Goal: Task Accomplishment & Management: Manage account settings

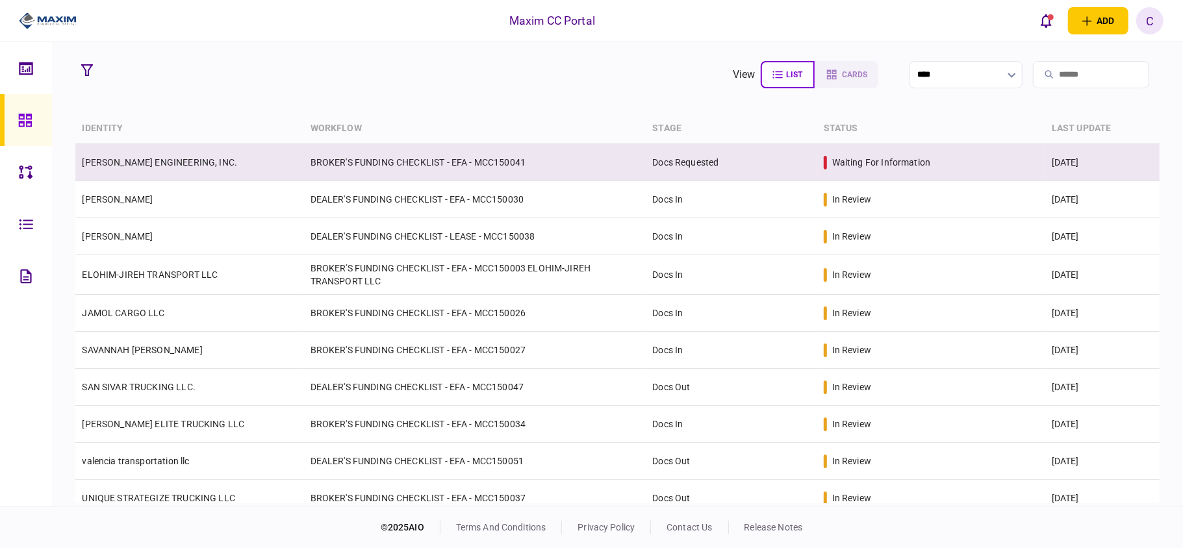
click at [144, 160] on link "[PERSON_NAME] ENGINEERING, INC." at bounding box center [159, 162] width 155 height 10
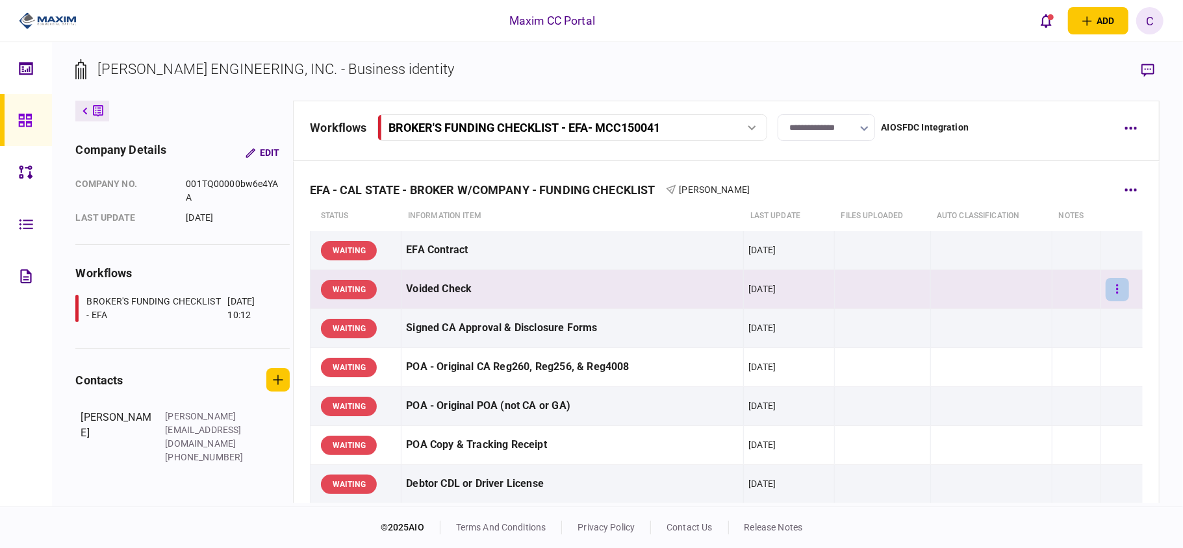
click at [1116, 291] on icon "button" at bounding box center [1117, 289] width 3 height 12
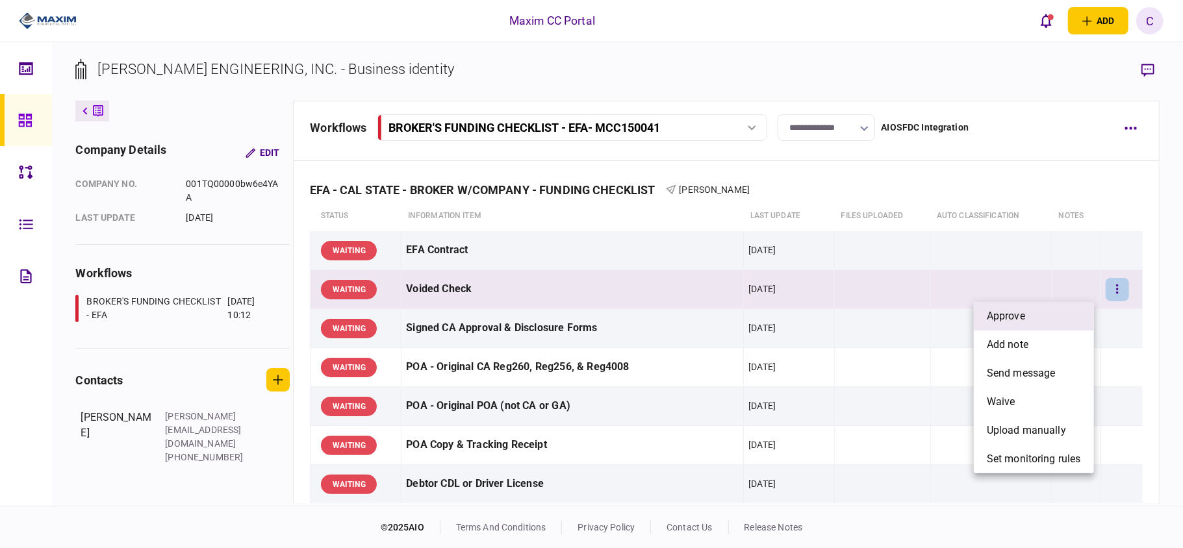
click at [1063, 317] on li "approve" at bounding box center [1034, 316] width 120 height 29
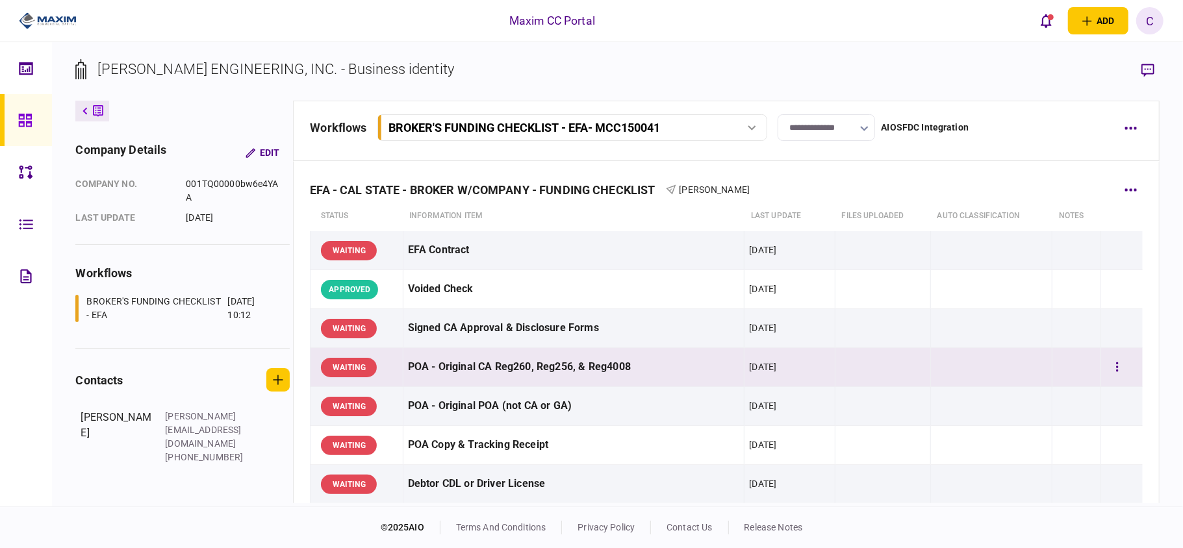
scroll to position [86, 0]
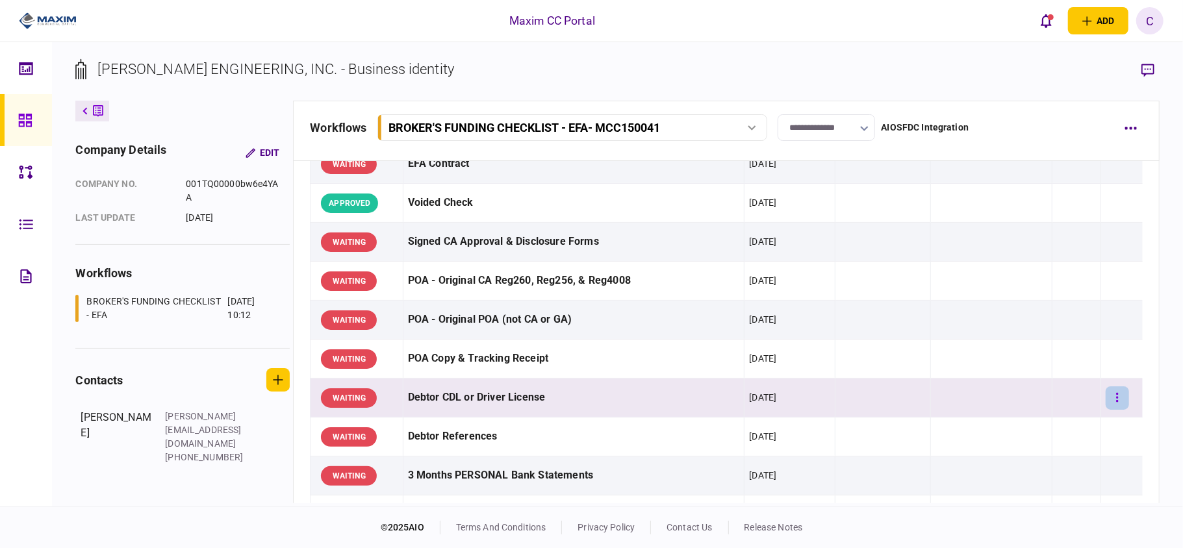
click at [1108, 401] on button "button" at bounding box center [1117, 398] width 23 height 23
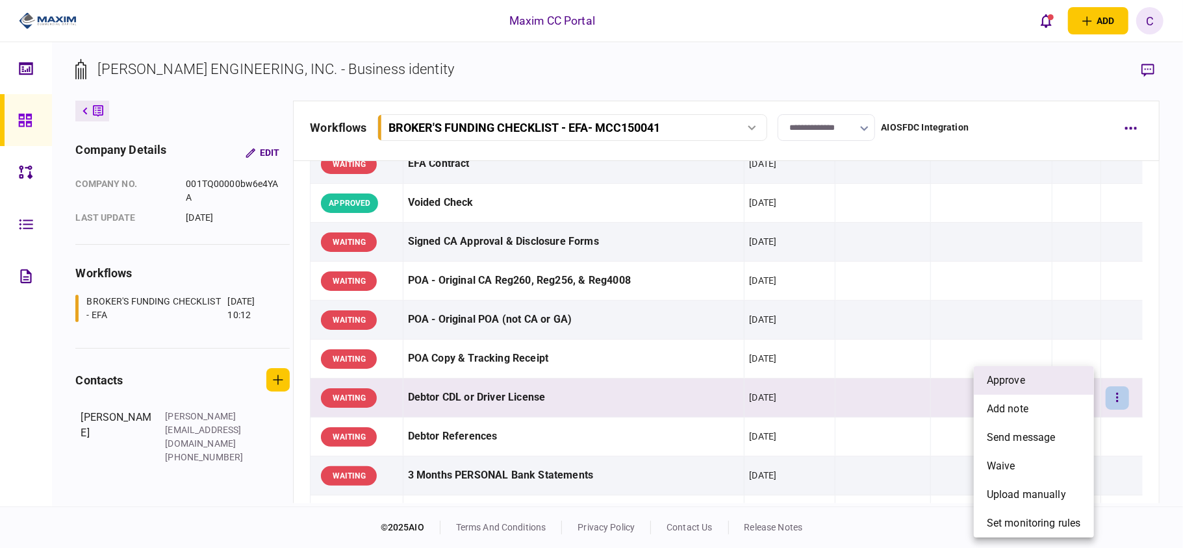
click at [1029, 380] on li "approve" at bounding box center [1034, 380] width 120 height 29
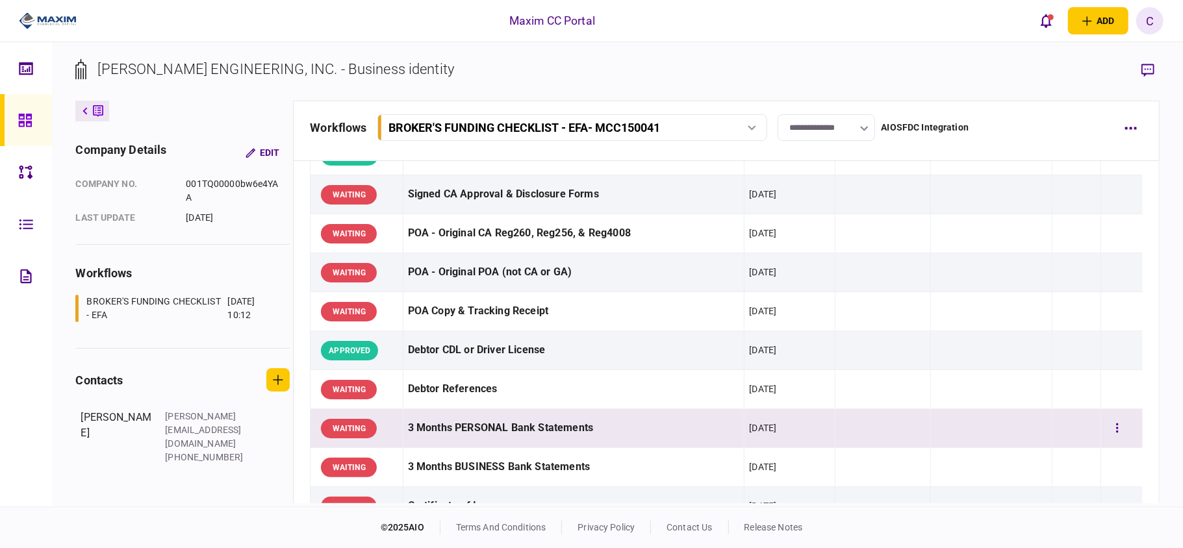
scroll to position [173, 0]
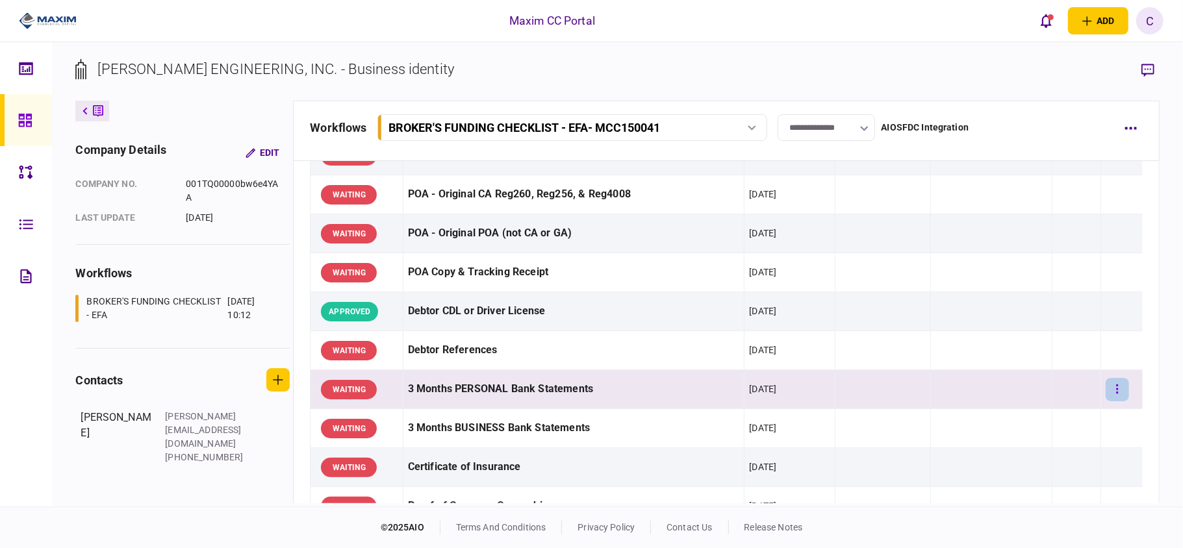
click at [1116, 387] on icon "button" at bounding box center [1117, 389] width 3 height 12
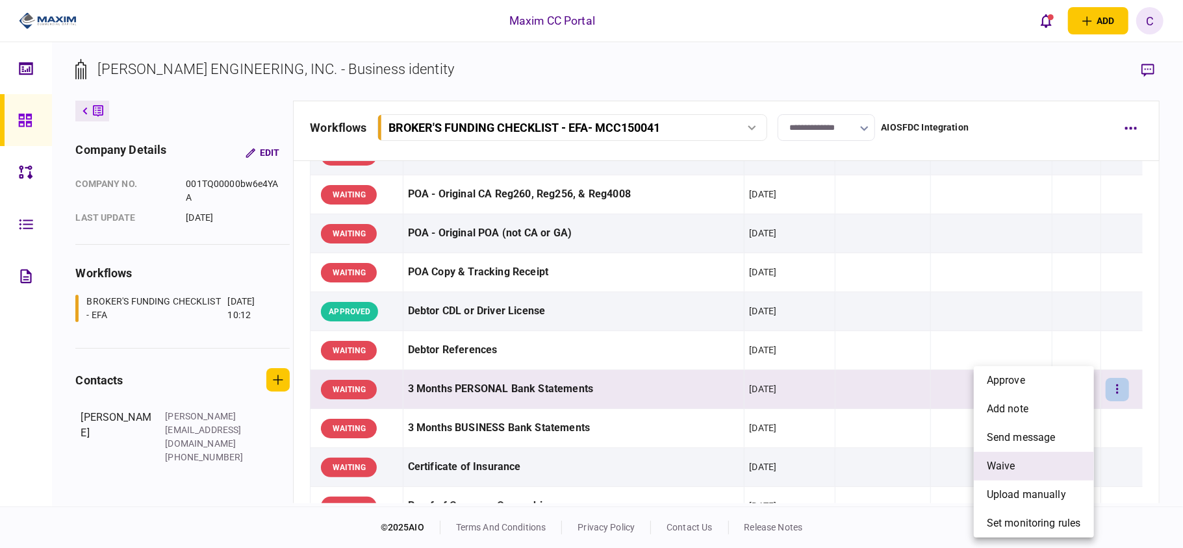
click at [1017, 463] on li "waive" at bounding box center [1034, 466] width 120 height 29
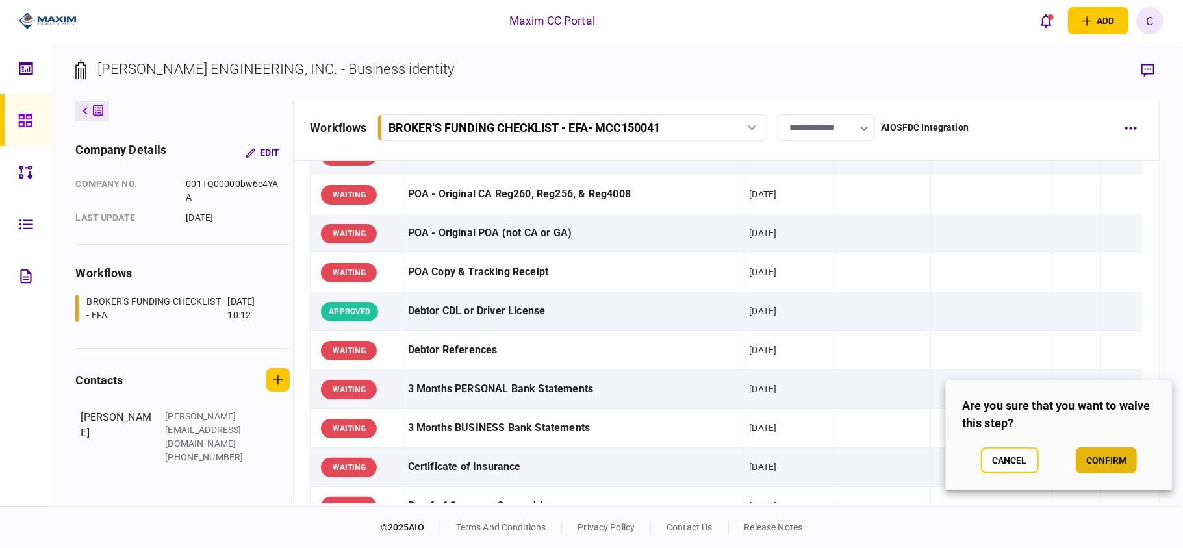
click at [1094, 459] on button "confirm" at bounding box center [1106, 461] width 61 height 26
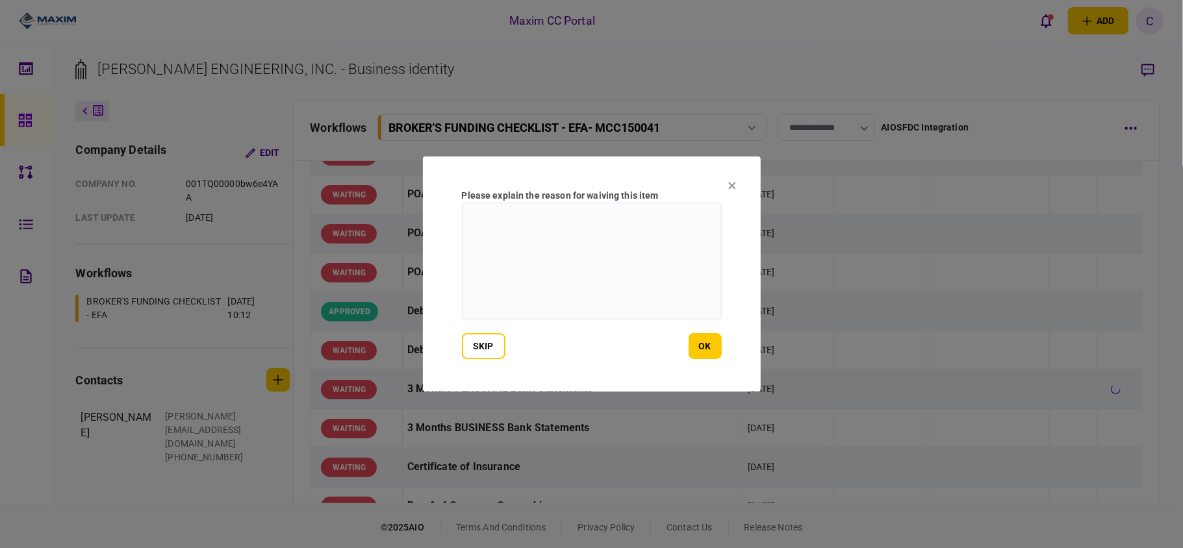
click at [607, 223] on textarea at bounding box center [592, 261] width 260 height 117
type textarea "**********"
click at [705, 354] on button "ok" at bounding box center [705, 346] width 33 height 26
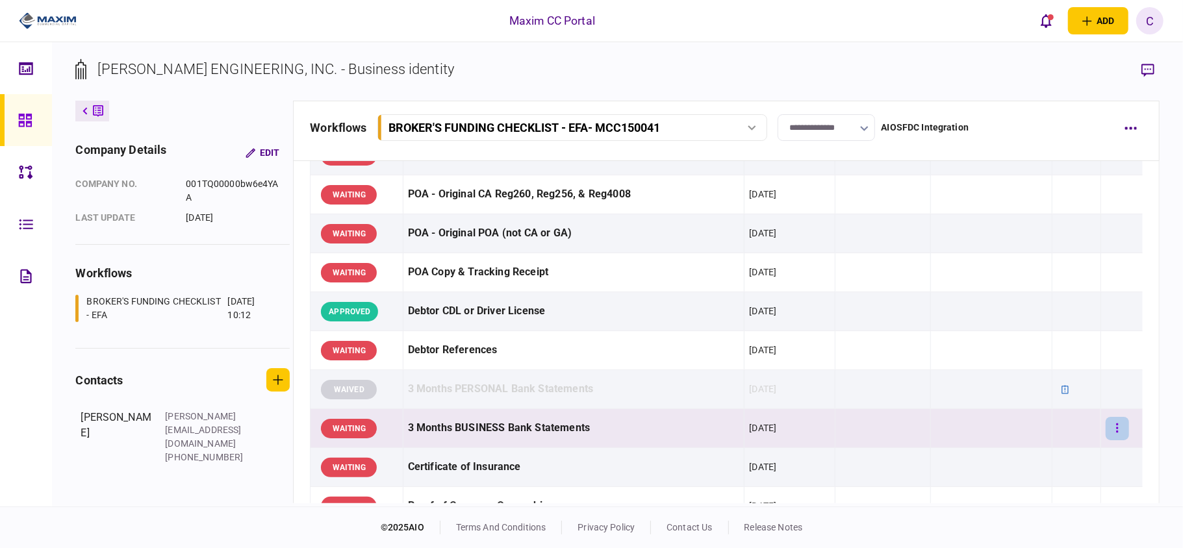
click at [1113, 425] on button "button" at bounding box center [1117, 428] width 23 height 23
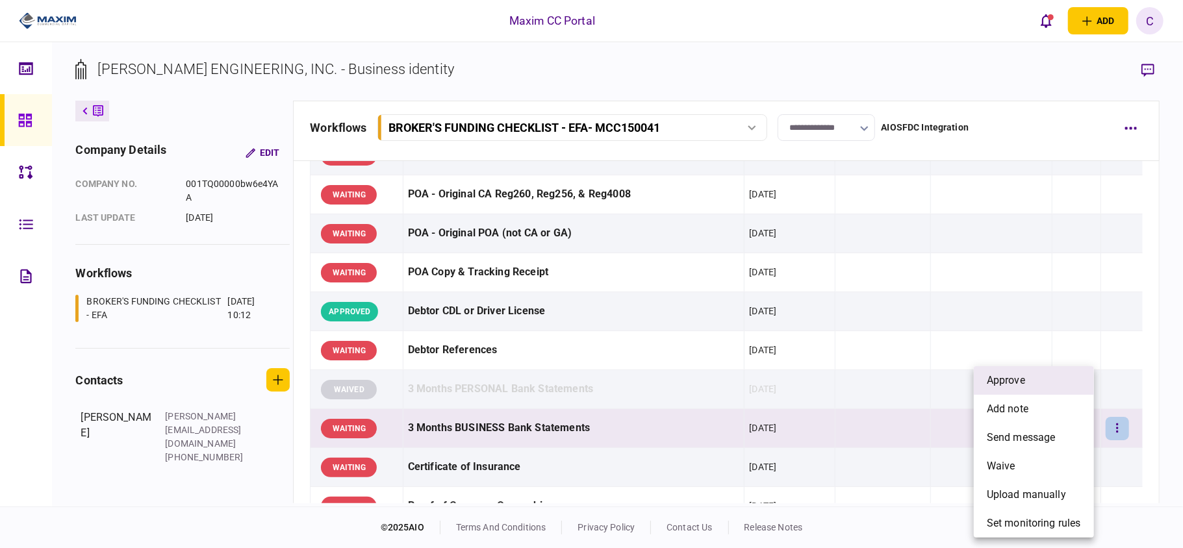
click at [1029, 378] on li "approve" at bounding box center [1034, 380] width 120 height 29
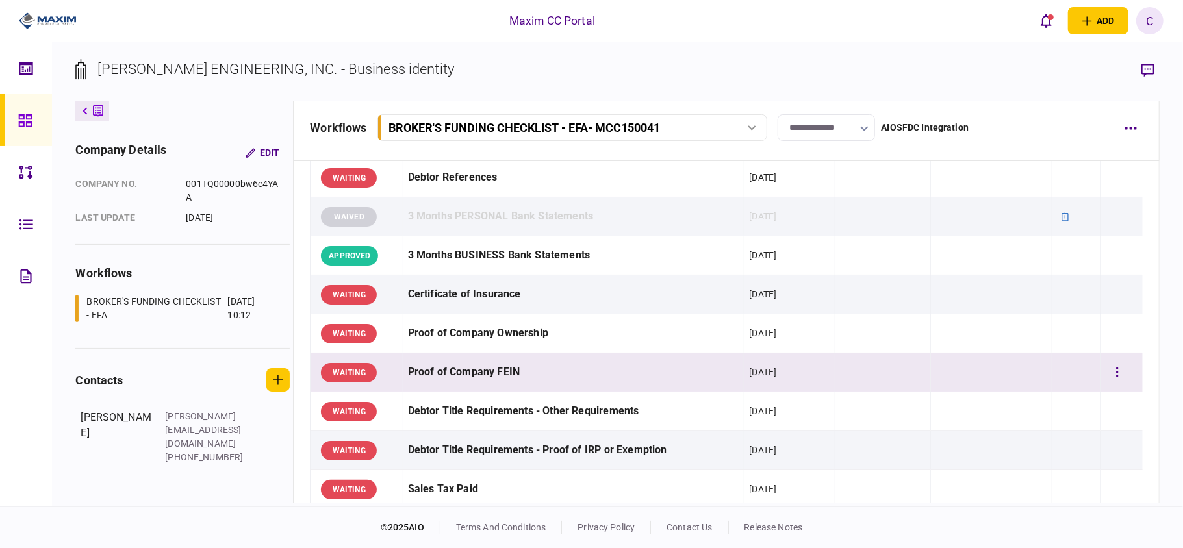
scroll to position [346, 0]
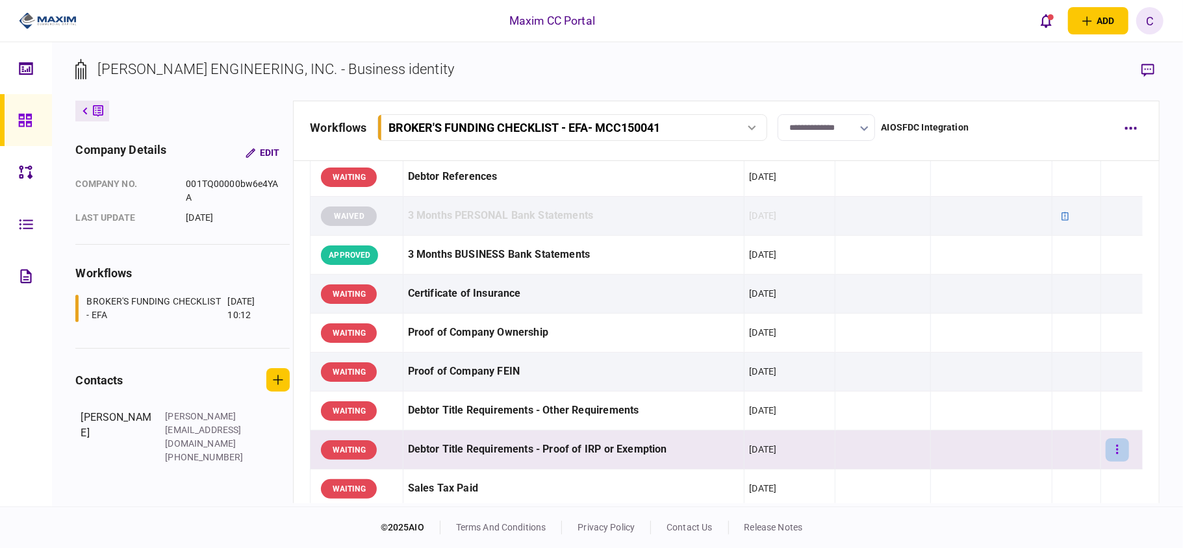
click at [1108, 453] on button "button" at bounding box center [1117, 449] width 23 height 23
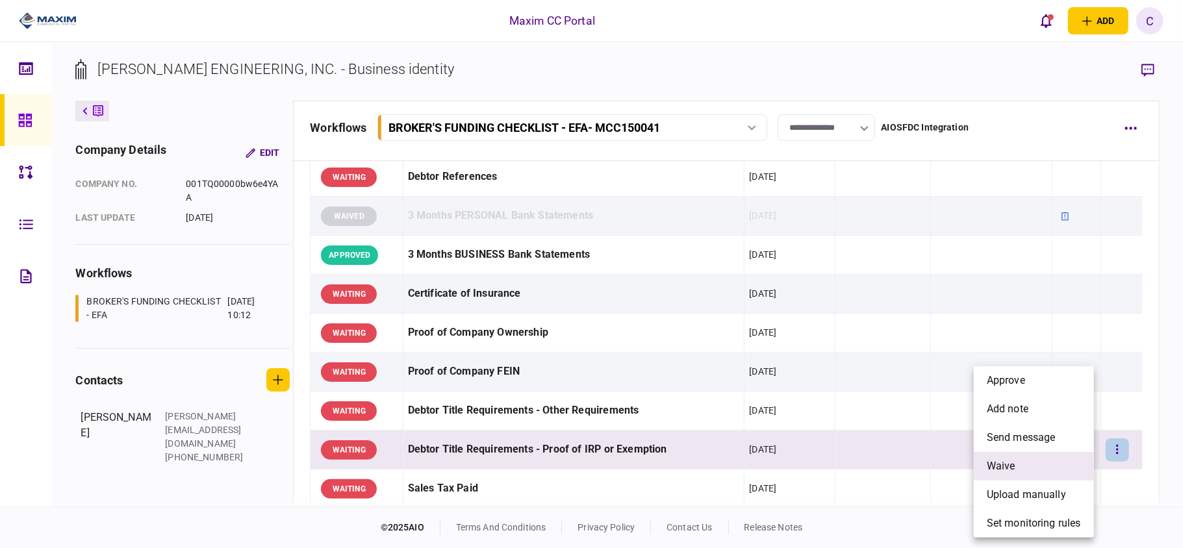
click at [1007, 463] on span "waive" at bounding box center [1001, 467] width 29 height 16
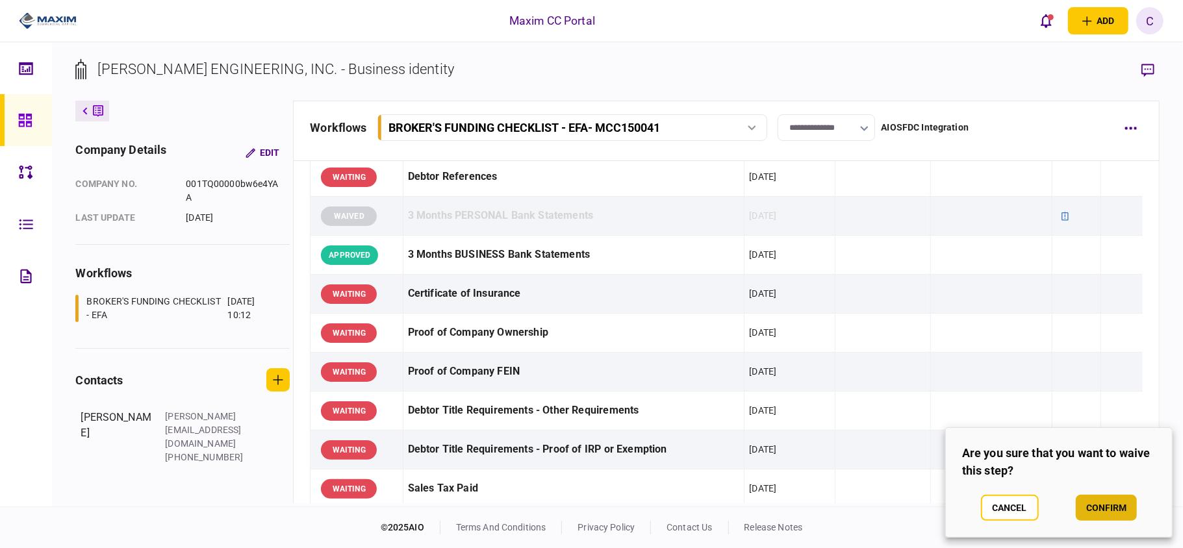
click at [1103, 514] on button "confirm" at bounding box center [1106, 508] width 61 height 26
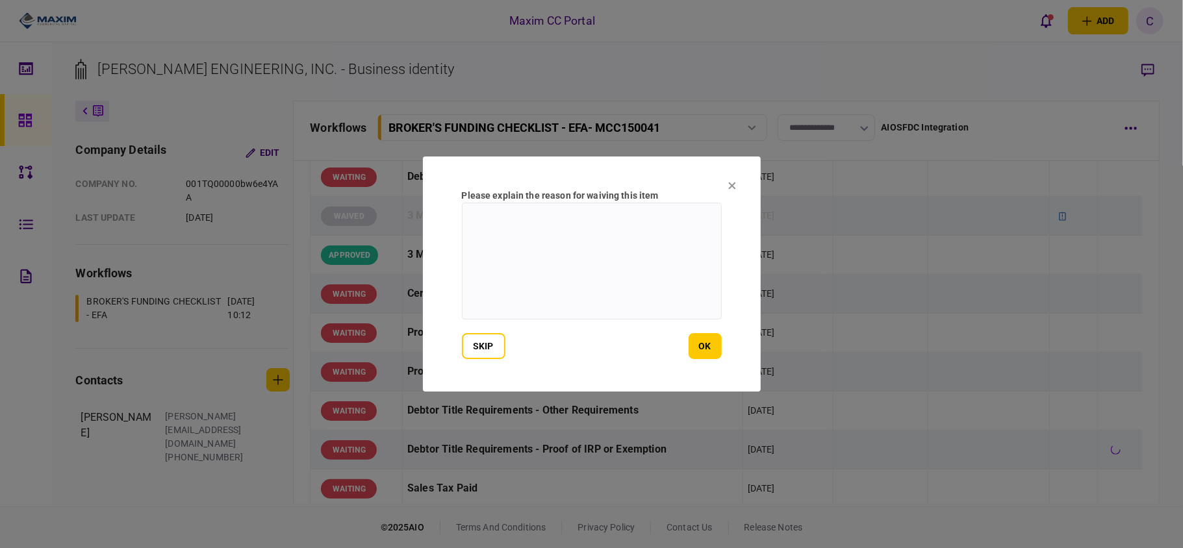
click at [523, 227] on textarea at bounding box center [592, 261] width 260 height 117
type textarea "**********"
click at [705, 346] on button "ok" at bounding box center [705, 346] width 33 height 26
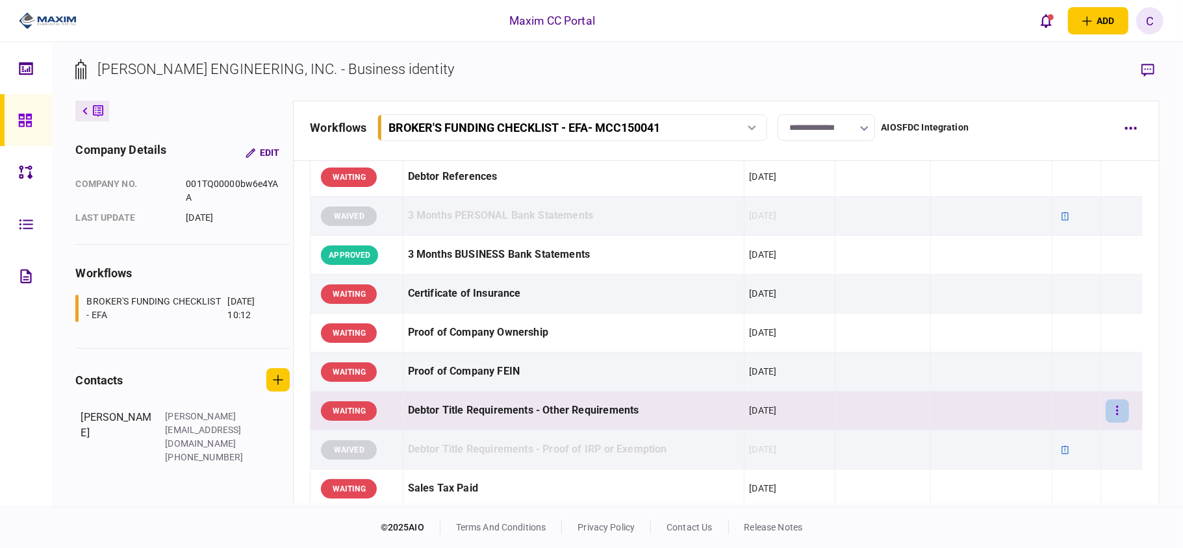
click at [1110, 408] on button "button" at bounding box center [1117, 410] width 23 height 23
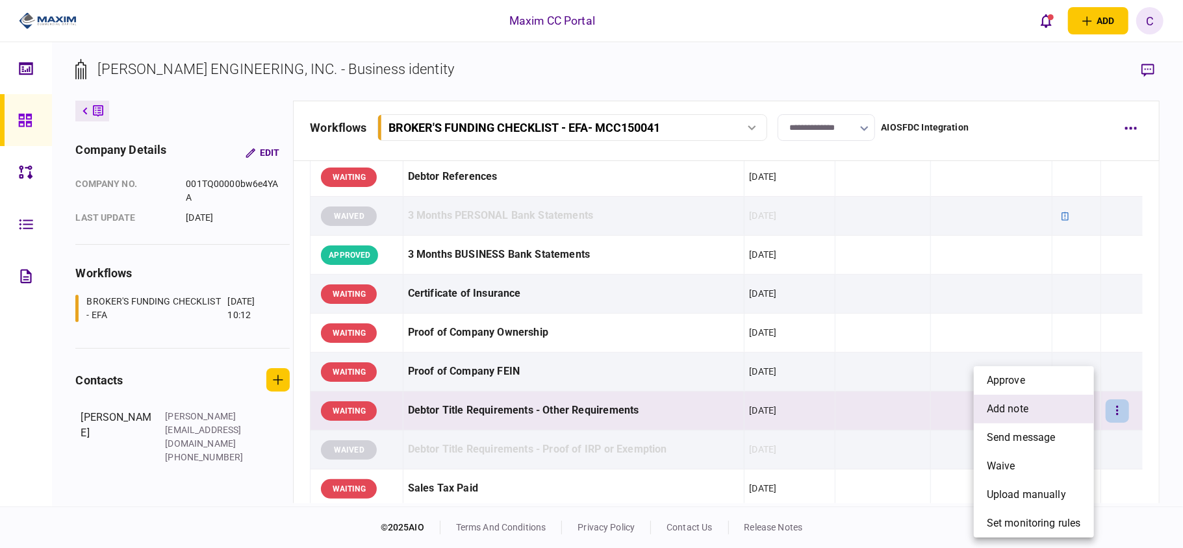
click at [1035, 405] on li "add note" at bounding box center [1034, 409] width 120 height 29
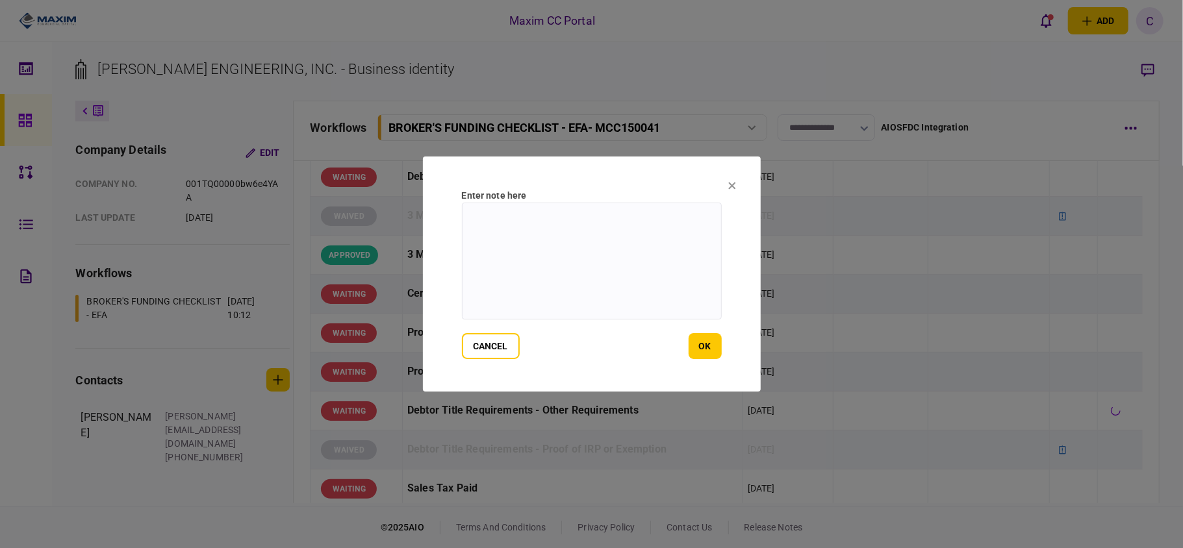
click at [487, 218] on textarea at bounding box center [592, 261] width 260 height 117
paste textarea "**********"
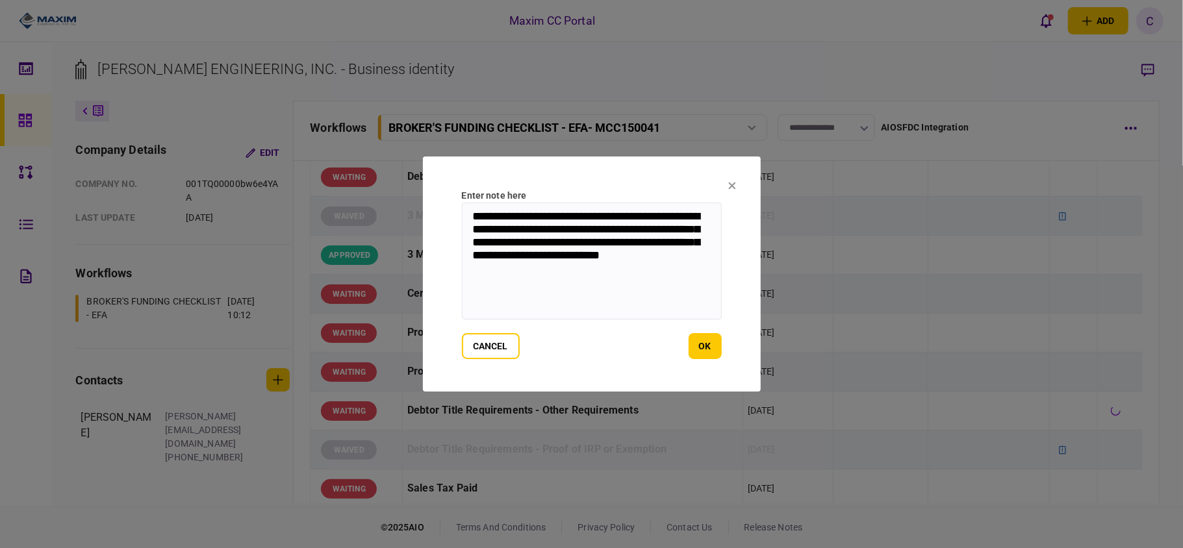
click at [608, 229] on textarea "**********" at bounding box center [592, 261] width 260 height 117
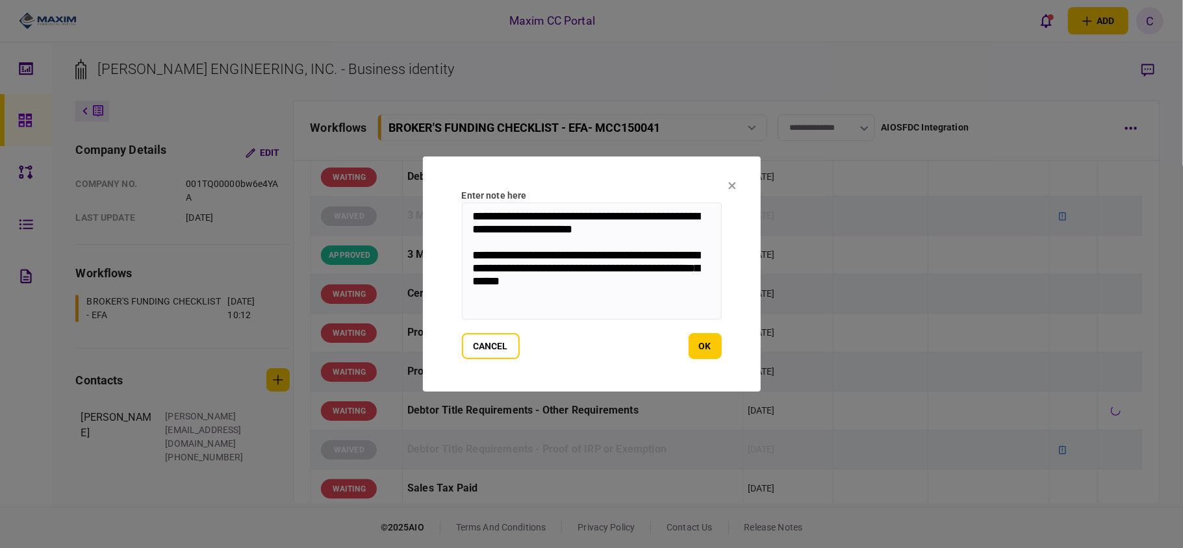
drag, startPoint x: 533, startPoint y: 282, endPoint x: 448, endPoint y: 198, distance: 119.4
click at [448, 198] on section "**********" at bounding box center [592, 274] width 338 height 235
type textarea "**********"
click at [703, 346] on button "ok" at bounding box center [705, 346] width 33 height 26
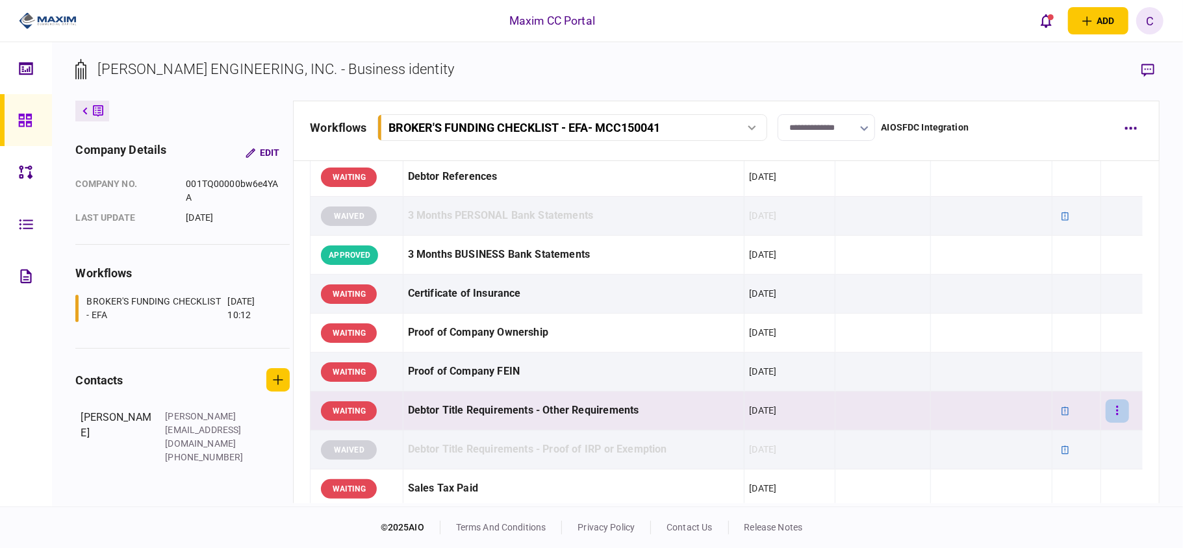
click at [1116, 413] on icon "button" at bounding box center [1117, 411] width 3 height 12
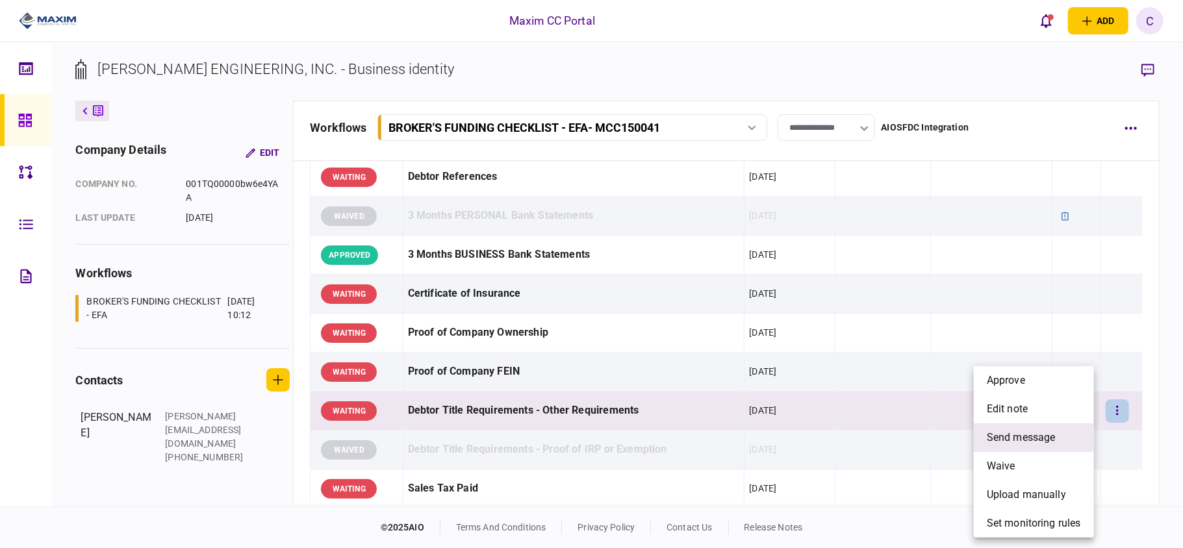
click at [1022, 440] on span "send message" at bounding box center [1021, 438] width 69 height 16
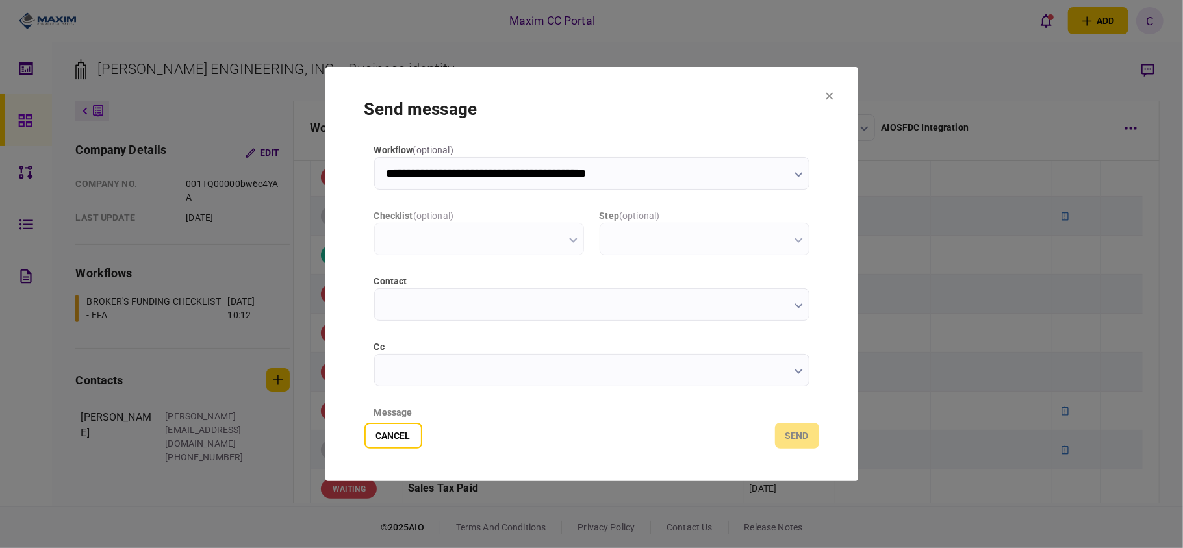
type input "**********"
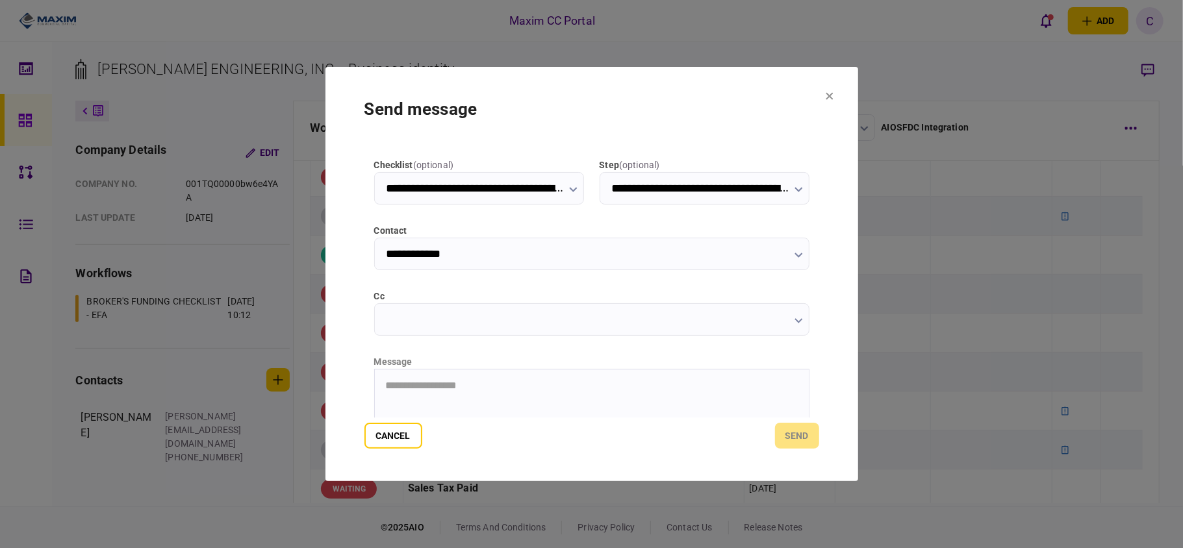
scroll to position [164, 0]
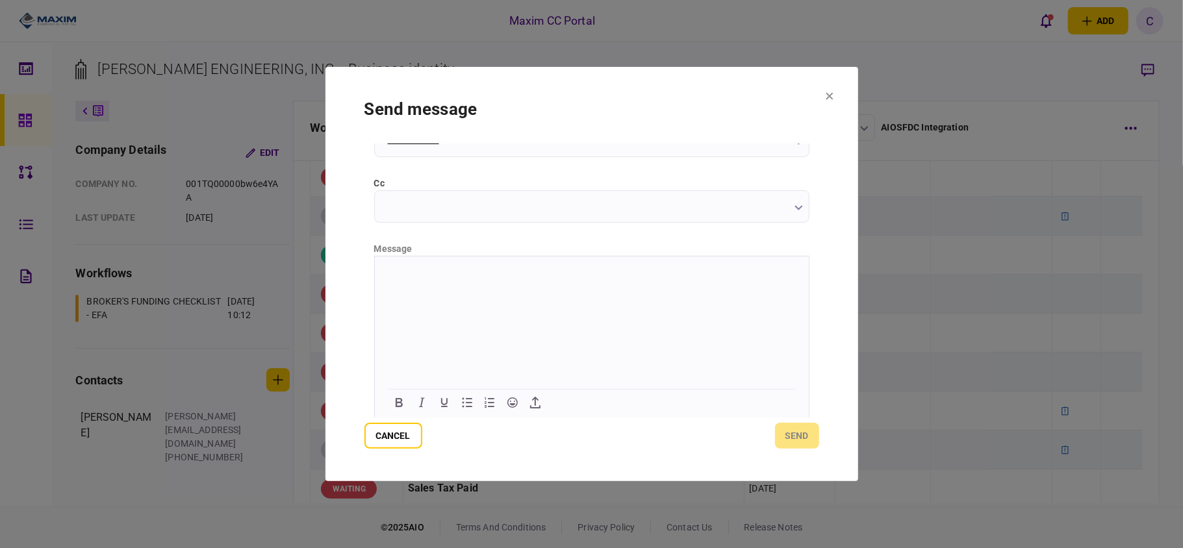
click at [531, 286] on html at bounding box center [591, 272] width 434 height 32
paste body "Rich Text Area. Press ALT-0 for help."
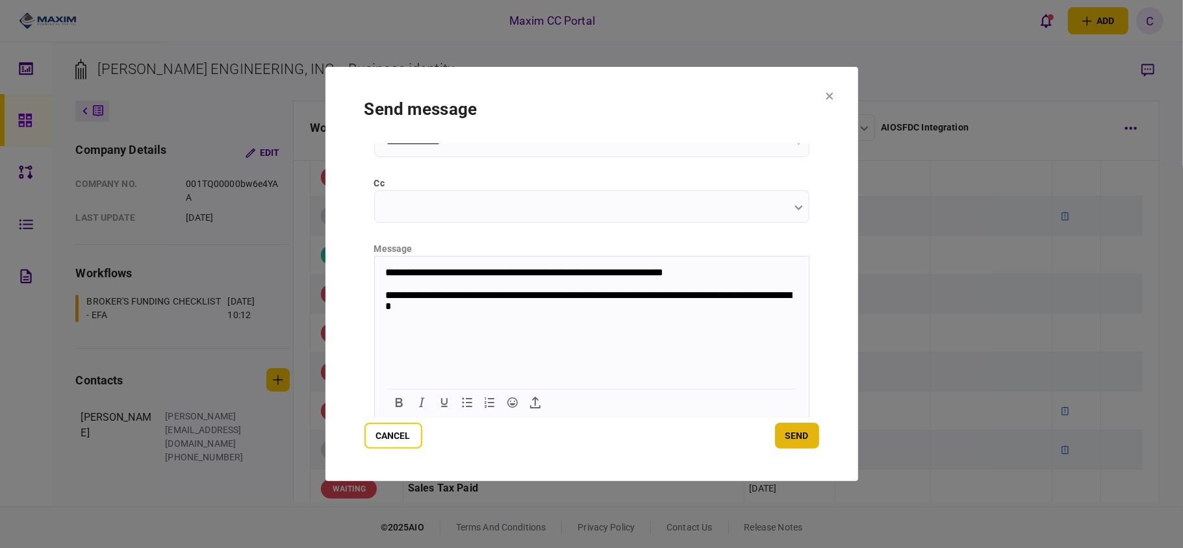
click at [791, 433] on button "send" at bounding box center [797, 436] width 44 height 26
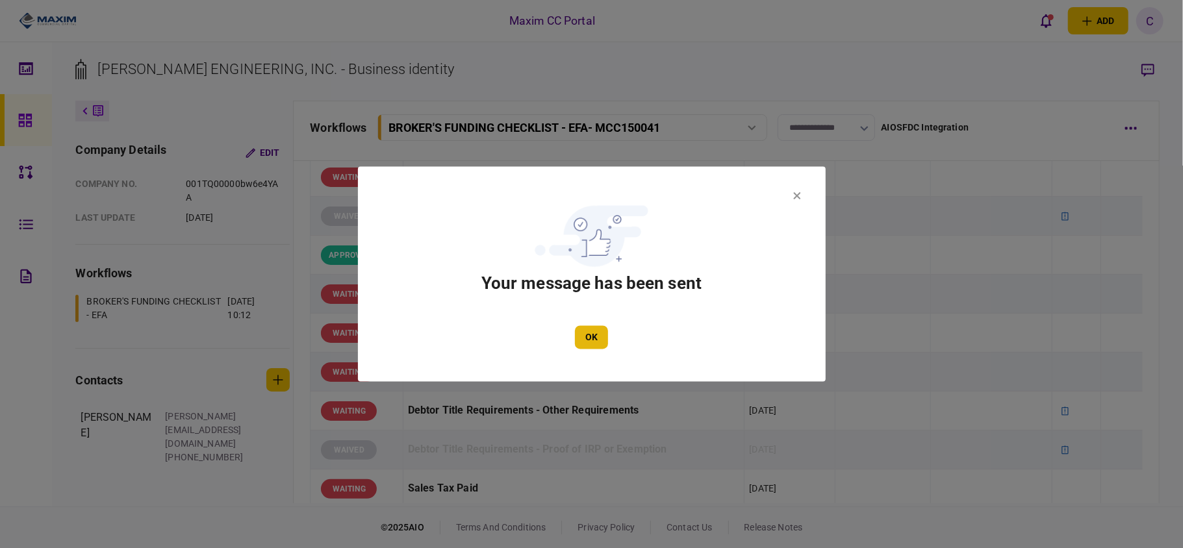
click at [595, 339] on button "OK" at bounding box center [591, 337] width 33 height 23
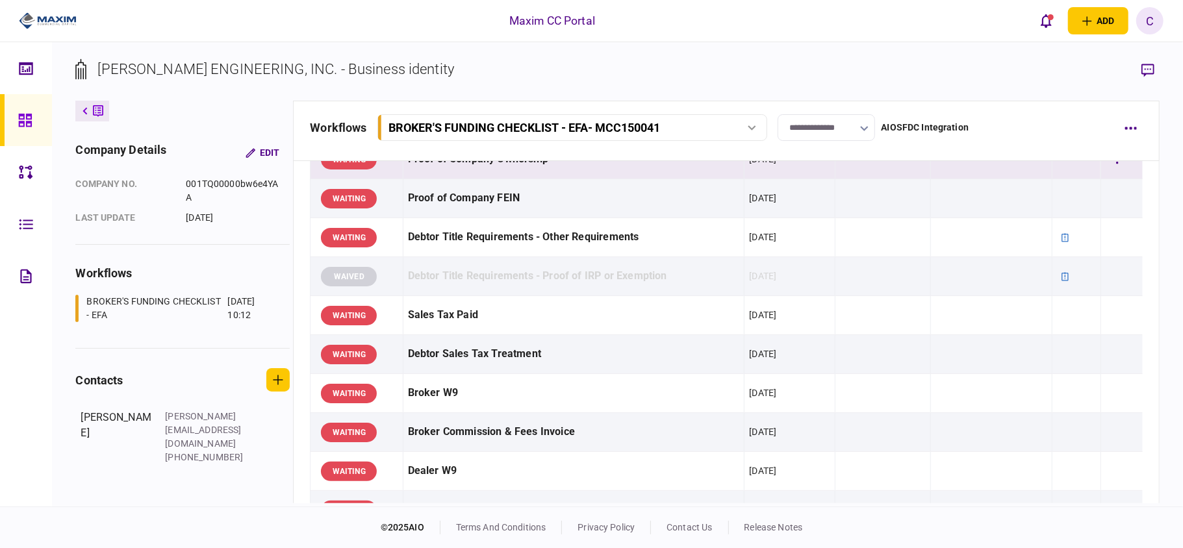
scroll to position [606, 0]
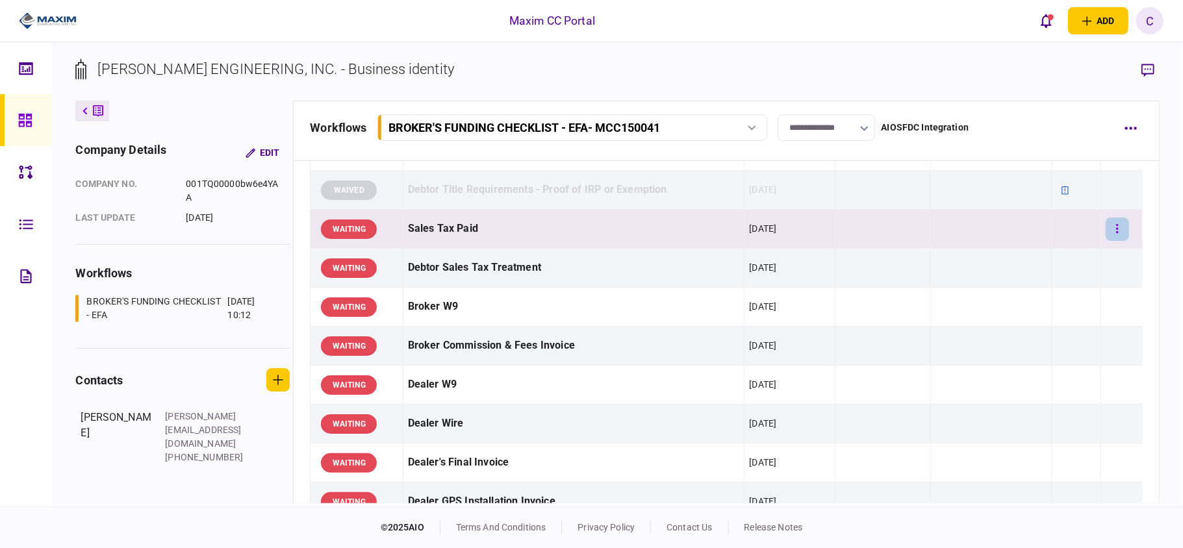
click at [1116, 229] on icon "button" at bounding box center [1117, 228] width 2 height 9
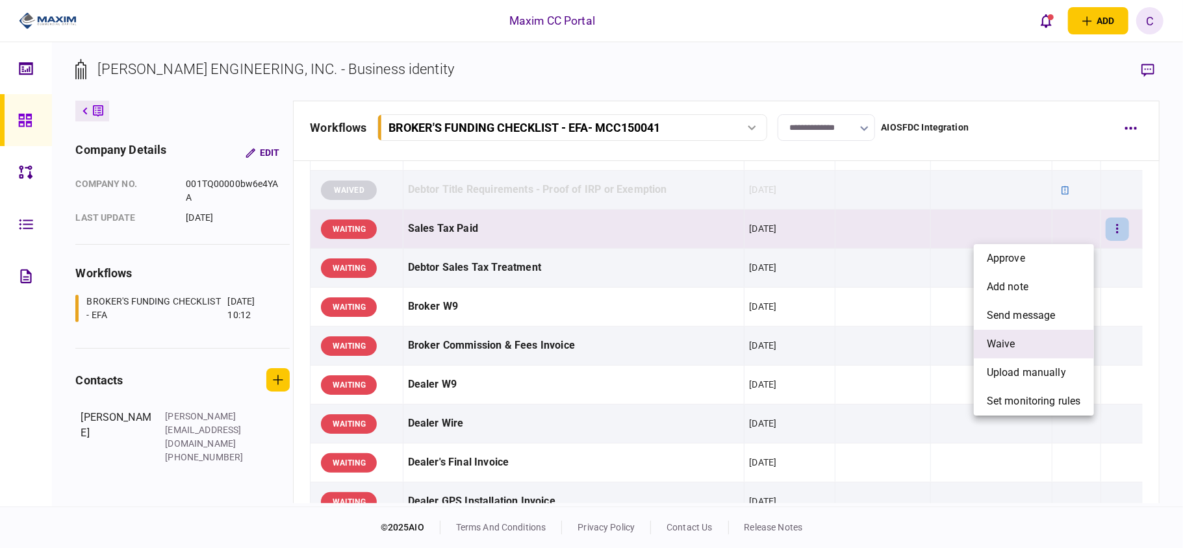
click at [1025, 340] on li "waive" at bounding box center [1034, 344] width 120 height 29
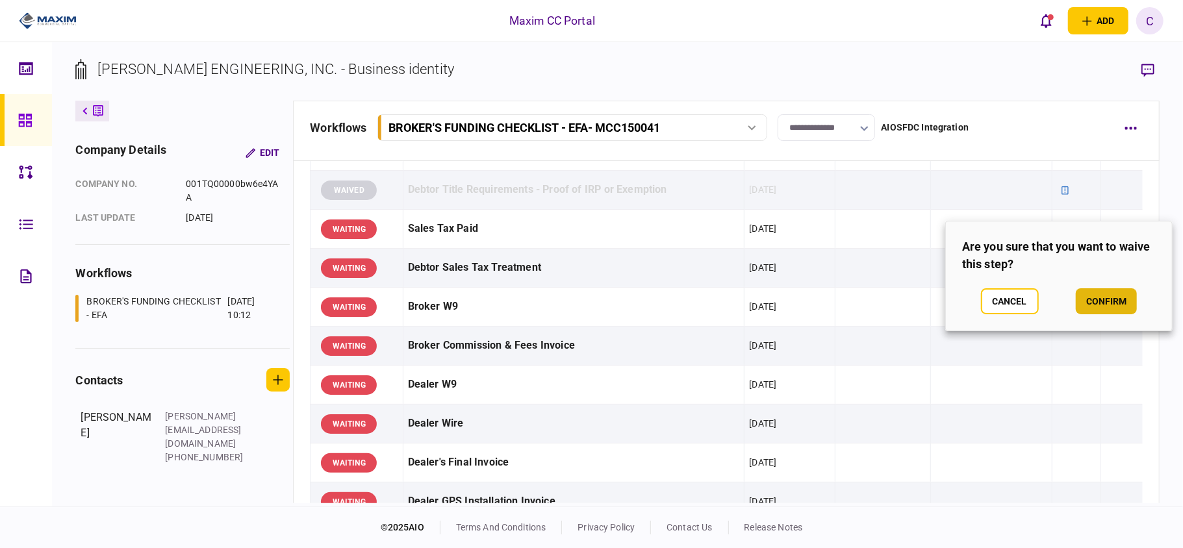
click at [1095, 296] on button "confirm" at bounding box center [1106, 301] width 61 height 26
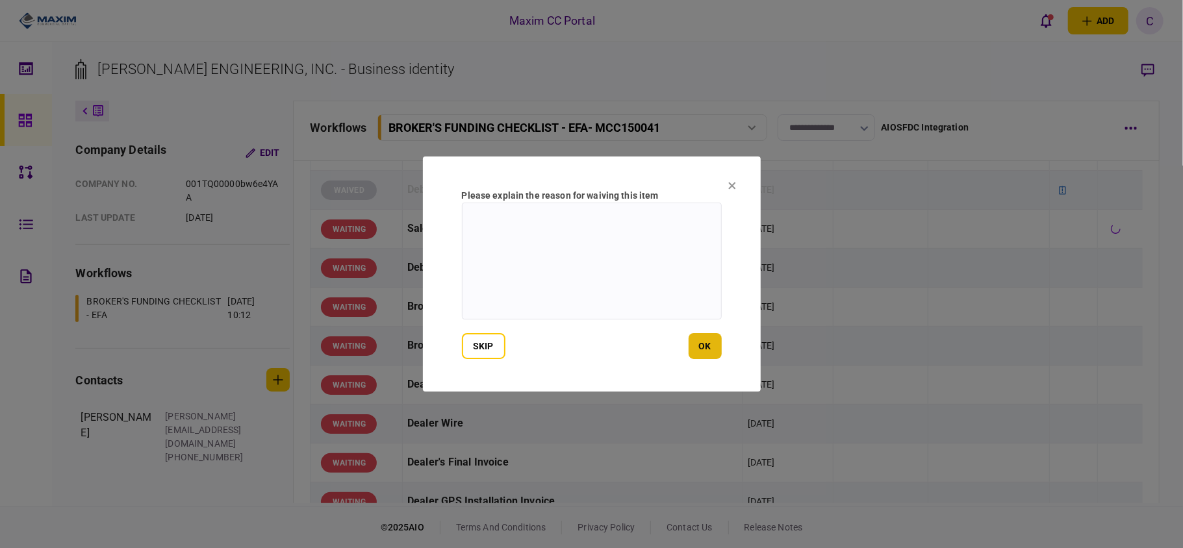
click at [712, 347] on button "ok" at bounding box center [705, 346] width 33 height 26
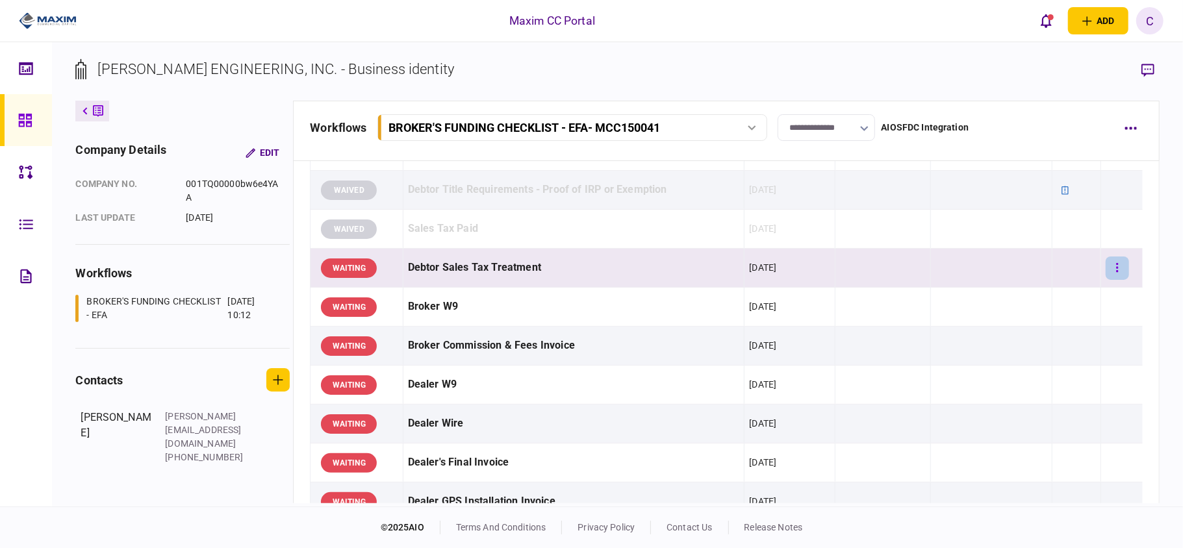
click at [1108, 271] on button "button" at bounding box center [1117, 268] width 23 height 23
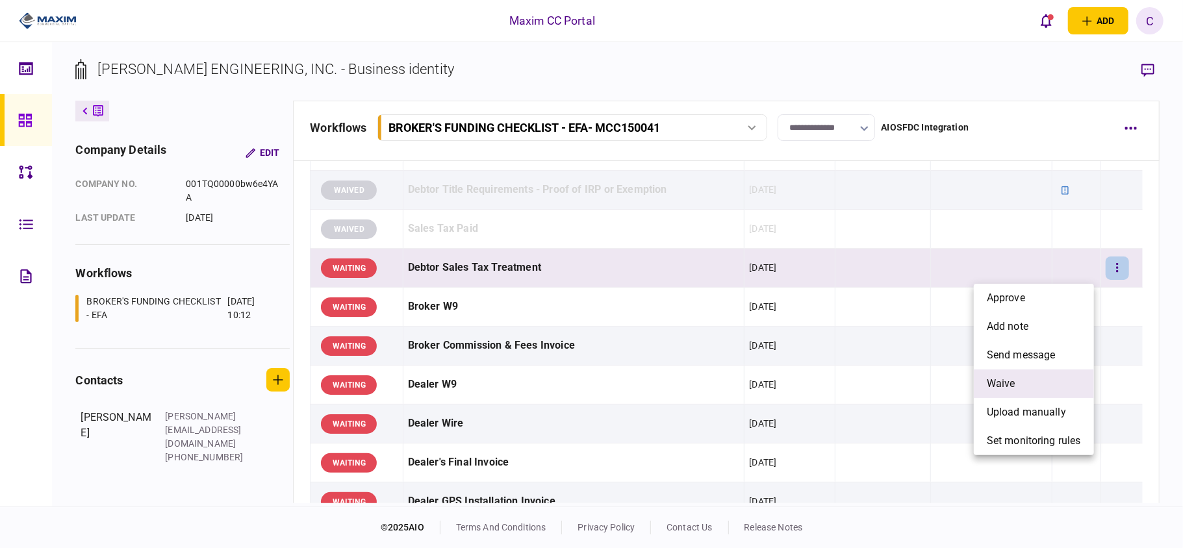
click at [1017, 385] on li "waive" at bounding box center [1034, 384] width 120 height 29
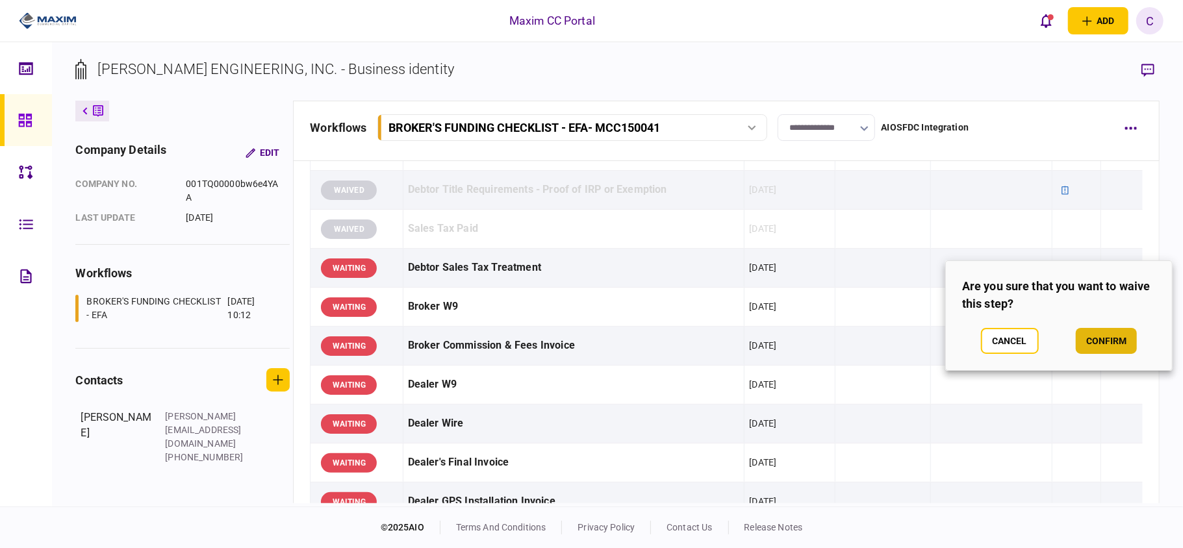
click at [1128, 330] on button "confirm" at bounding box center [1106, 341] width 61 height 26
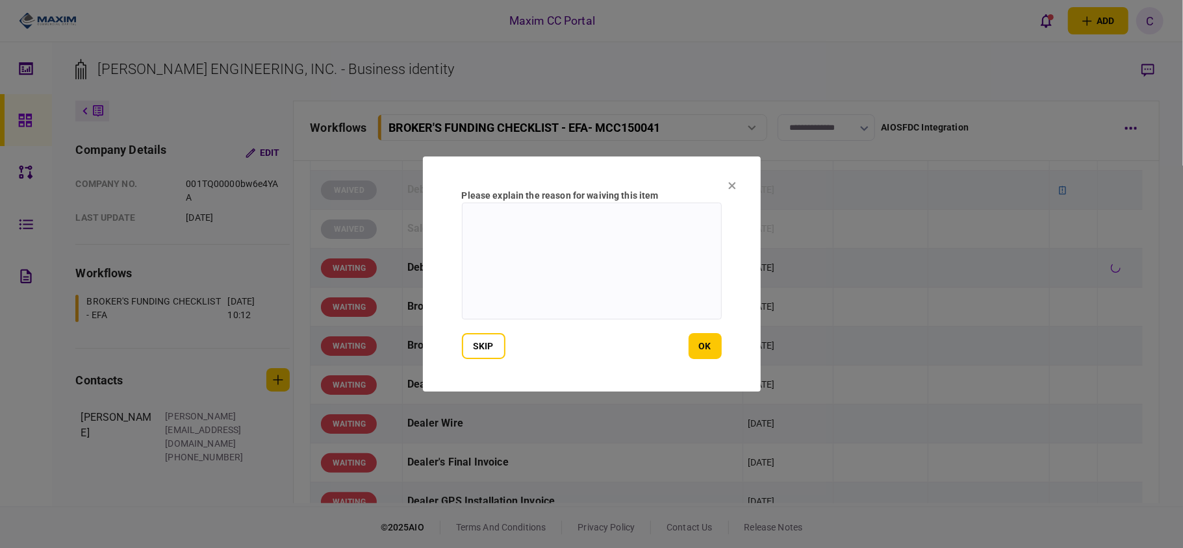
click at [608, 216] on textarea at bounding box center [592, 261] width 260 height 117
type textarea "**********"
click at [712, 348] on button "ok" at bounding box center [705, 346] width 33 height 26
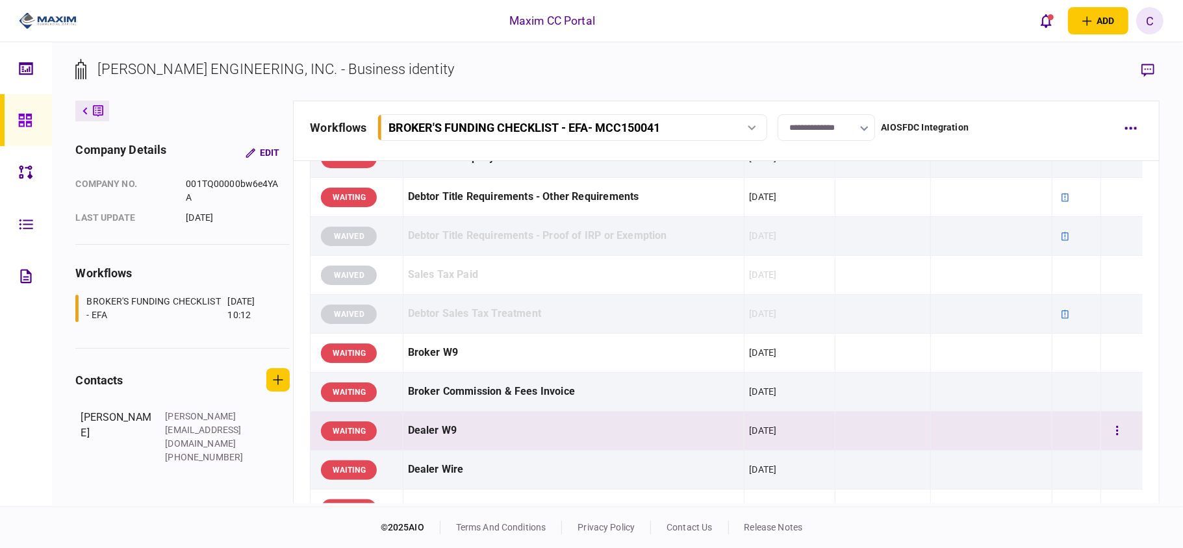
scroll to position [520, 0]
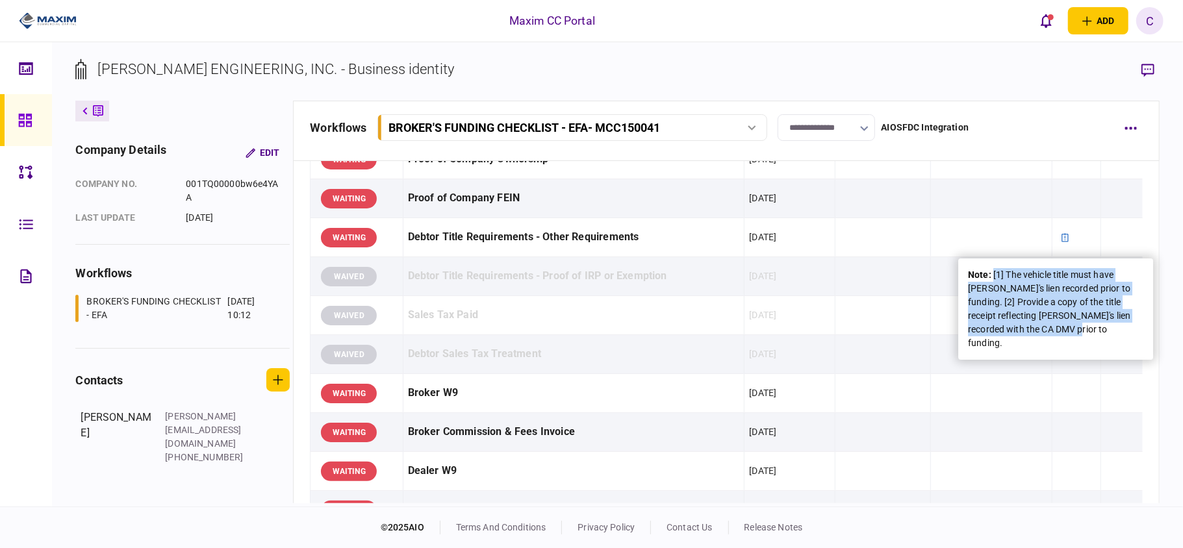
drag, startPoint x: 1080, startPoint y: 331, endPoint x: 993, endPoint y: 276, distance: 103.1
click at [993, 276] on div "note : [1] The vehicle title must have Maxim's lien recorded prior to funding. …" at bounding box center [1055, 309] width 175 height 82
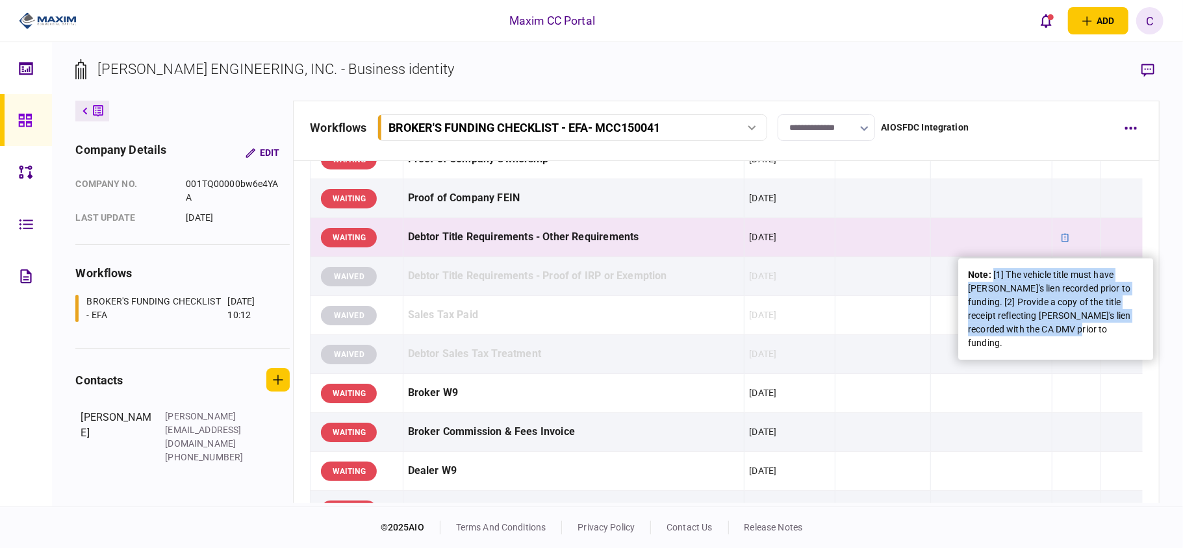
copy div "[1] The vehicle title must have [PERSON_NAME]'s lien recorded prior to funding.…"
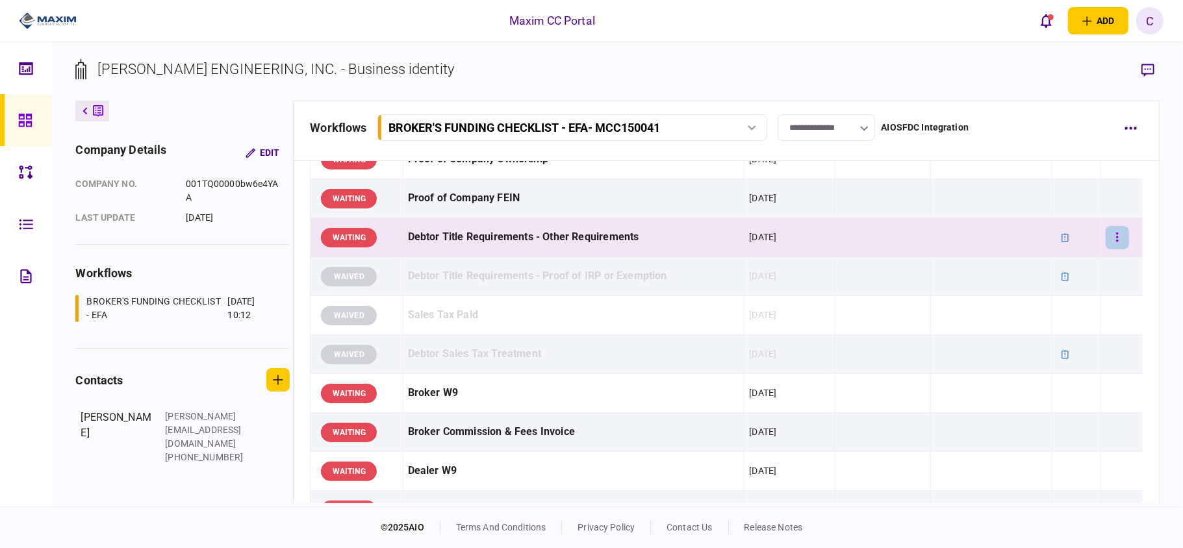
click at [1109, 240] on button "button" at bounding box center [1117, 237] width 23 height 23
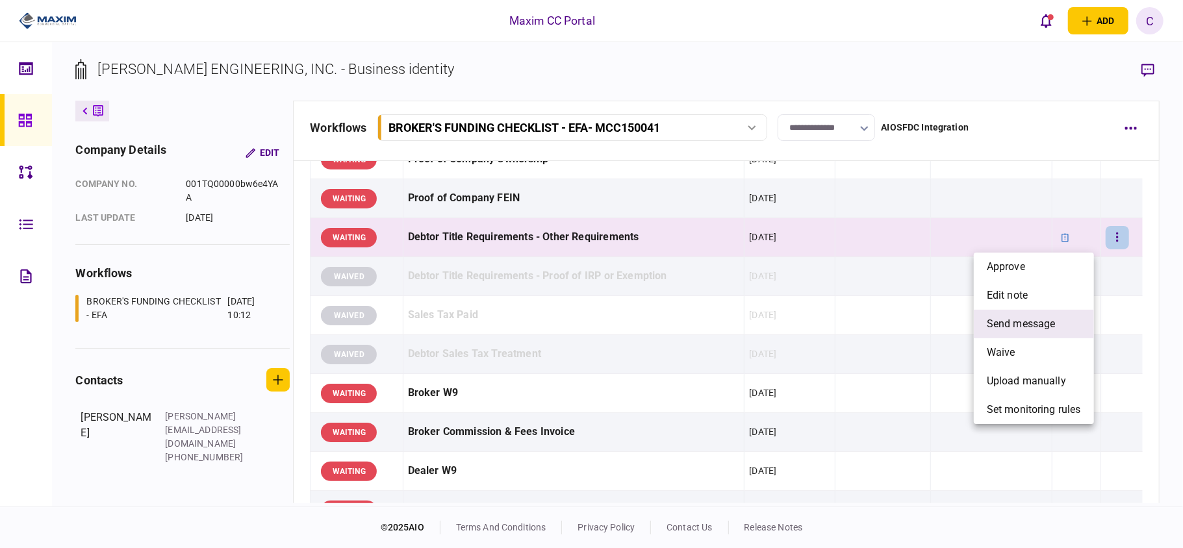
click at [1030, 325] on span "send message" at bounding box center [1021, 324] width 69 height 16
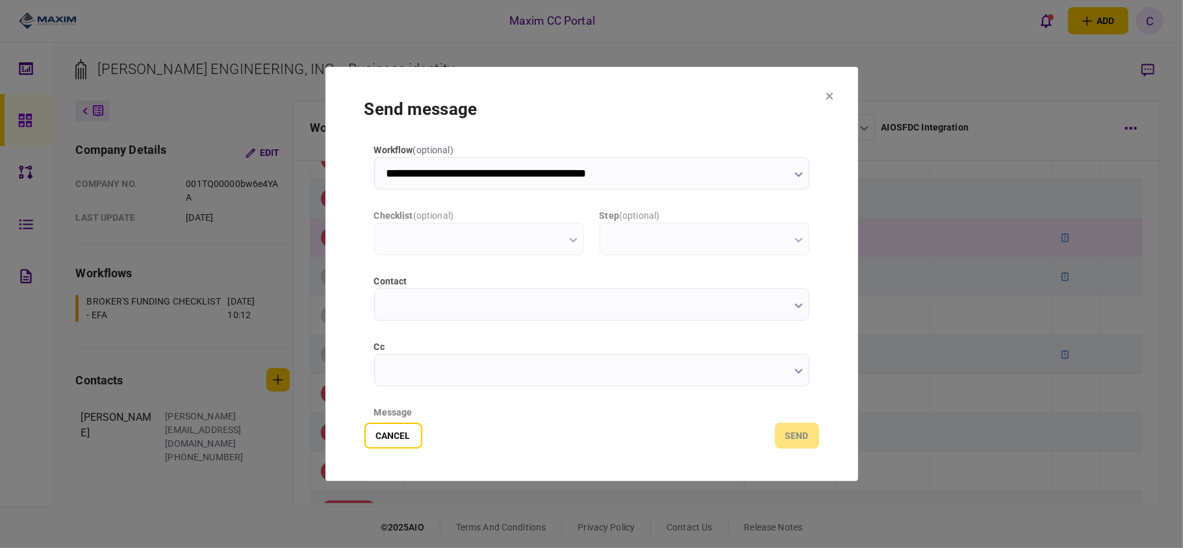
type input "**********"
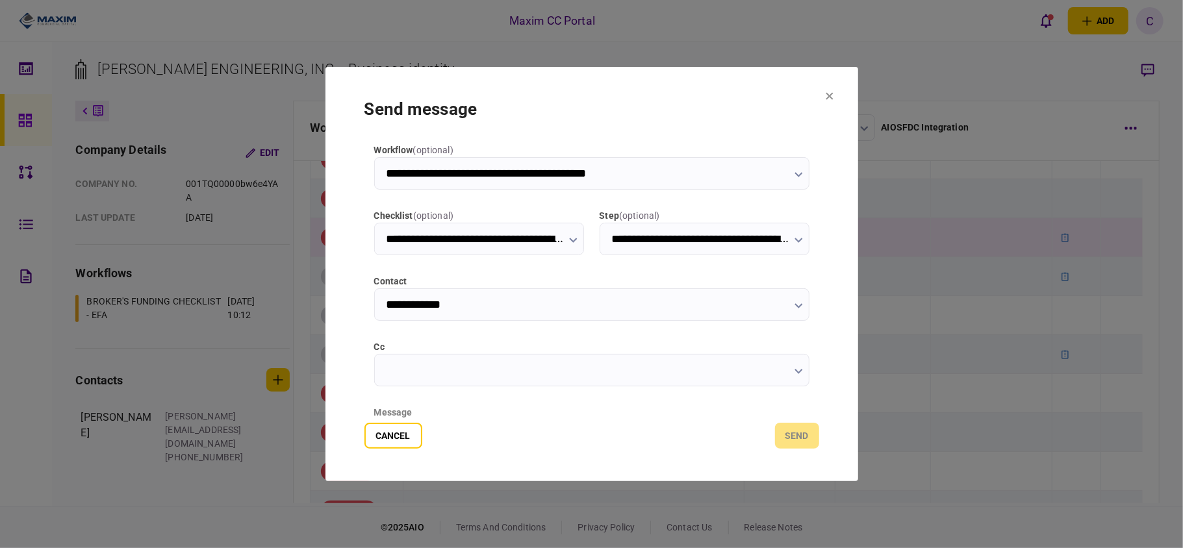
scroll to position [0, 0]
click at [399, 435] on button "Cancel" at bounding box center [393, 436] width 58 height 26
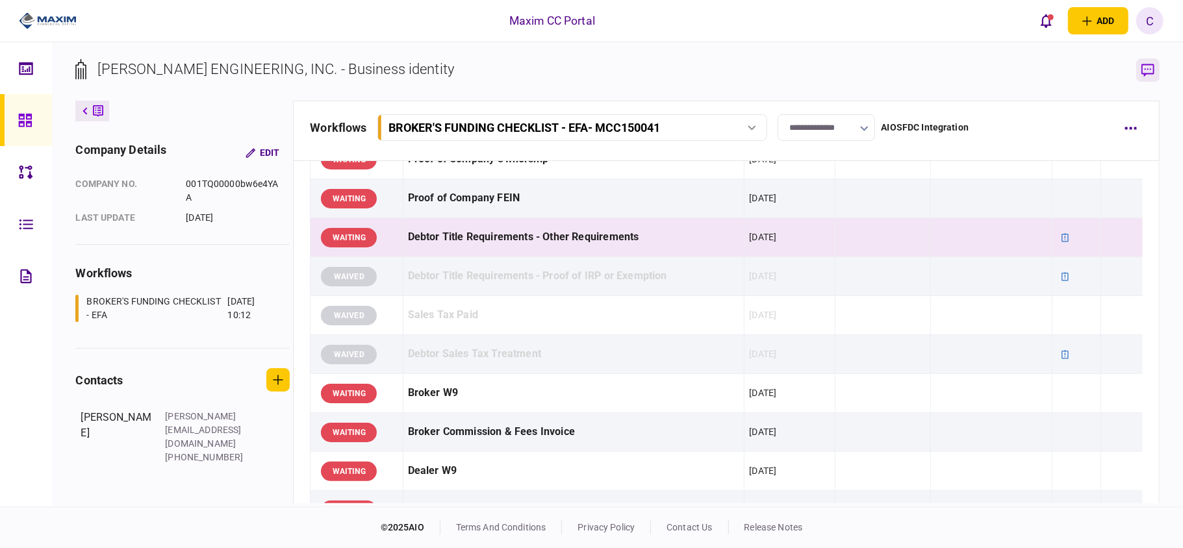
click at [1149, 65] on icon "button" at bounding box center [1147, 70] width 13 height 13
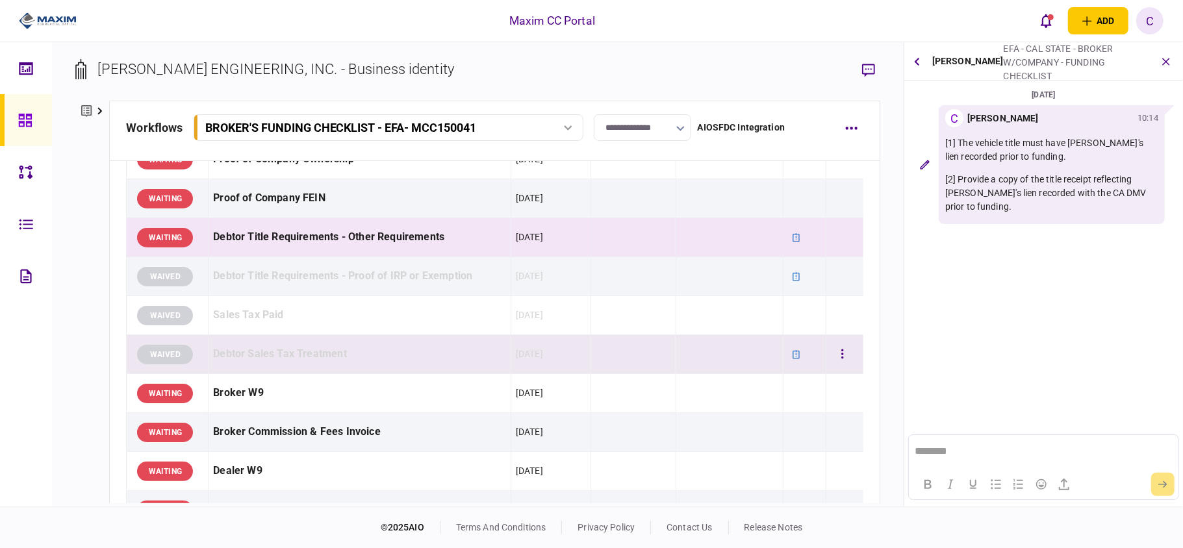
scroll to position [606, 0]
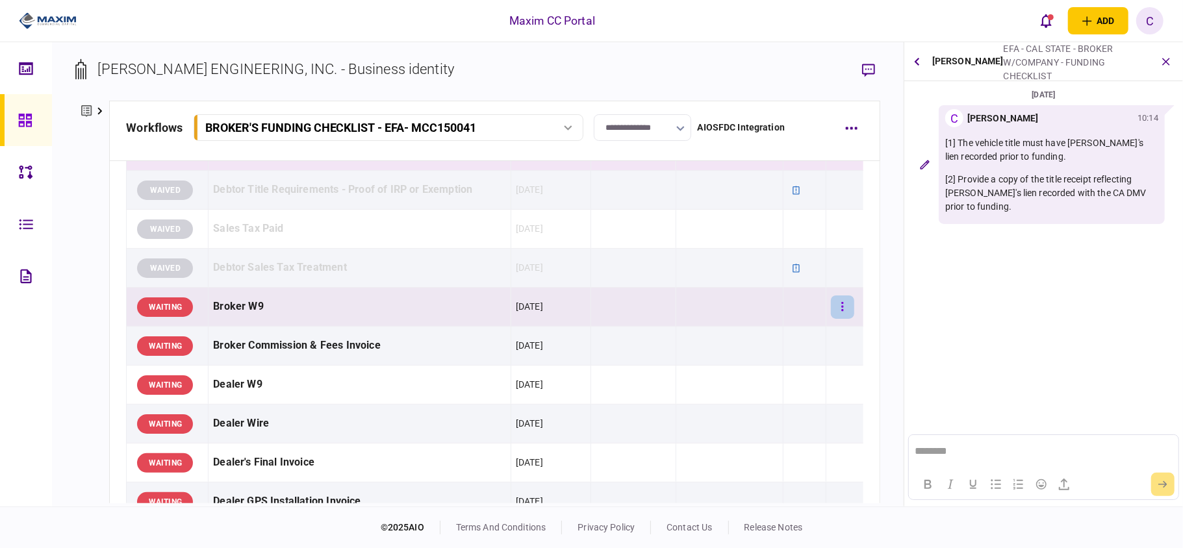
click at [841, 313] on icon "button" at bounding box center [842, 307] width 3 height 12
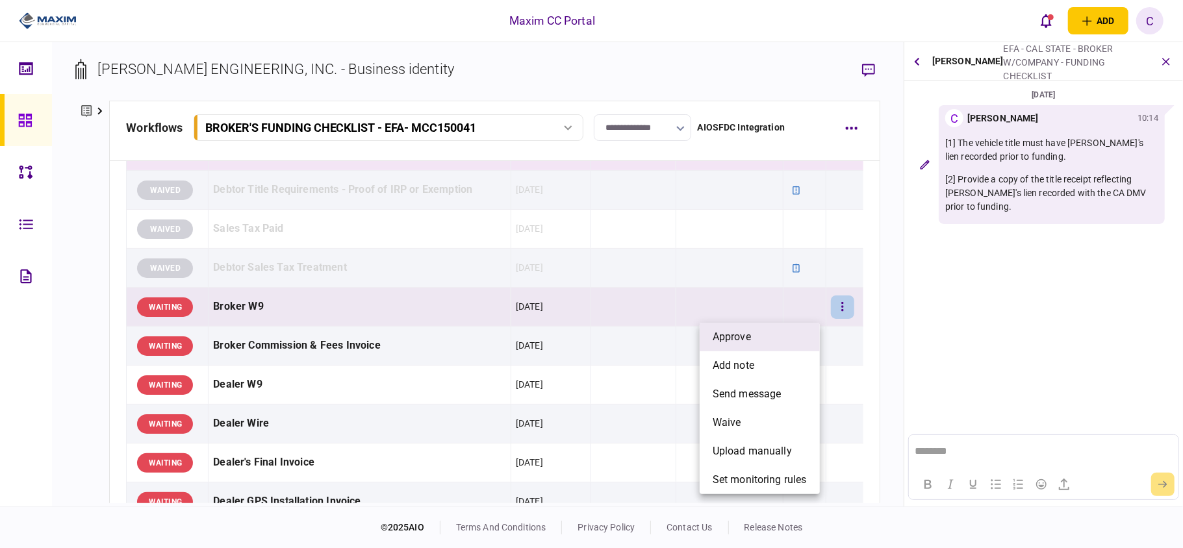
click at [730, 335] on span "approve" at bounding box center [732, 337] width 38 height 16
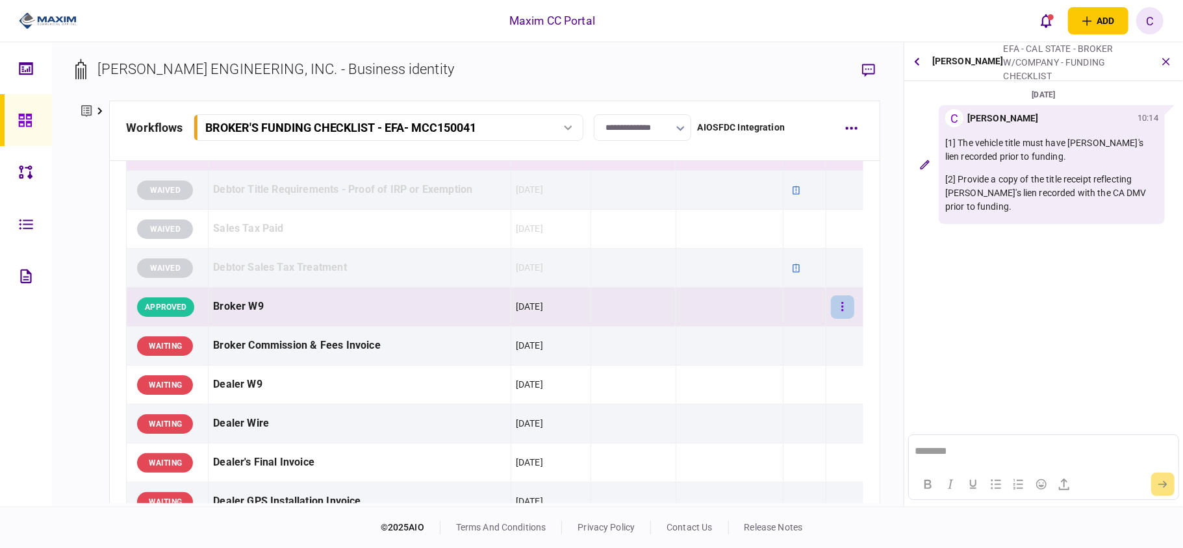
click at [841, 313] on icon "button" at bounding box center [842, 307] width 3 height 12
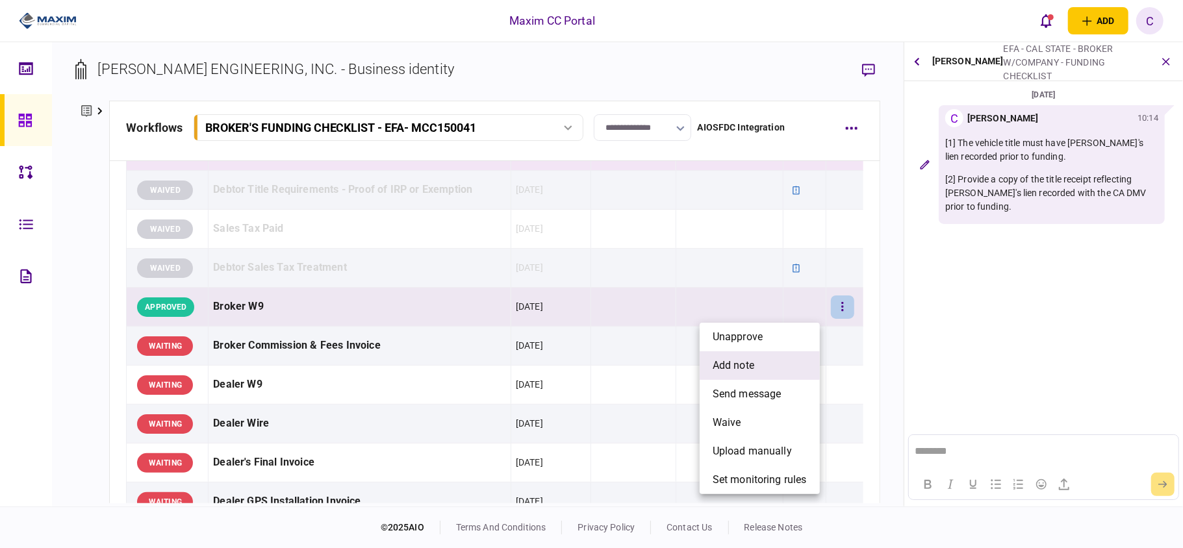
click at [752, 370] on span "add note" at bounding box center [734, 366] width 42 height 16
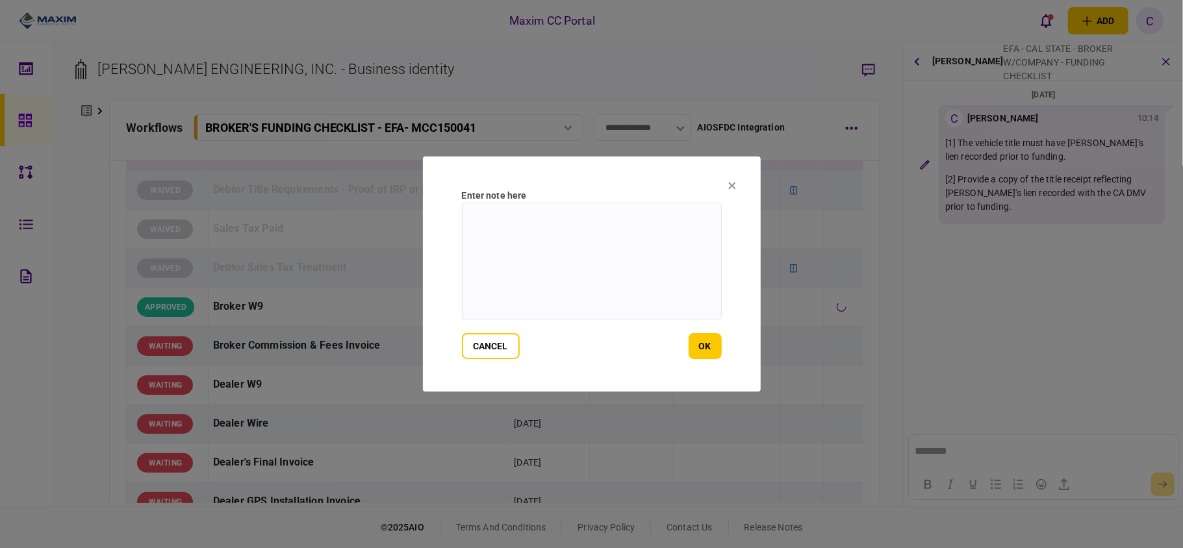
click at [505, 216] on textarea at bounding box center [592, 261] width 260 height 117
type textarea "*******"
click at [707, 346] on button "ok" at bounding box center [705, 346] width 33 height 26
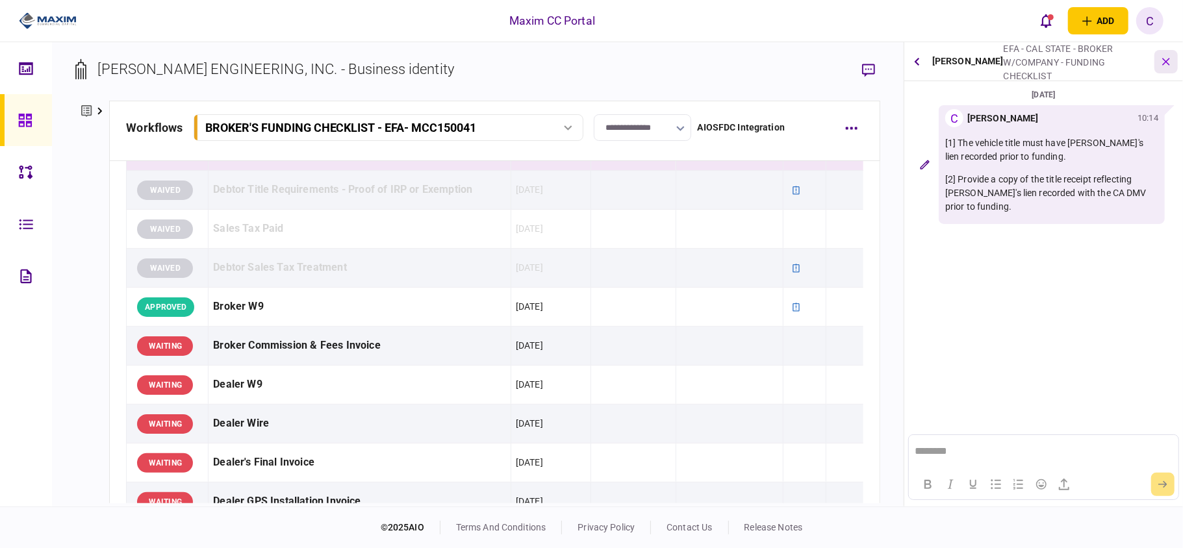
click at [1164, 68] on button "button" at bounding box center [1165, 61] width 23 height 23
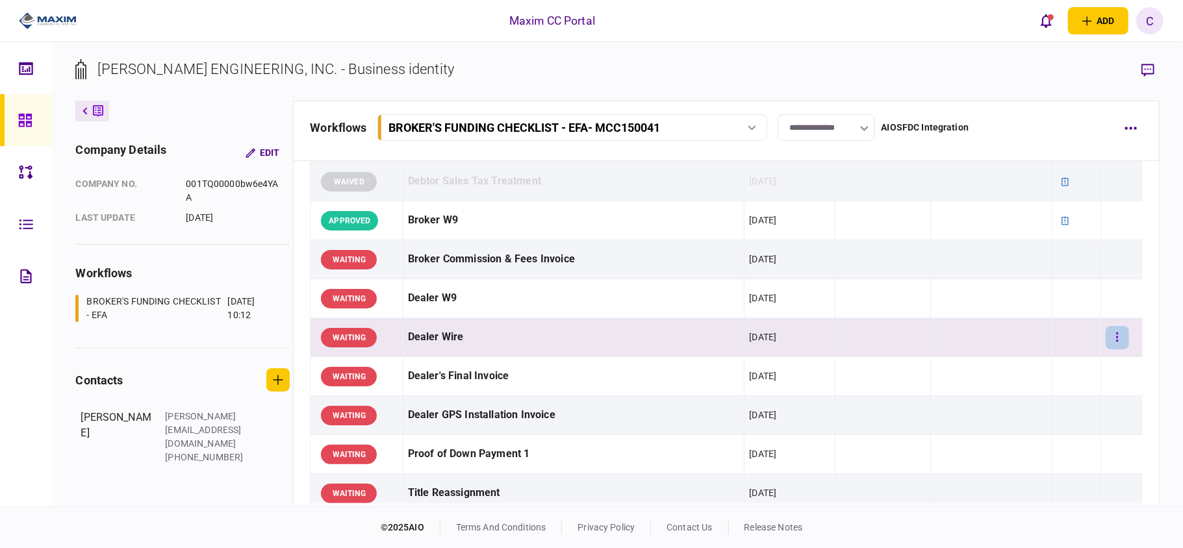
scroll to position [779, 0]
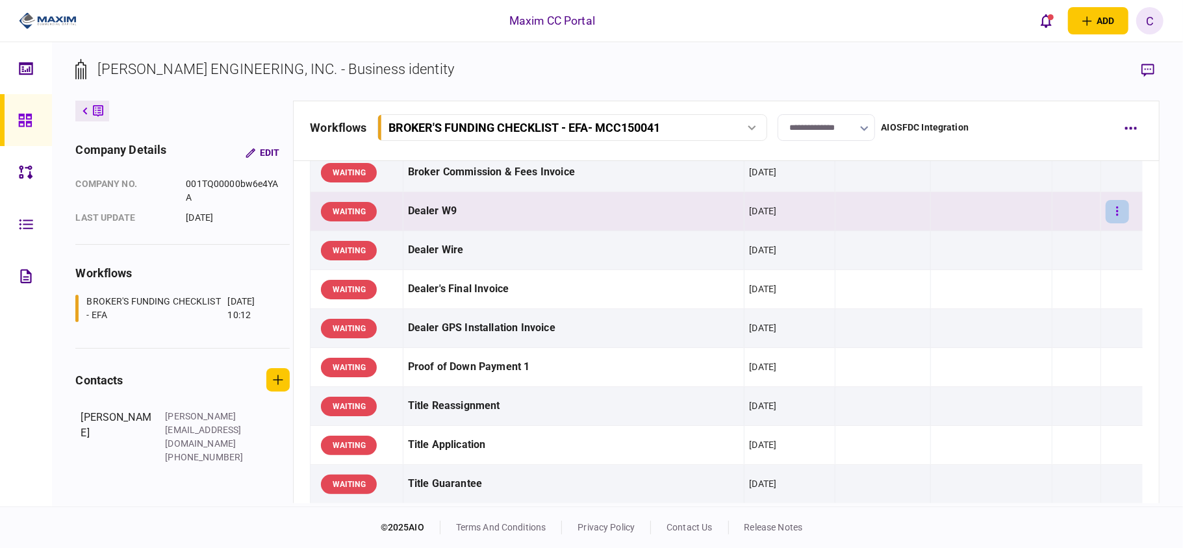
click at [1116, 218] on icon "button" at bounding box center [1117, 211] width 3 height 12
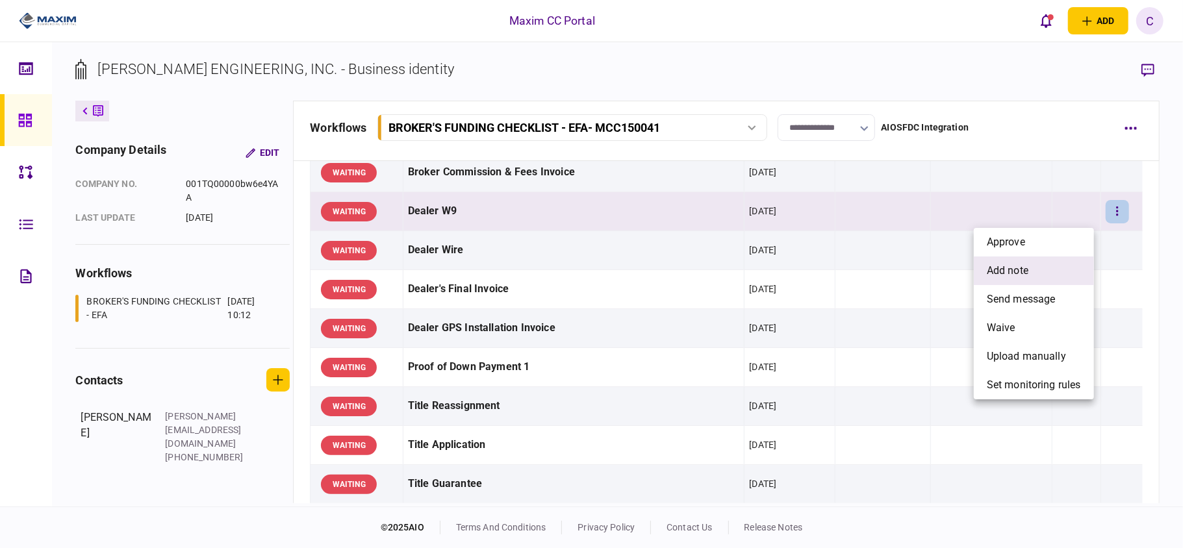
click at [1009, 268] on span "add note" at bounding box center [1008, 271] width 42 height 16
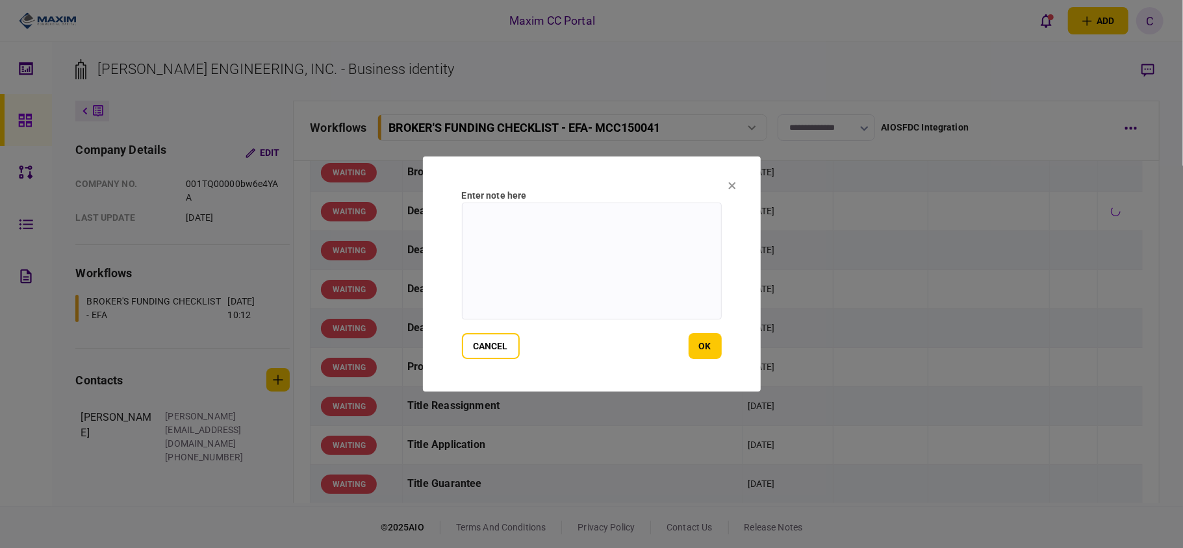
click at [567, 212] on textarea at bounding box center [592, 261] width 260 height 117
type textarea "**********"
click at [705, 342] on button "ok" at bounding box center [705, 346] width 33 height 26
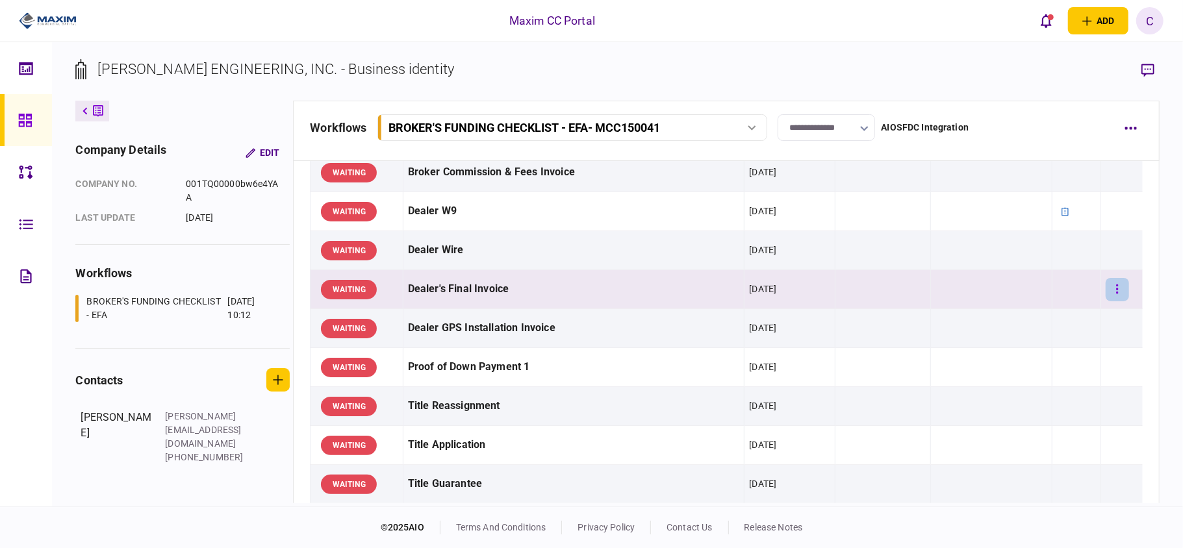
click at [1116, 294] on icon "button" at bounding box center [1117, 289] width 2 height 9
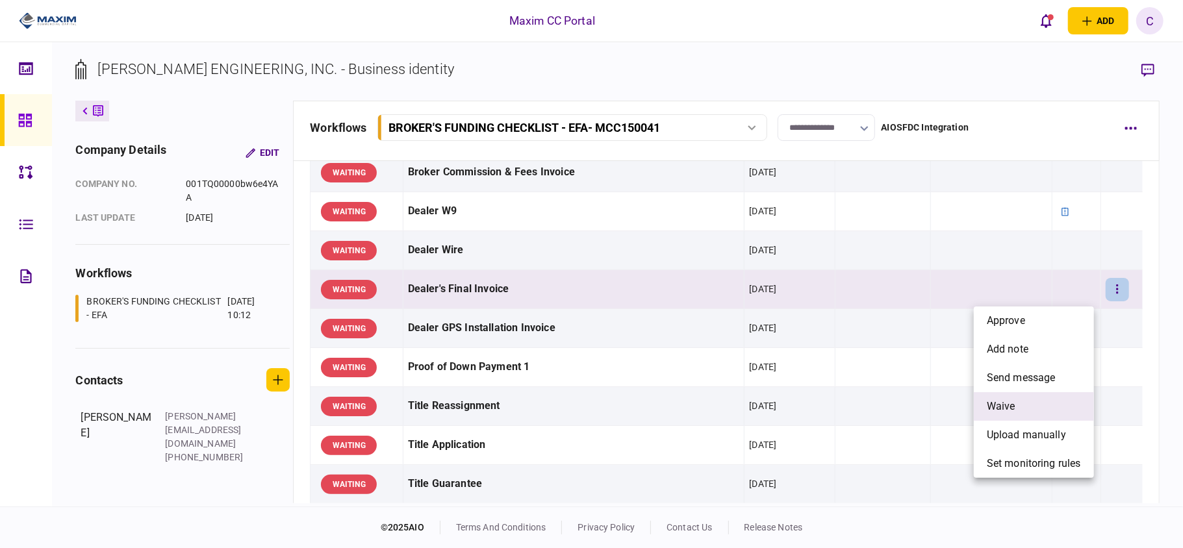
click at [1008, 407] on span "waive" at bounding box center [1001, 407] width 29 height 16
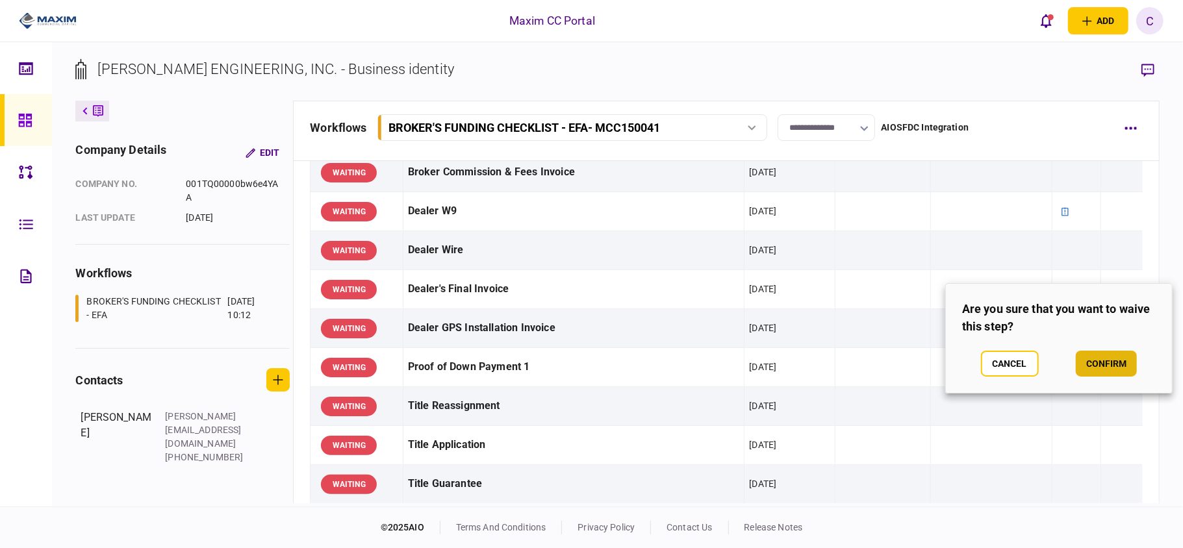
click at [1102, 368] on button "confirm" at bounding box center [1106, 364] width 61 height 26
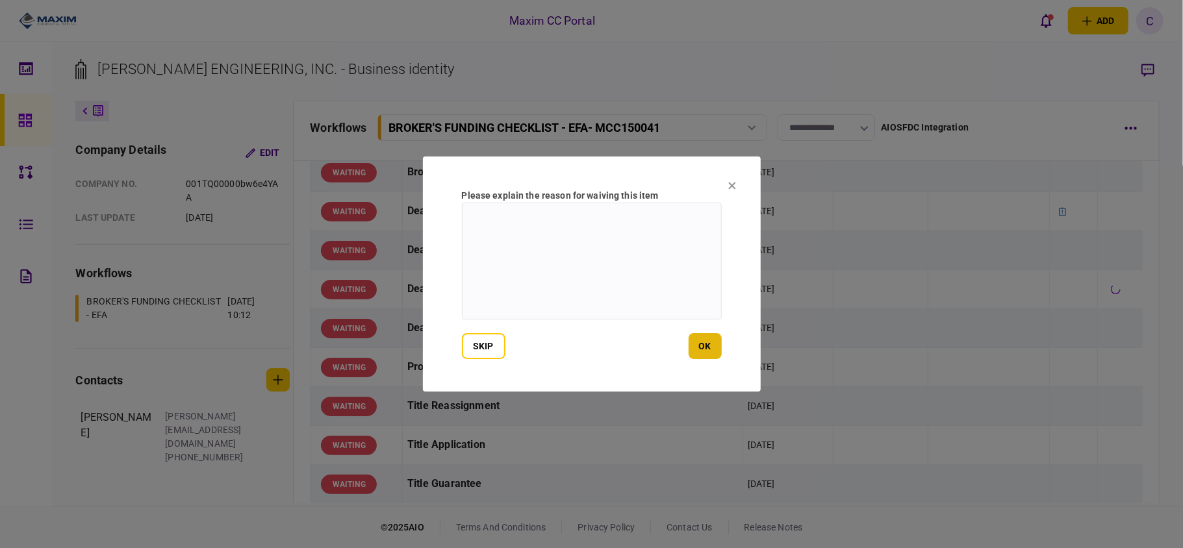
click at [702, 340] on button "ok" at bounding box center [705, 346] width 33 height 26
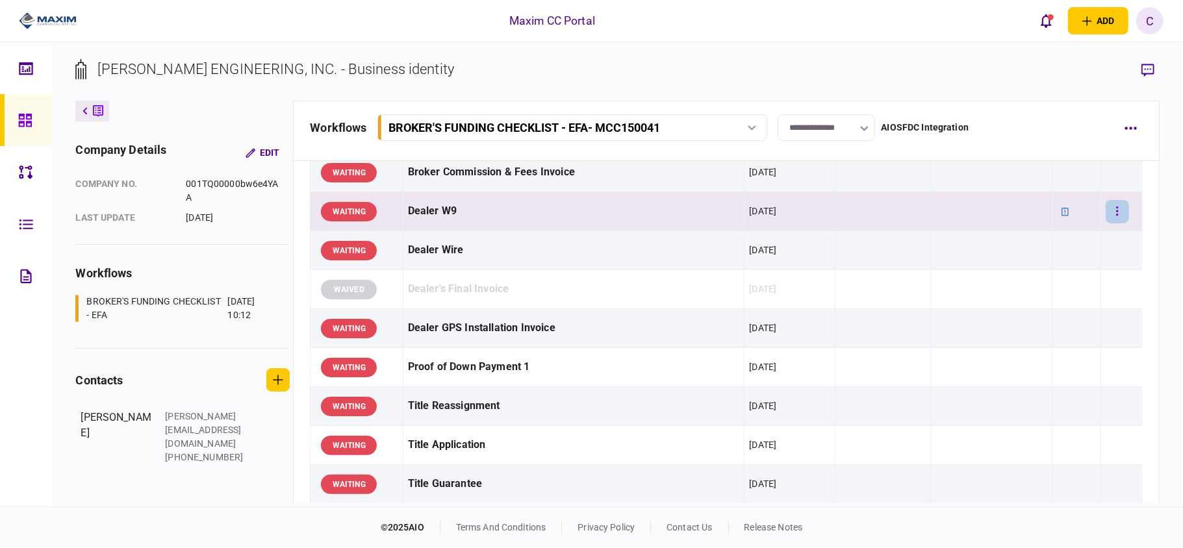
click at [1109, 216] on button "button" at bounding box center [1117, 211] width 23 height 23
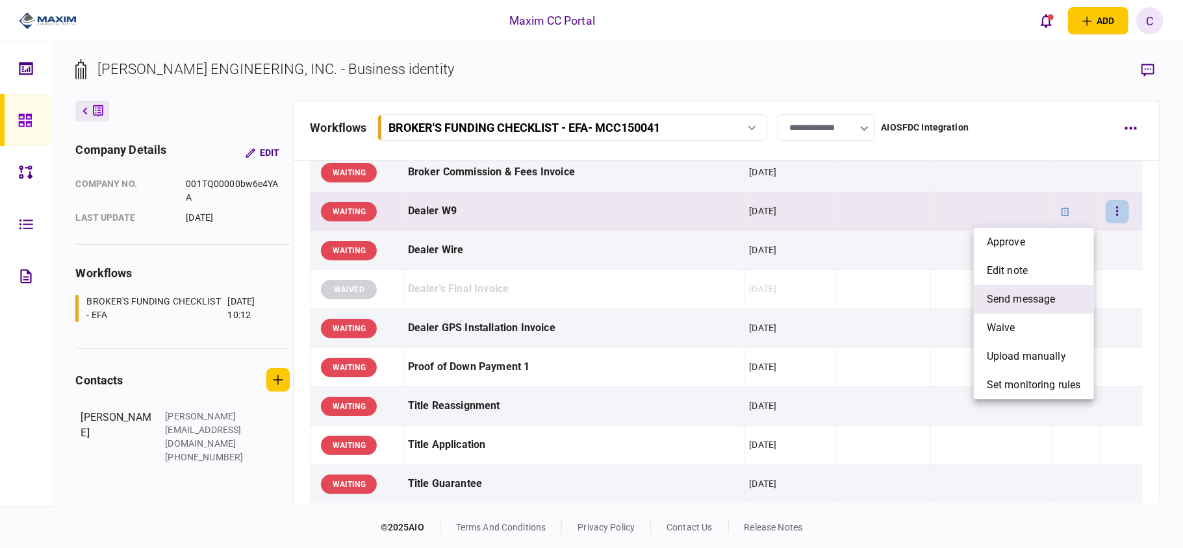
click at [1022, 298] on span "send message" at bounding box center [1021, 300] width 69 height 16
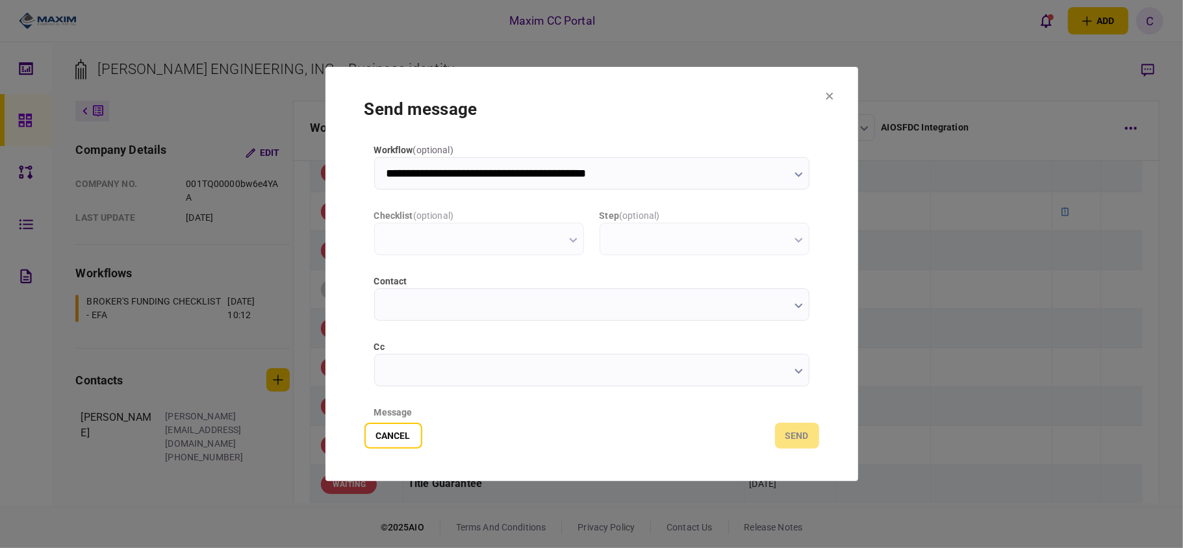
type input "**********"
type input "*********"
type input "**********"
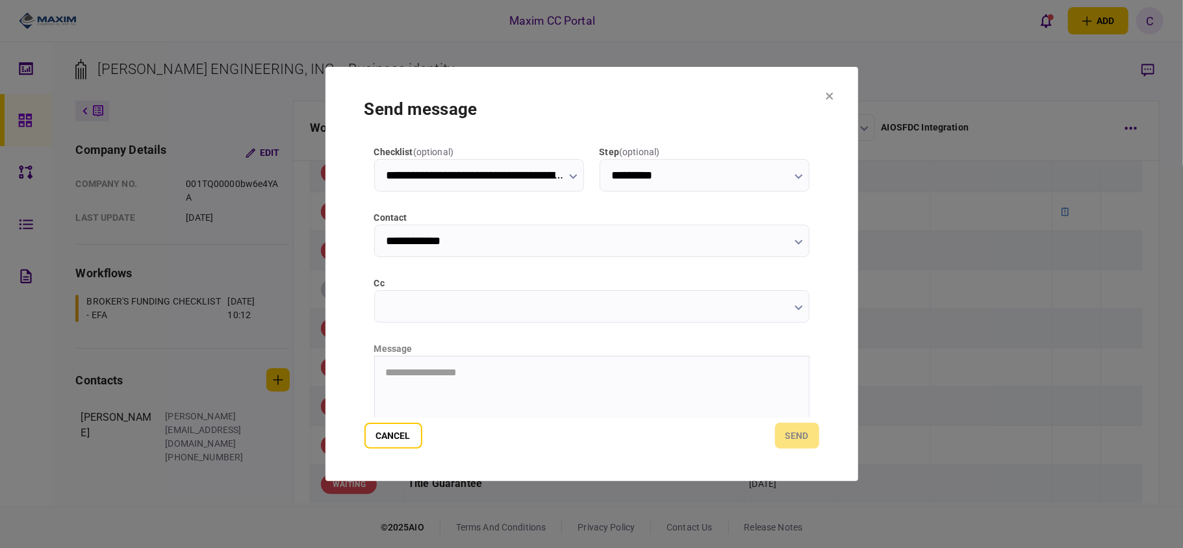
scroll to position [164, 0]
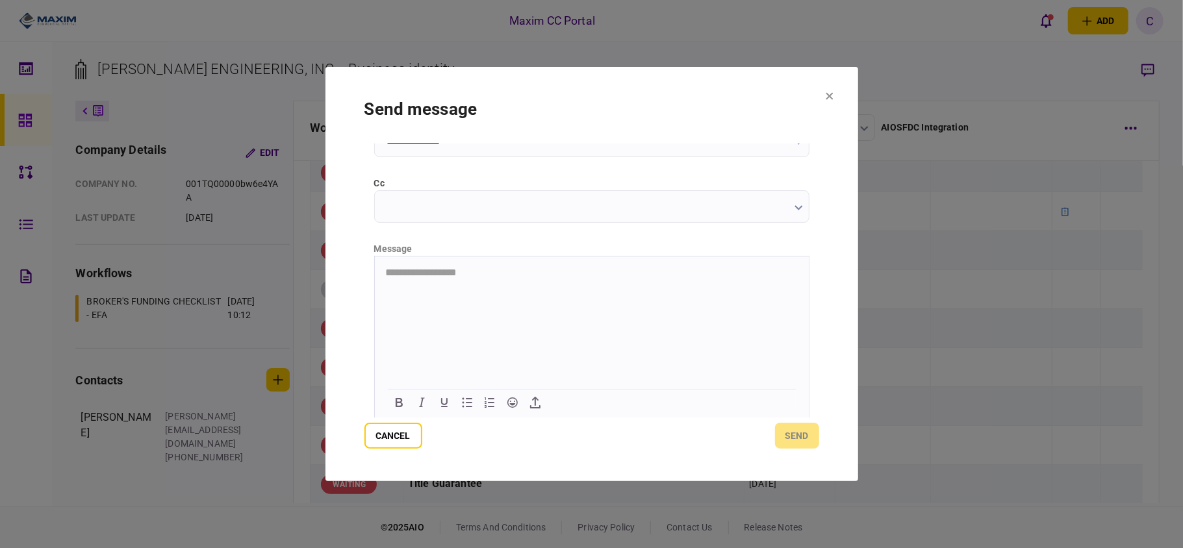
click at [453, 285] on html "**********" at bounding box center [591, 272] width 434 height 33
drag, startPoint x: 707, startPoint y: 266, endPoint x: 663, endPoint y: 273, distance: 44.6
click at [663, 273] on html "**********" at bounding box center [591, 272] width 434 height 33
drag, startPoint x: 705, startPoint y: 273, endPoint x: 361, endPoint y: 270, distance: 344.3
click at [374, 270] on html "**********" at bounding box center [591, 272] width 434 height 33
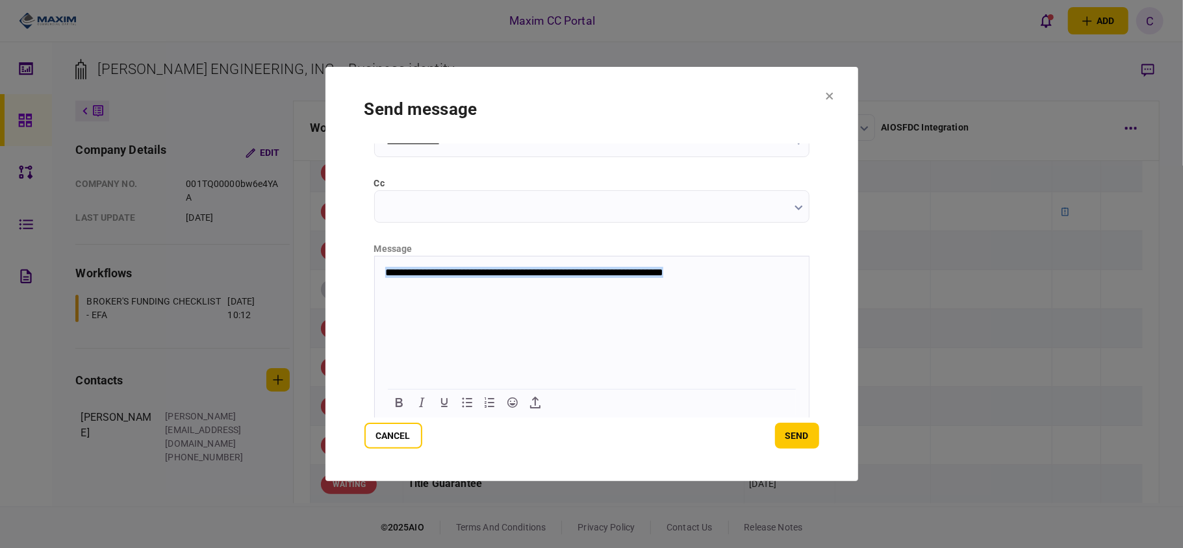
copy p "**********"
click at [791, 430] on button "send" at bounding box center [797, 436] width 44 height 26
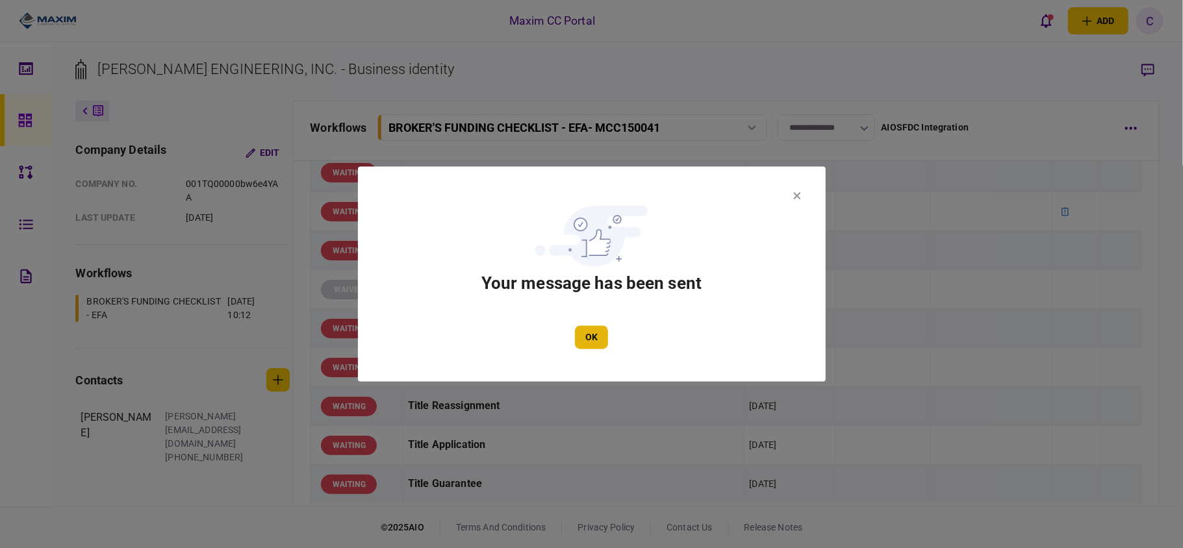
click at [594, 336] on button "OK" at bounding box center [591, 337] width 33 height 23
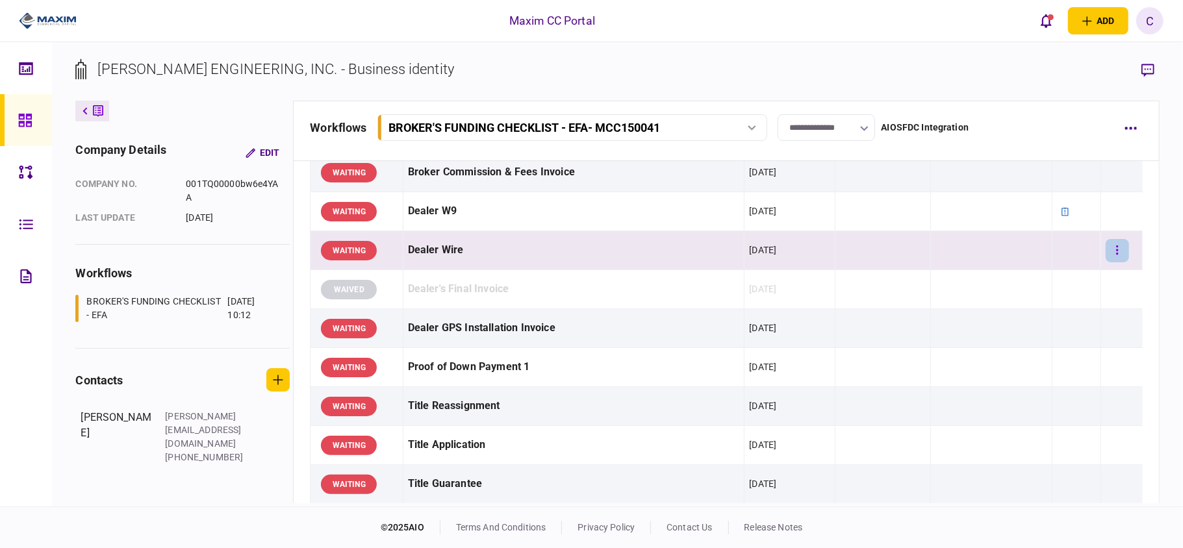
click at [1118, 255] on button "button" at bounding box center [1117, 250] width 23 height 23
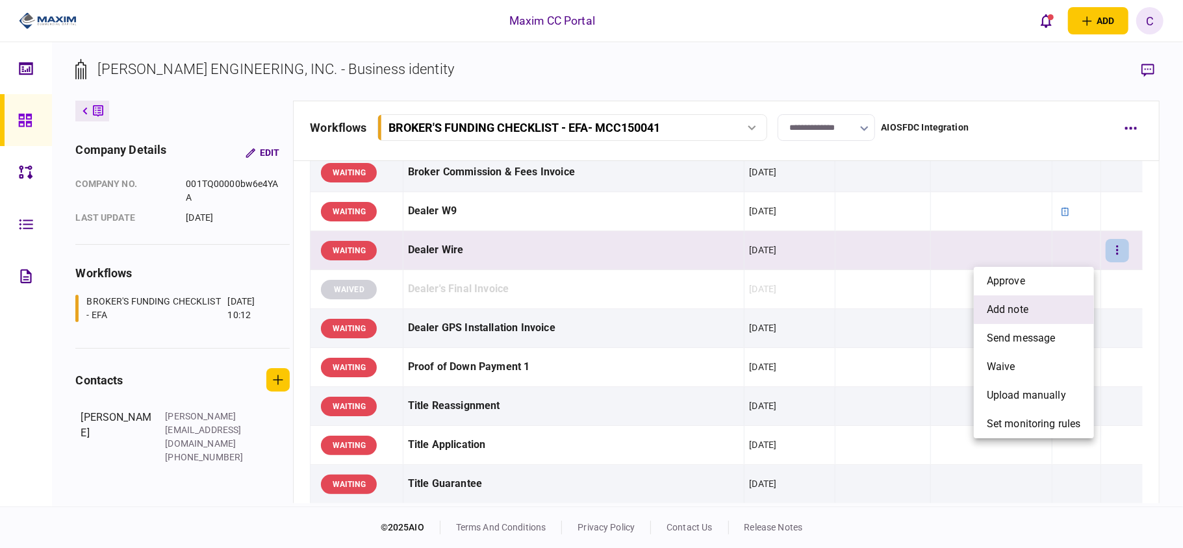
click at [1020, 307] on span "add note" at bounding box center [1008, 310] width 42 height 16
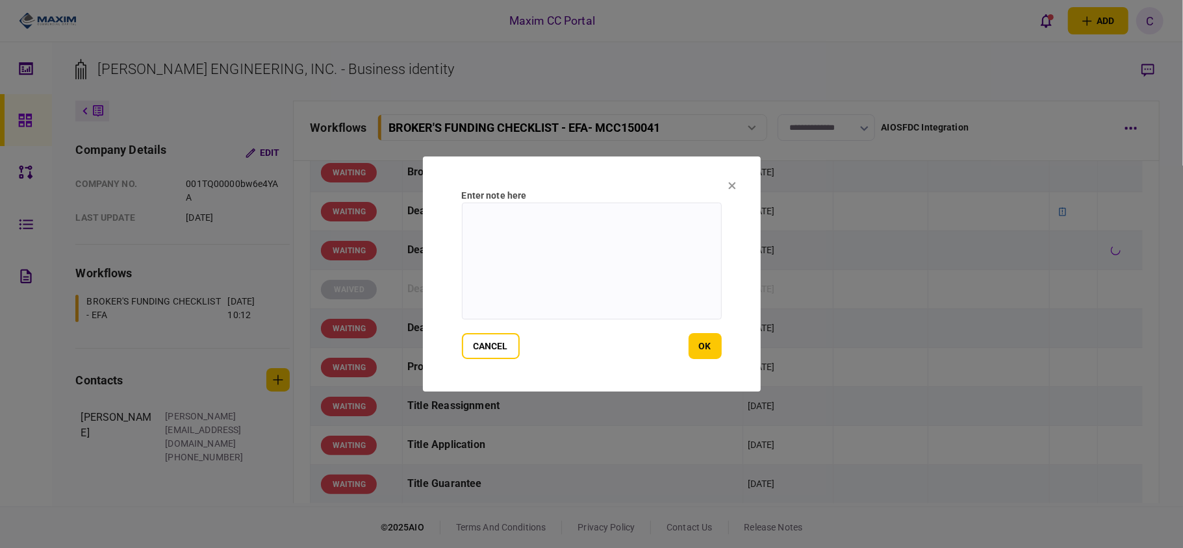
click at [619, 229] on textarea at bounding box center [592, 261] width 260 height 117
paste textarea "**********"
click at [599, 219] on textarea "**********" at bounding box center [592, 261] width 260 height 117
drag, startPoint x: 668, startPoint y: 229, endPoint x: 533, endPoint y: 242, distance: 135.1
click at [533, 242] on textarea "**********" at bounding box center [592, 261] width 260 height 117
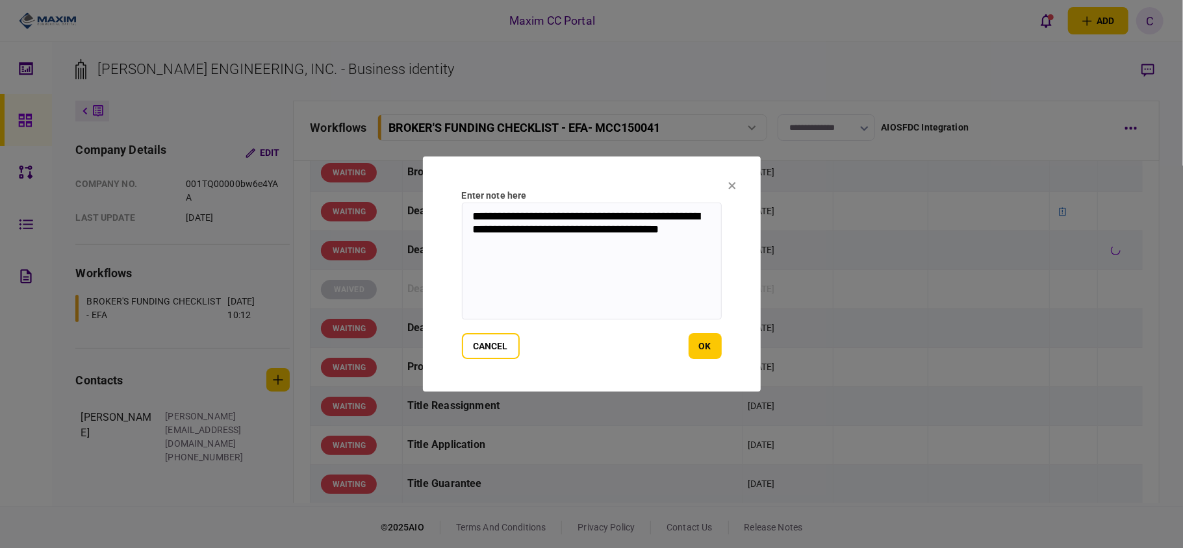
drag, startPoint x: 687, startPoint y: 227, endPoint x: 431, endPoint y: 210, distance: 256.5
click at [431, 210] on section "**********" at bounding box center [592, 274] width 338 height 235
type textarea "**********"
click at [704, 344] on button "ok" at bounding box center [705, 346] width 33 height 26
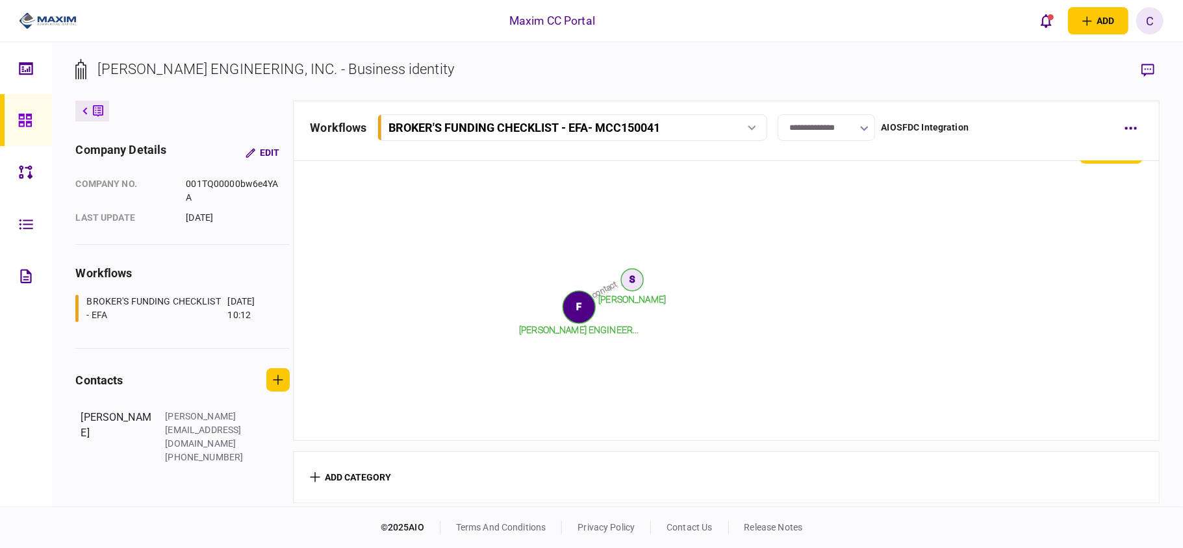
scroll to position [779, 0]
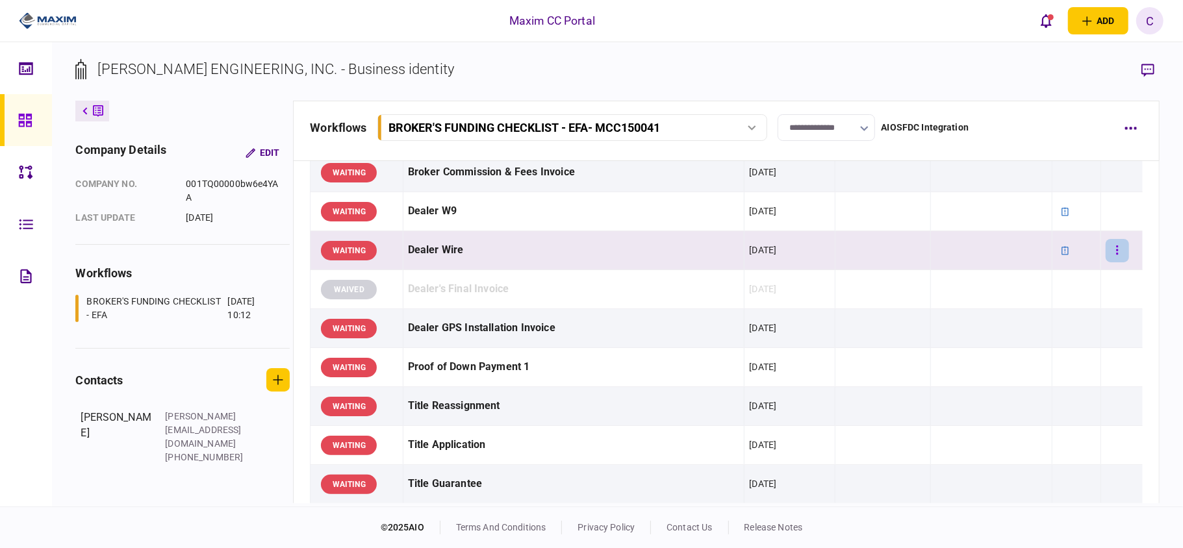
click at [1111, 247] on button "button" at bounding box center [1117, 250] width 23 height 23
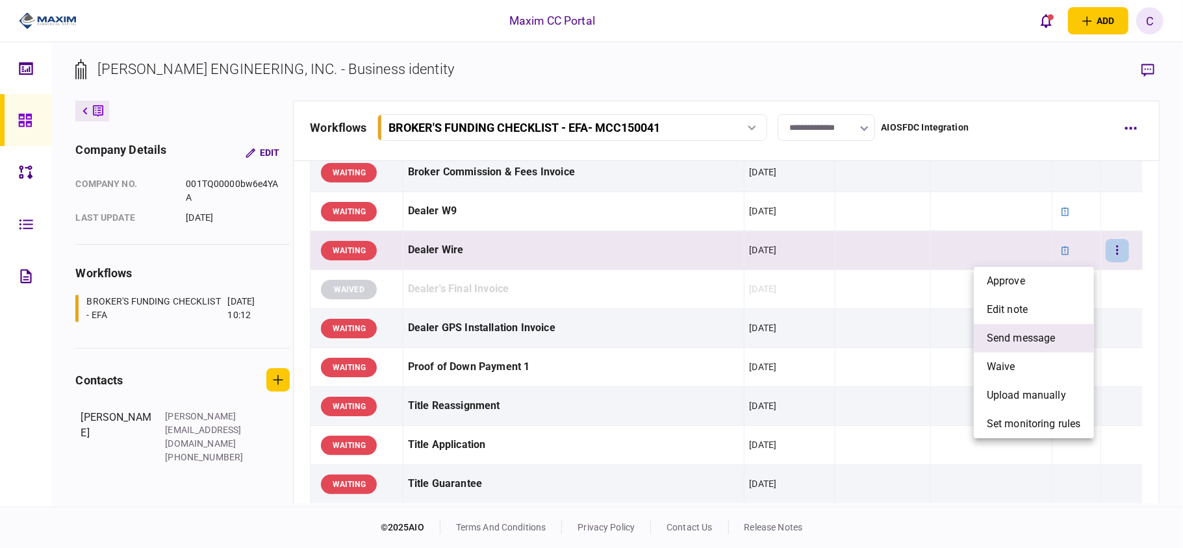
click at [1016, 333] on span "send message" at bounding box center [1021, 339] width 69 height 16
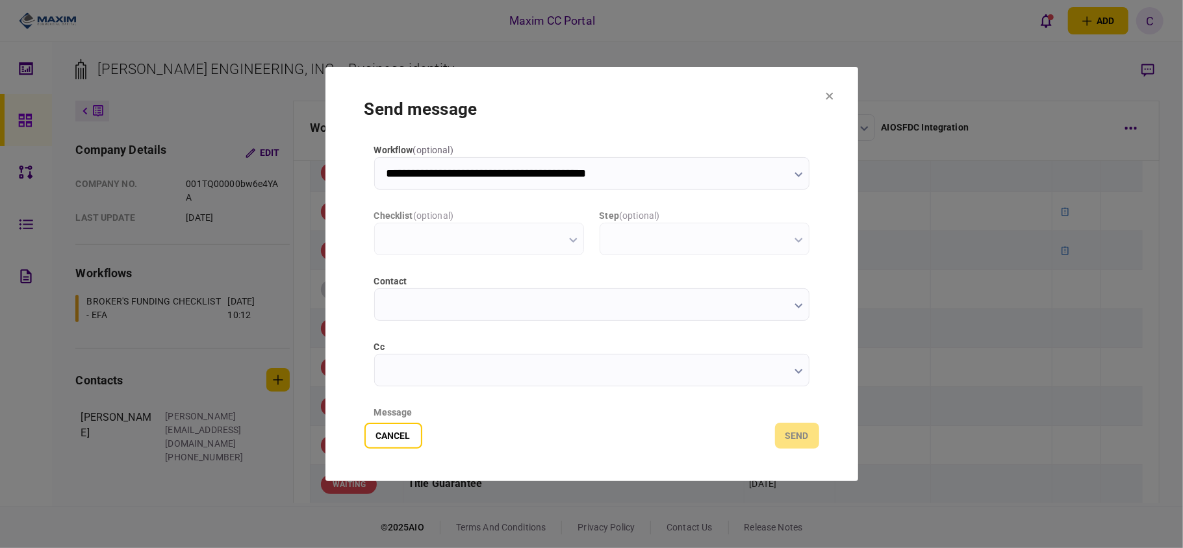
type input "**********"
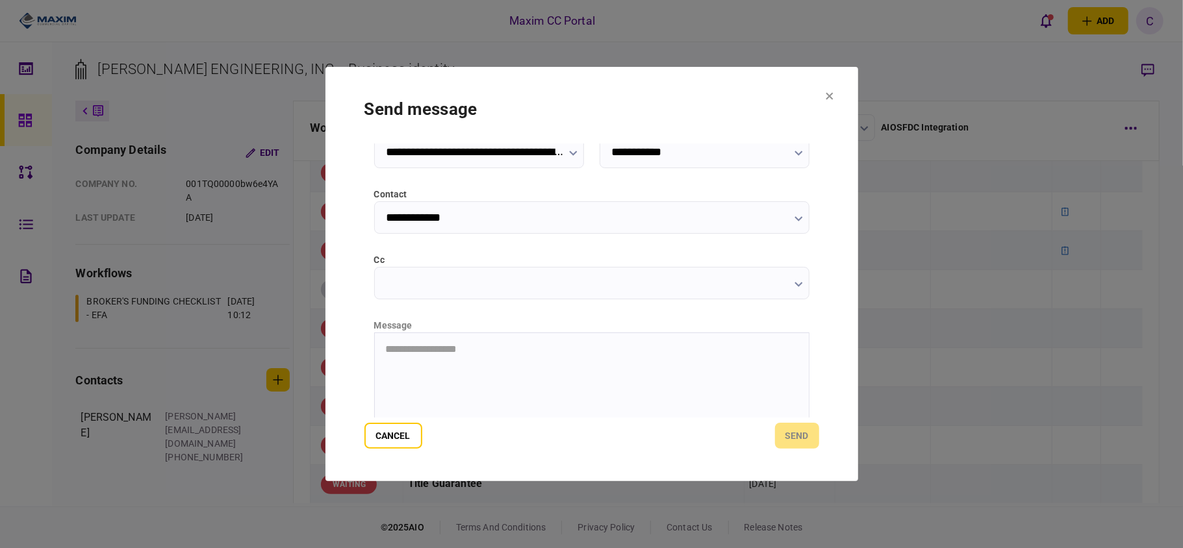
scroll to position [164, 0]
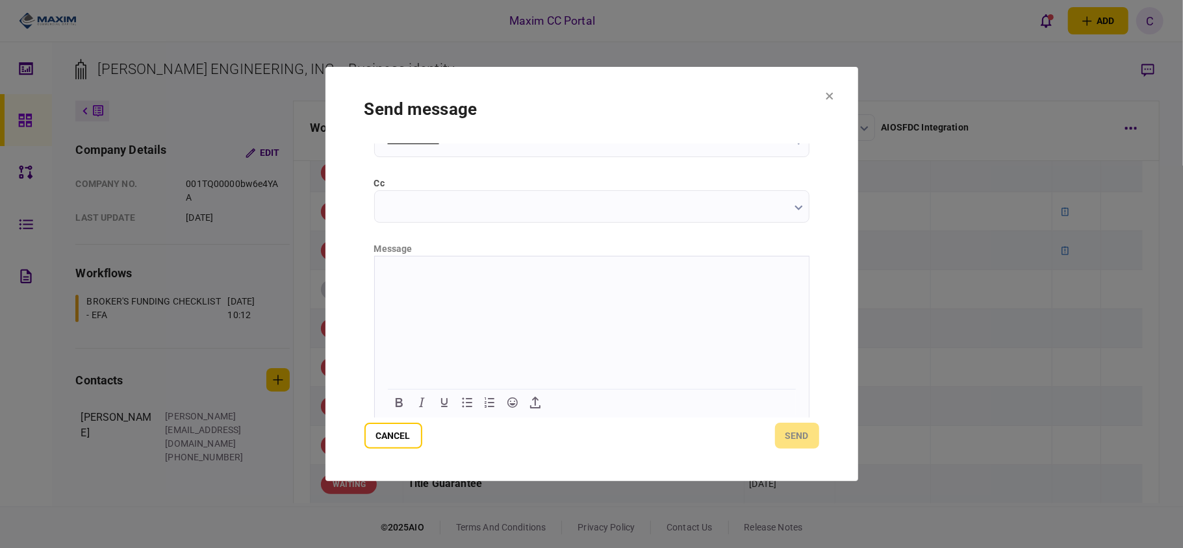
click at [596, 261] on html at bounding box center [591, 272] width 434 height 32
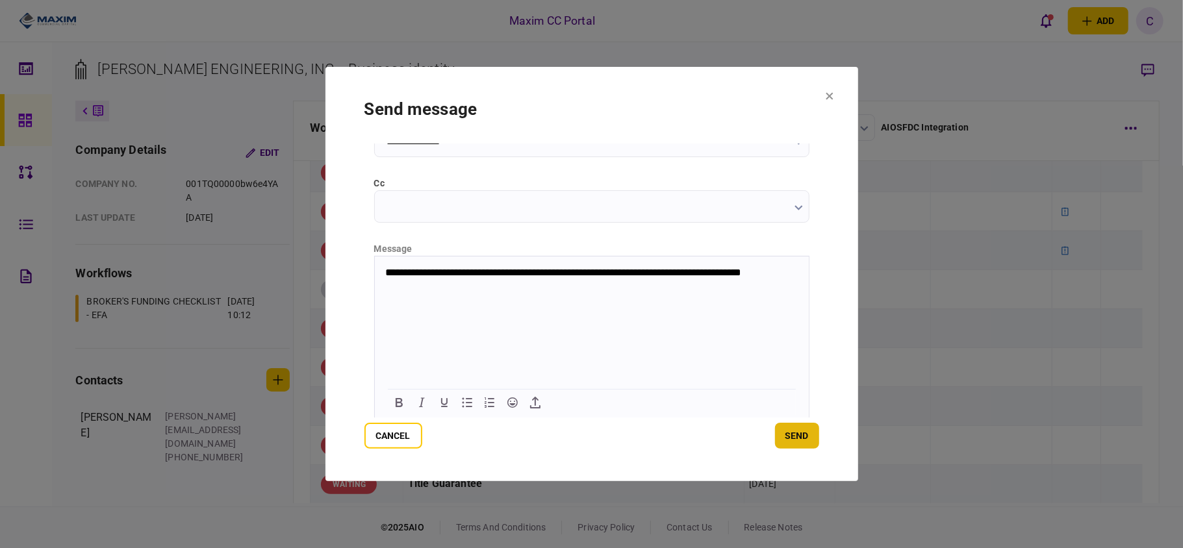
click at [796, 430] on button "send" at bounding box center [797, 436] width 44 height 26
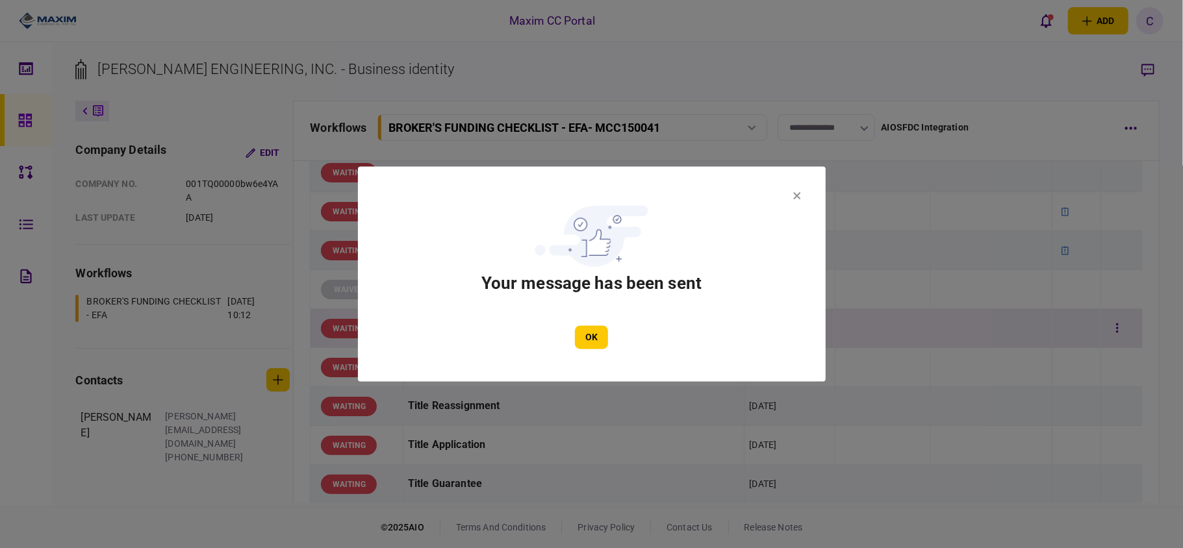
click at [583, 330] on button "OK" at bounding box center [591, 337] width 33 height 23
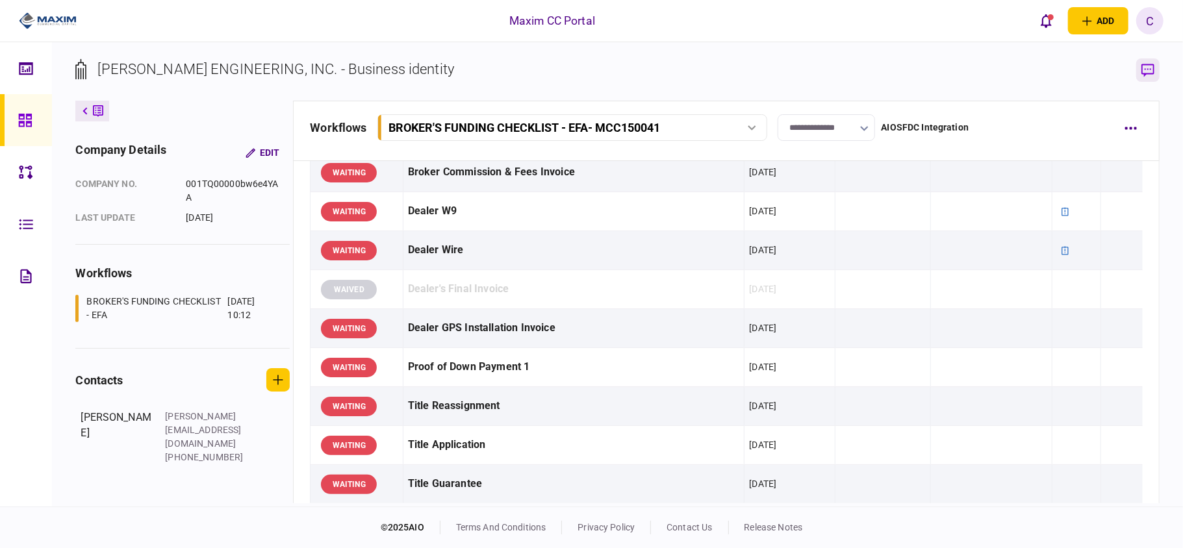
click at [1151, 69] on icon "button" at bounding box center [1147, 71] width 13 height 14
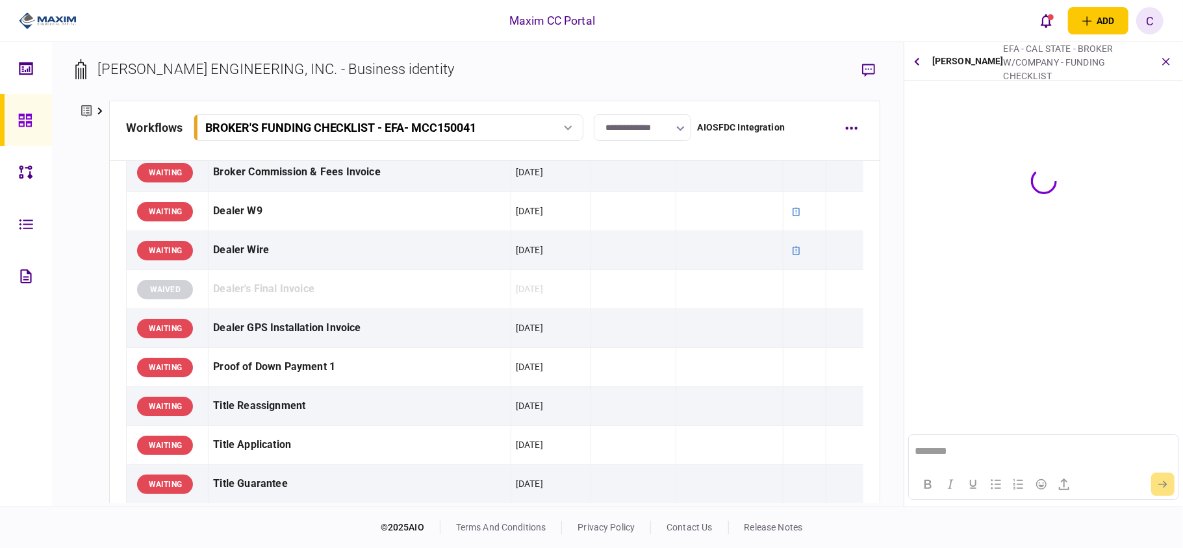
scroll to position [0, 0]
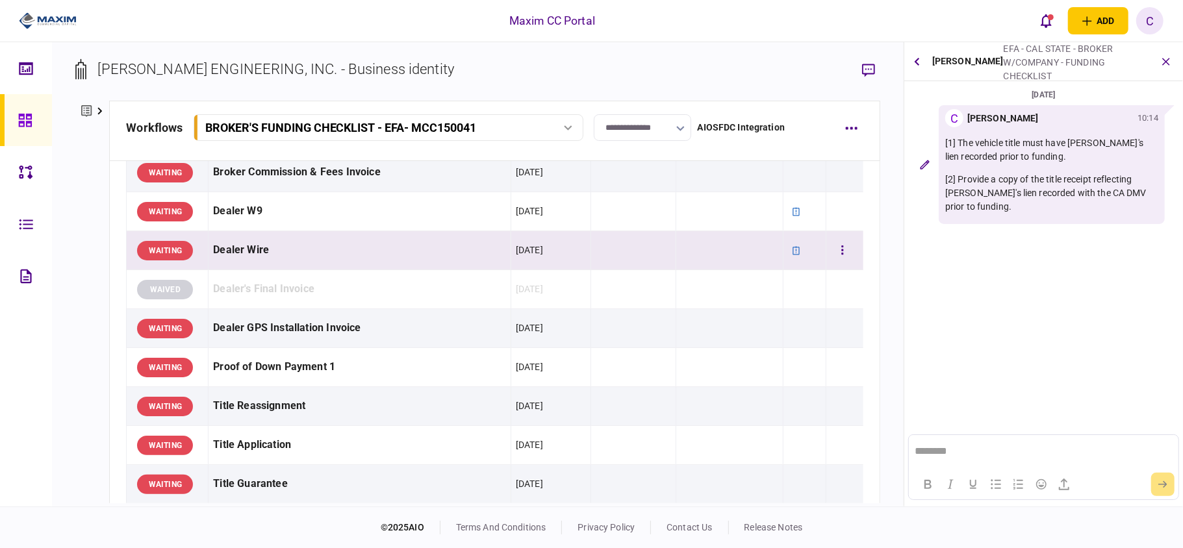
click at [722, 260] on td at bounding box center [730, 250] width 108 height 39
click at [826, 244] on td at bounding box center [844, 250] width 37 height 39
click at [676, 248] on td at bounding box center [730, 250] width 108 height 39
click at [257, 258] on div "Dealer Wire" at bounding box center [359, 250] width 292 height 29
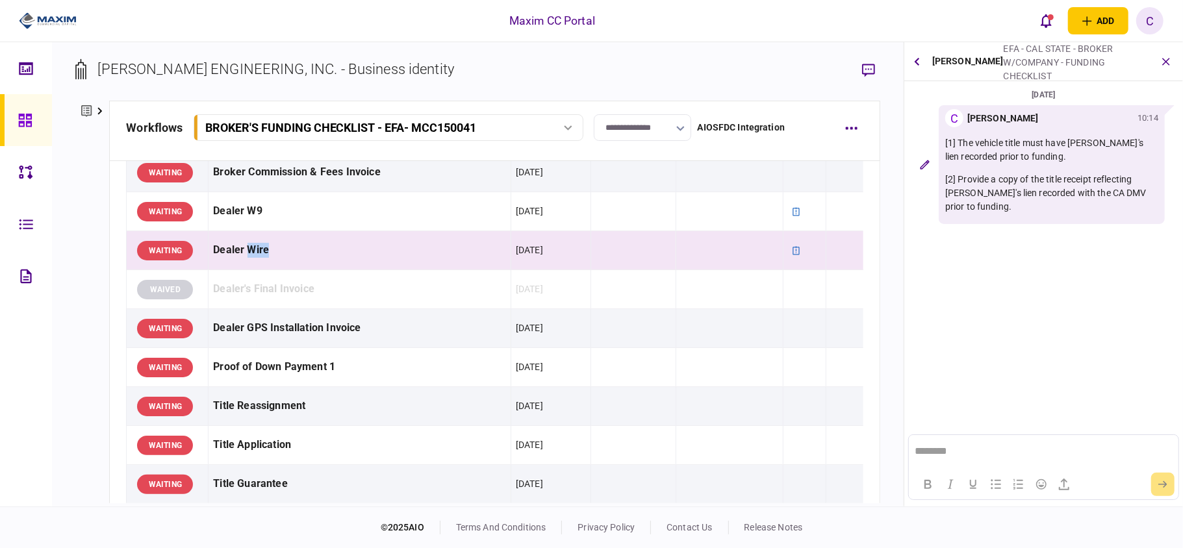
click at [1165, 60] on icon "button" at bounding box center [1166, 62] width 14 height 14
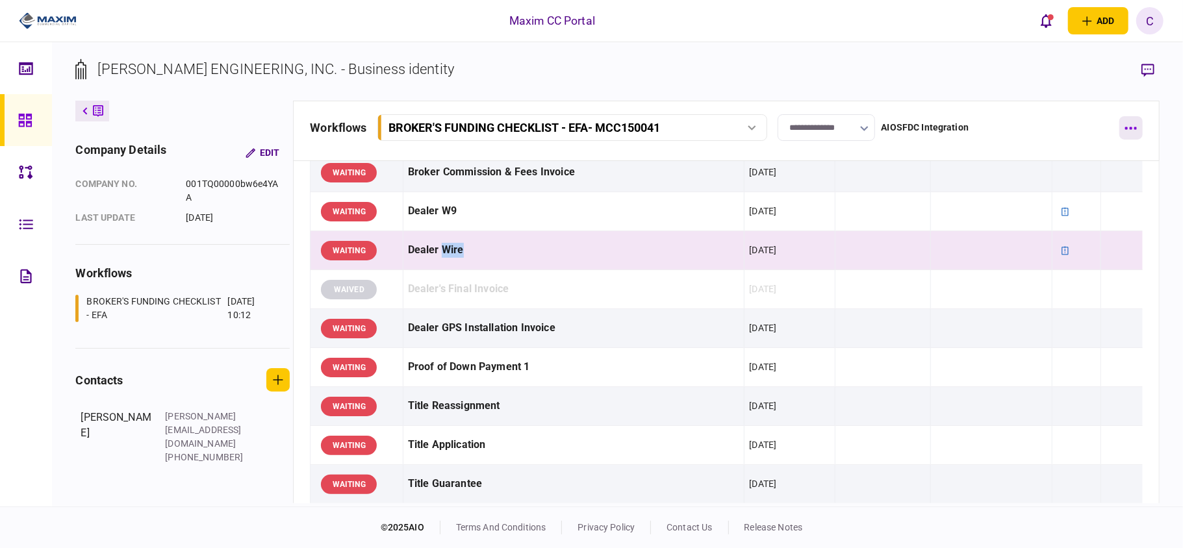
click at [1136, 128] on icon "button" at bounding box center [1131, 128] width 12 height 3
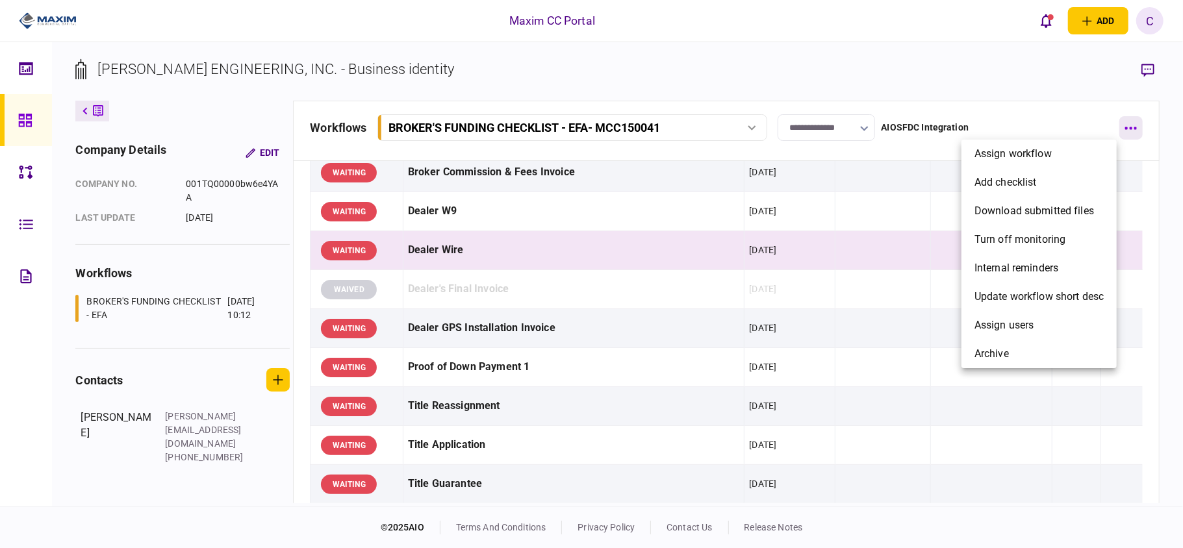
click at [1136, 128] on div at bounding box center [591, 274] width 1183 height 548
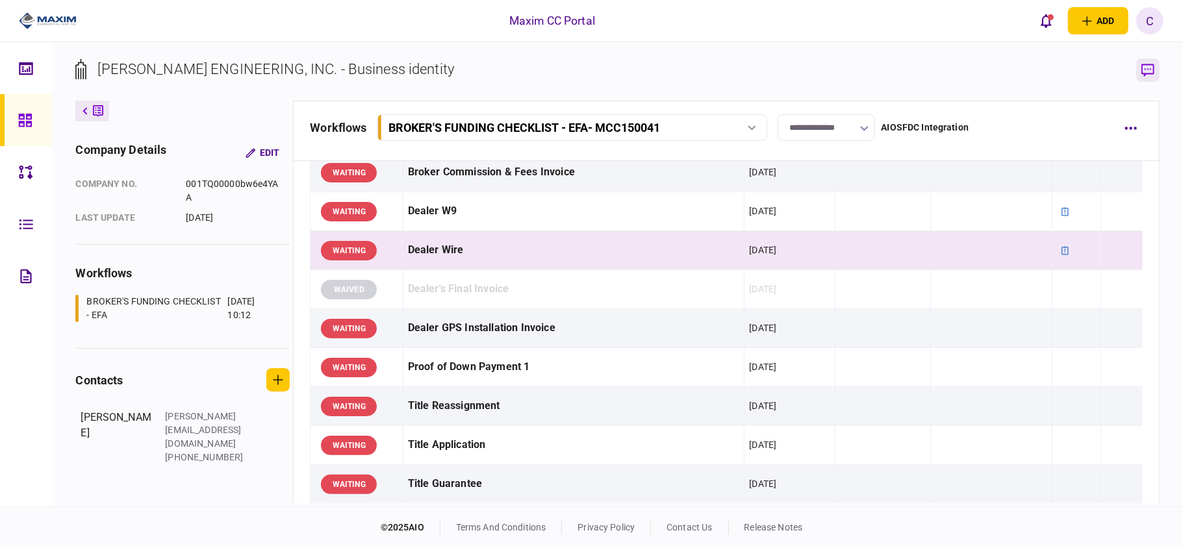
click at [1147, 71] on icon "button" at bounding box center [1147, 71] width 13 height 14
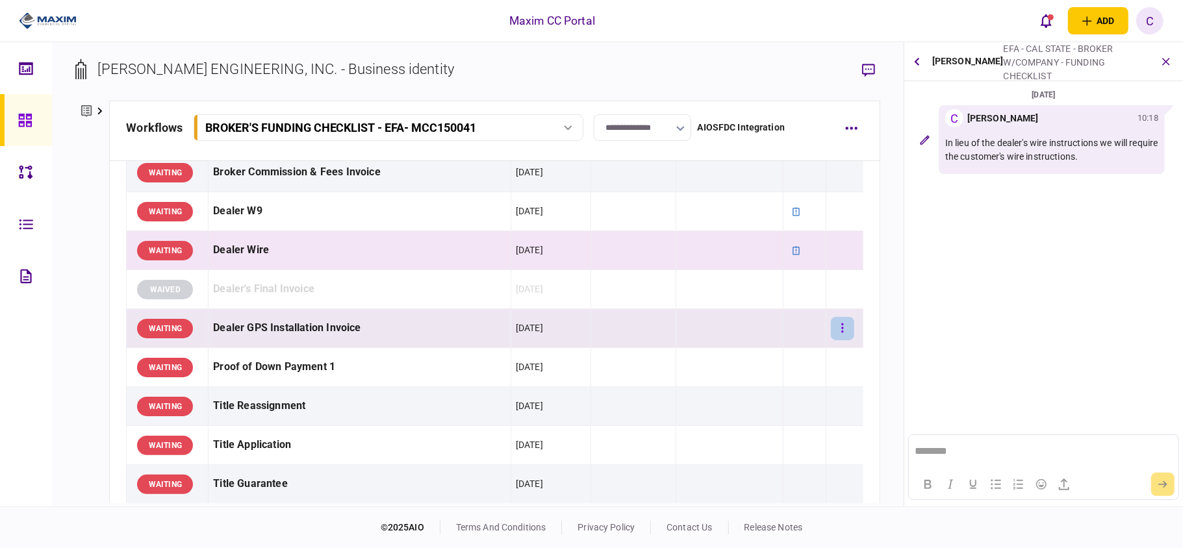
click at [835, 325] on button "button" at bounding box center [842, 328] width 23 height 23
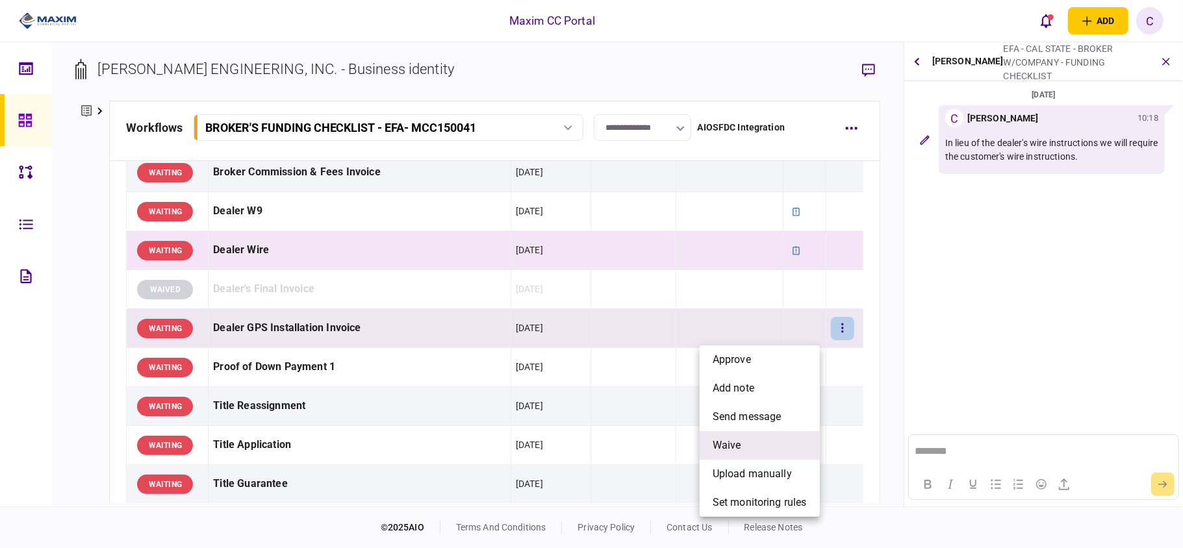
click at [746, 435] on li "waive" at bounding box center [760, 445] width 120 height 29
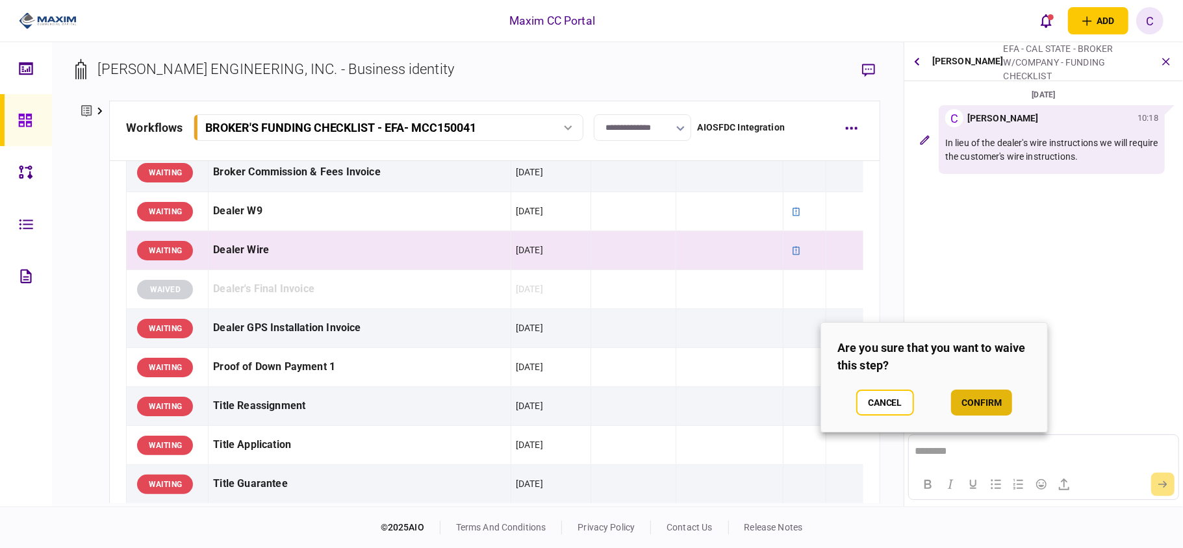
click at [973, 403] on button "confirm" at bounding box center [981, 403] width 61 height 26
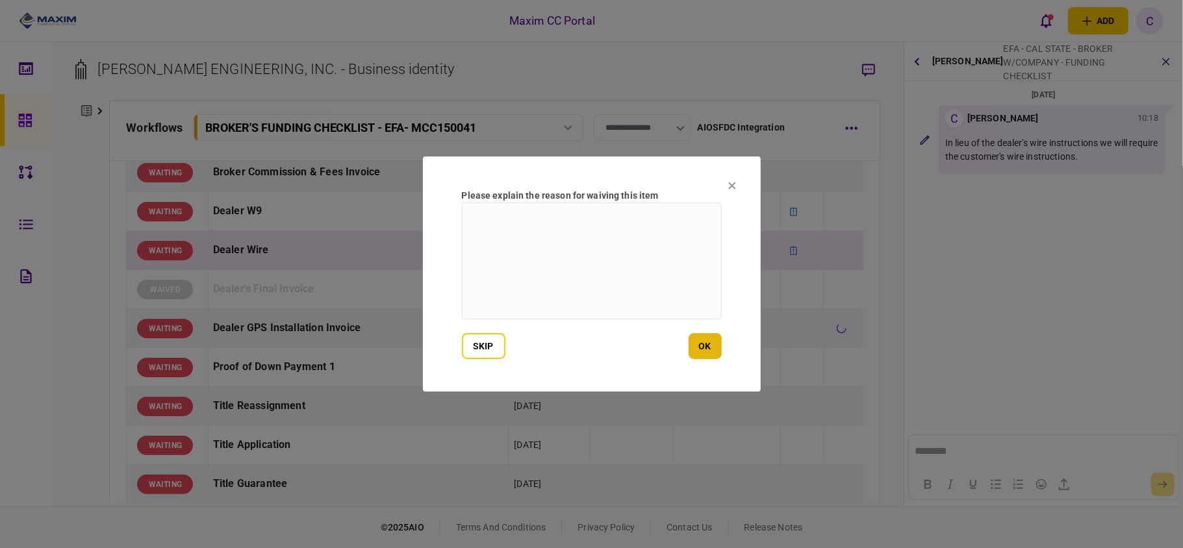
click at [702, 351] on button "ok" at bounding box center [705, 346] width 33 height 26
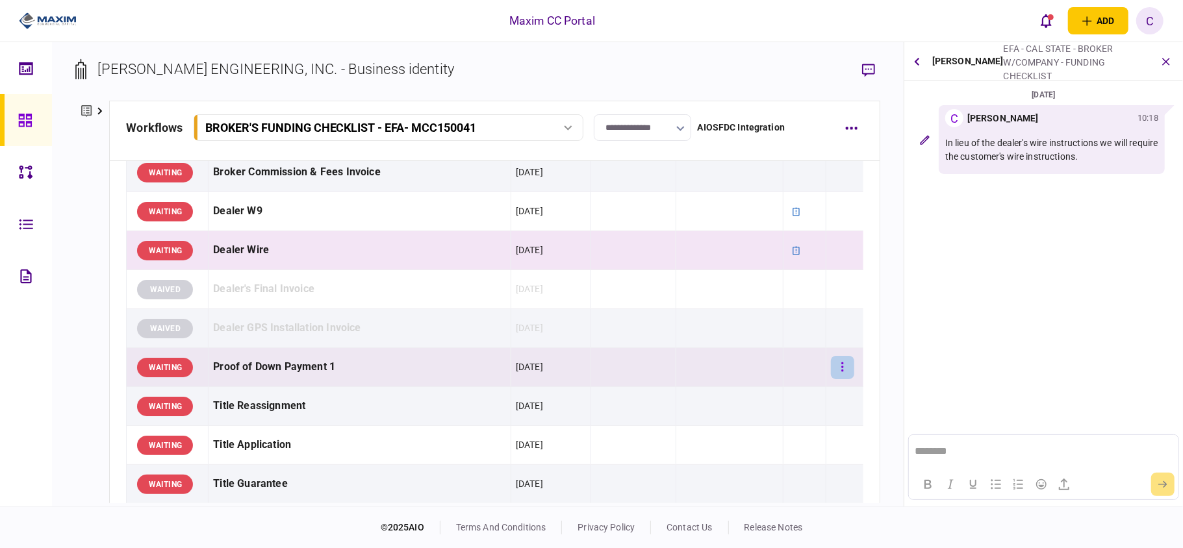
click at [841, 374] on icon "button" at bounding box center [842, 367] width 3 height 12
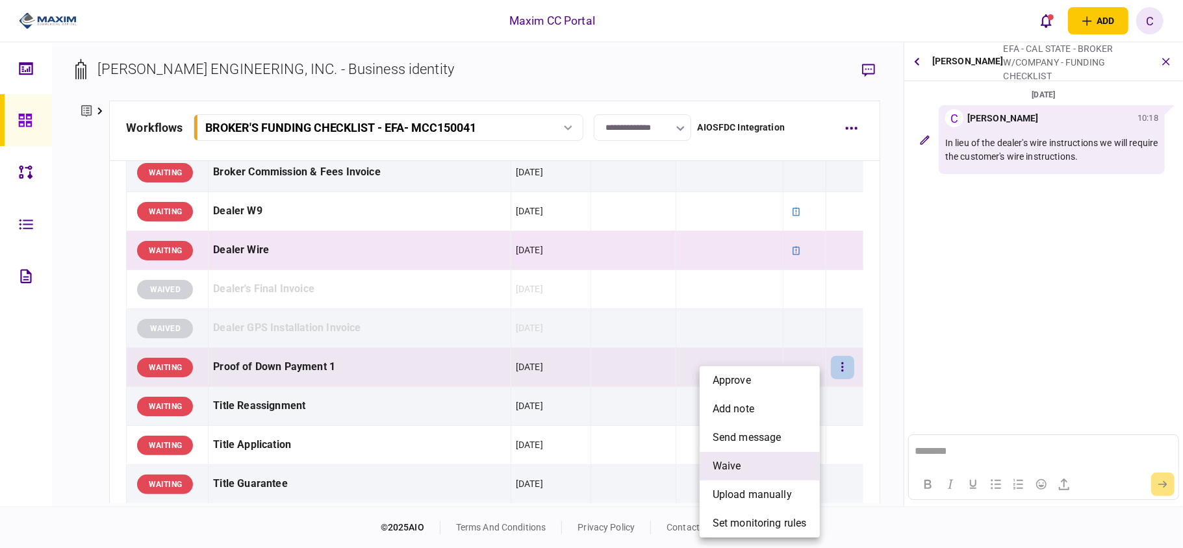
click at [726, 470] on span "waive" at bounding box center [727, 467] width 29 height 16
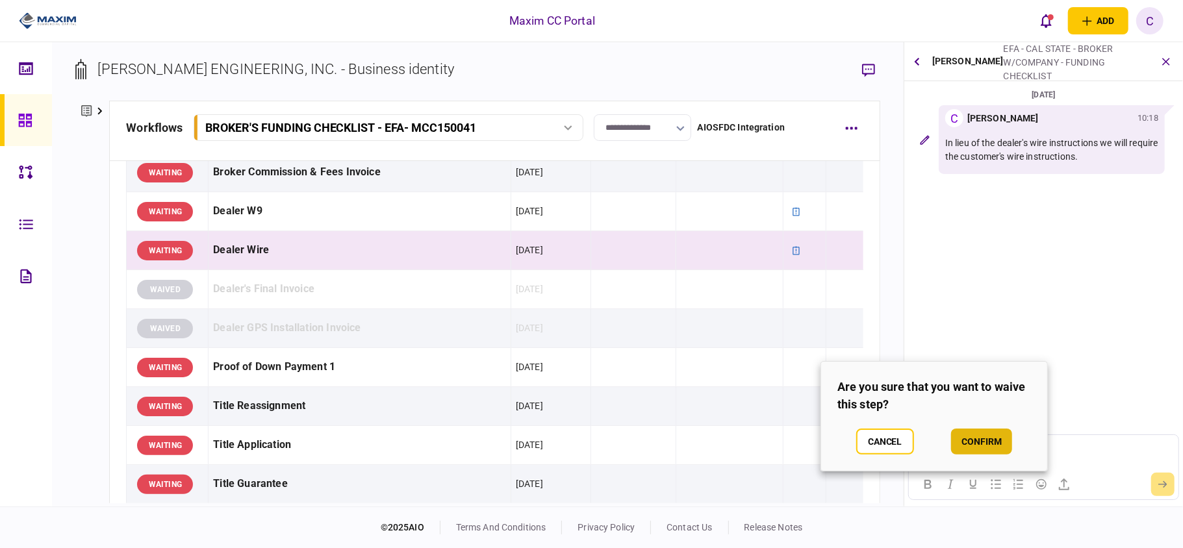
click at [988, 440] on button "confirm" at bounding box center [981, 442] width 61 height 26
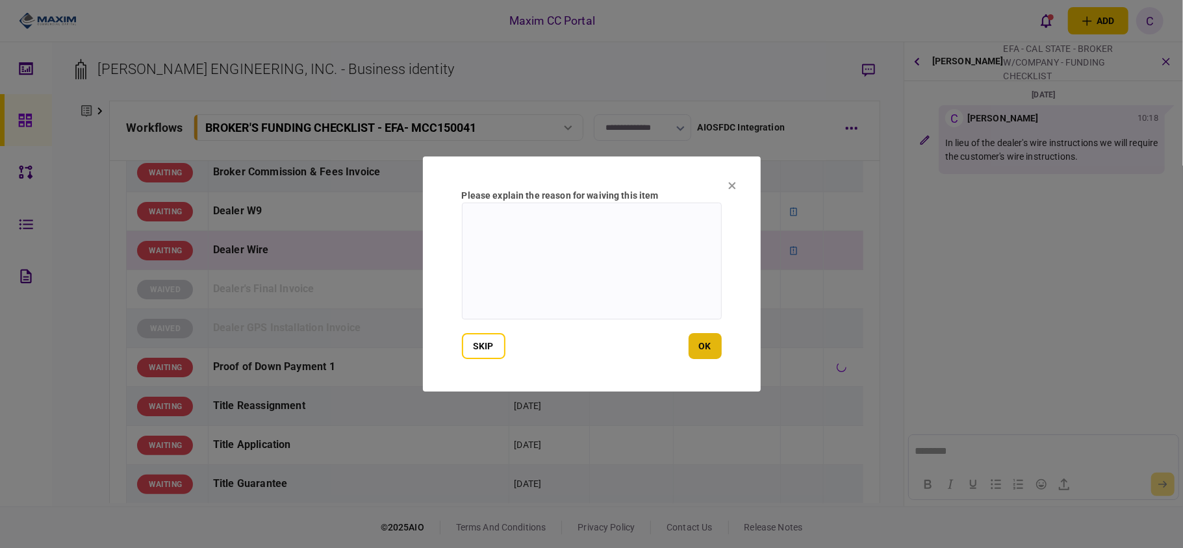
click at [707, 349] on button "ok" at bounding box center [705, 346] width 33 height 26
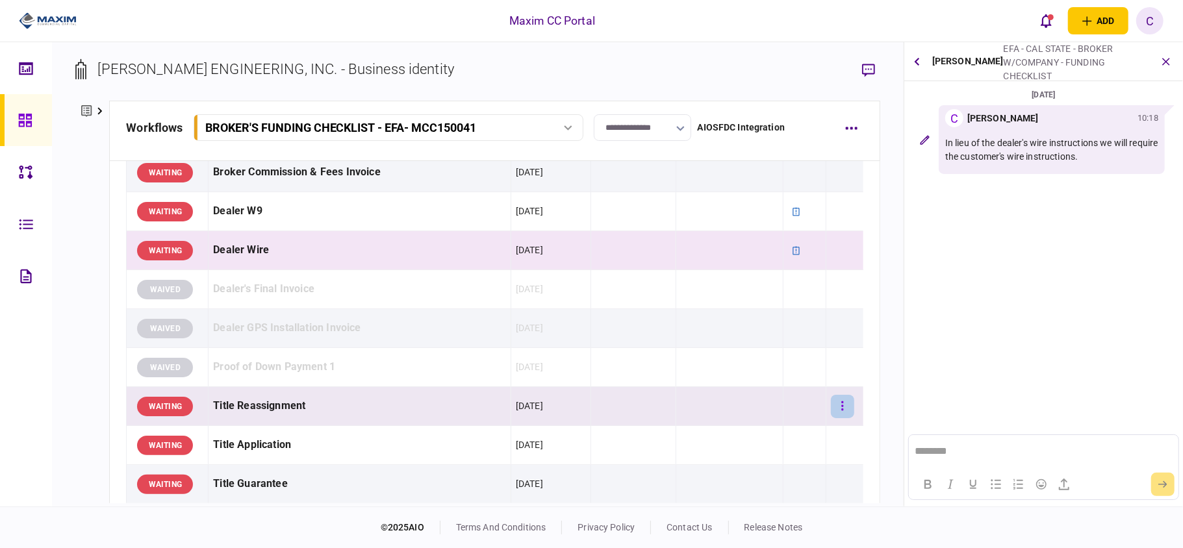
click at [834, 411] on button "button" at bounding box center [842, 406] width 23 height 23
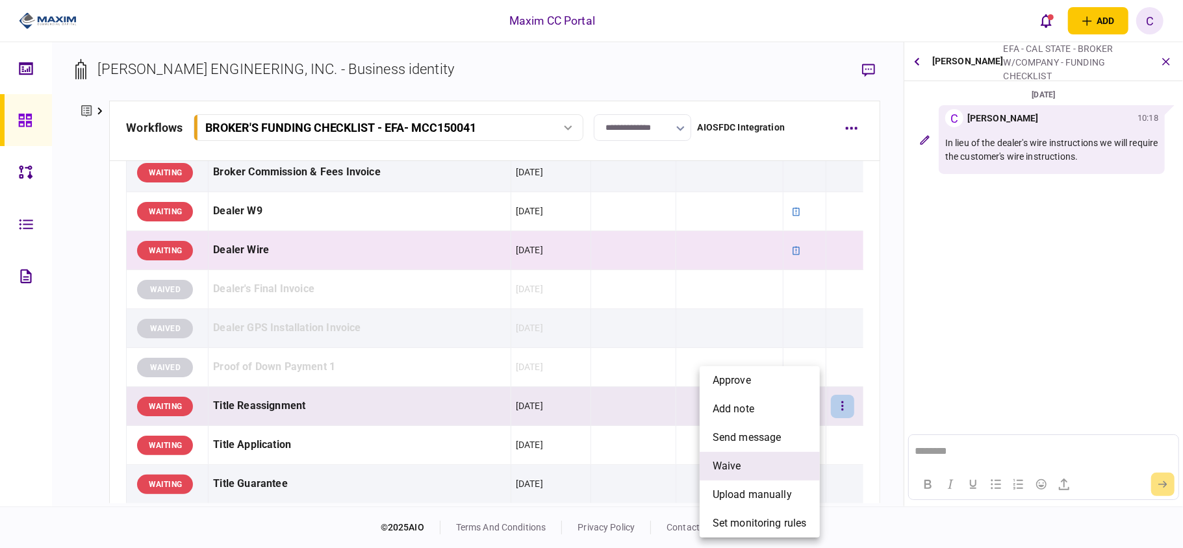
click at [752, 461] on li "waive" at bounding box center [760, 466] width 120 height 29
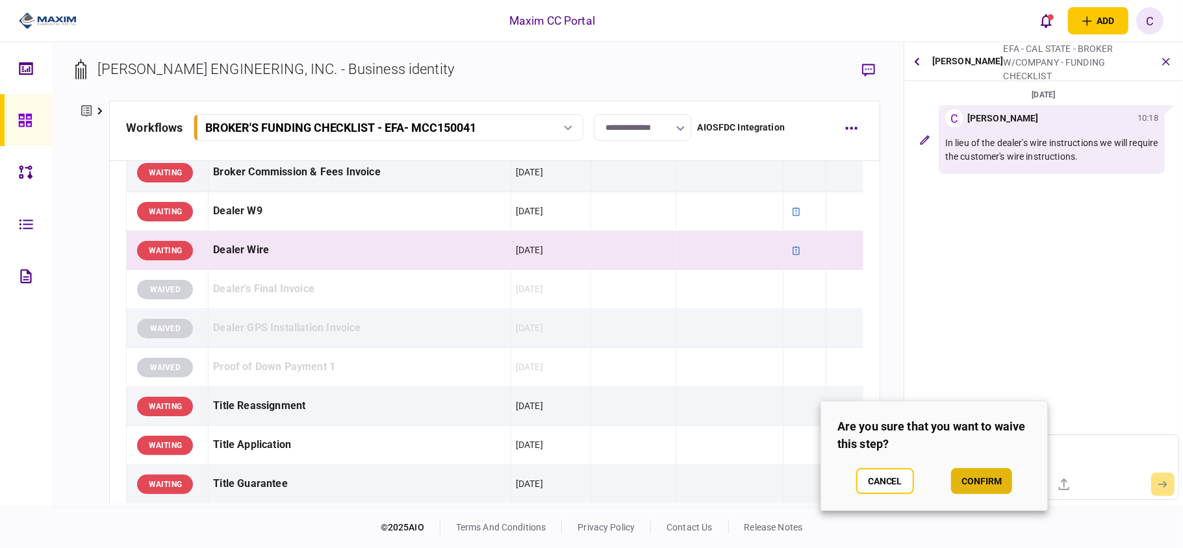
click at [972, 476] on button "confirm" at bounding box center [981, 481] width 61 height 26
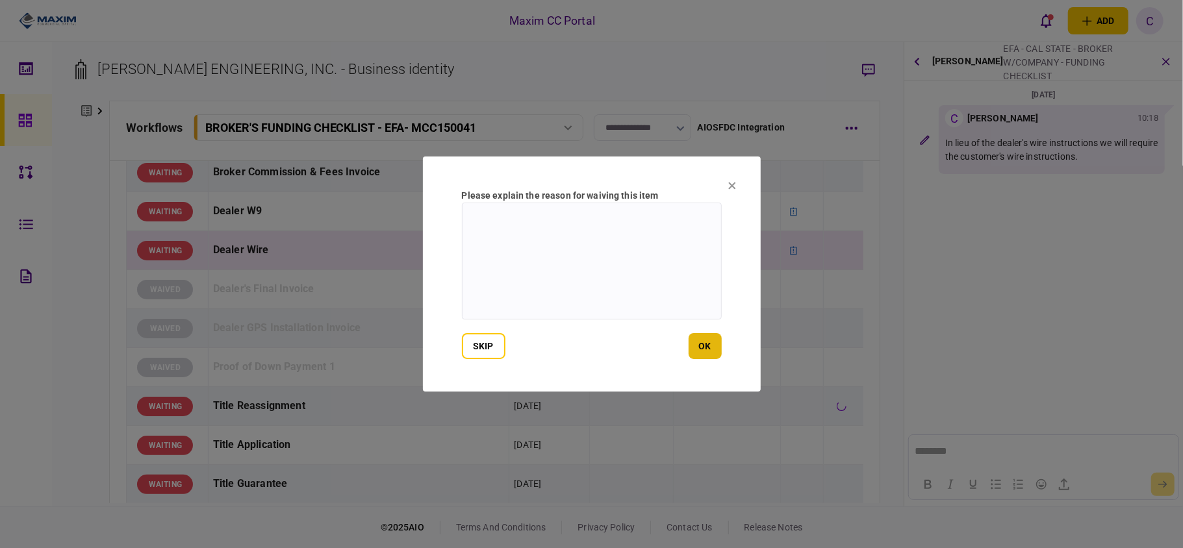
click at [713, 348] on button "ok" at bounding box center [705, 346] width 33 height 26
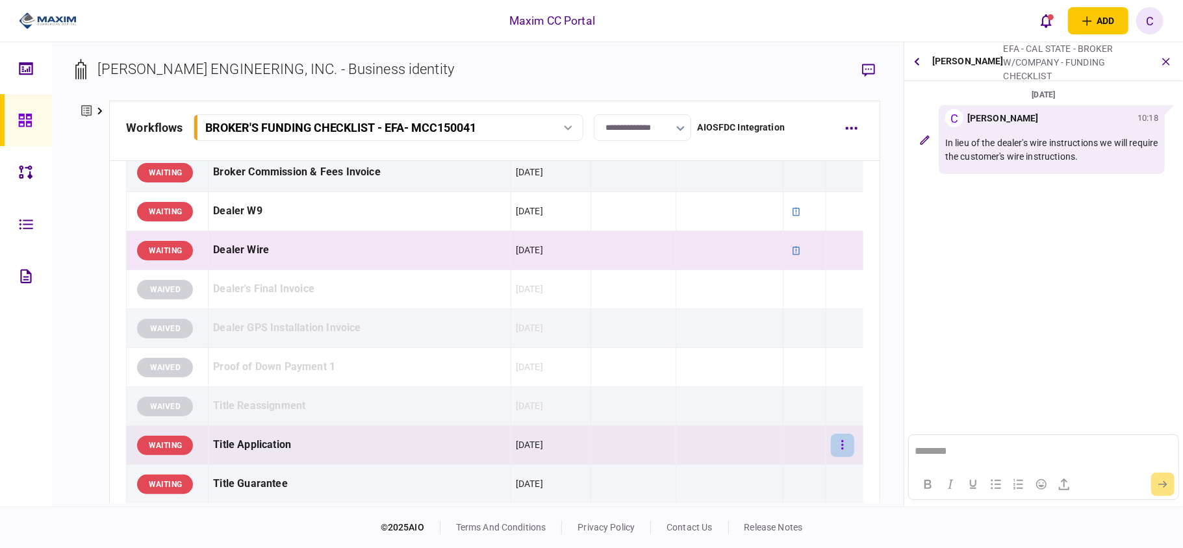
click at [841, 451] on icon "button" at bounding box center [842, 445] width 3 height 12
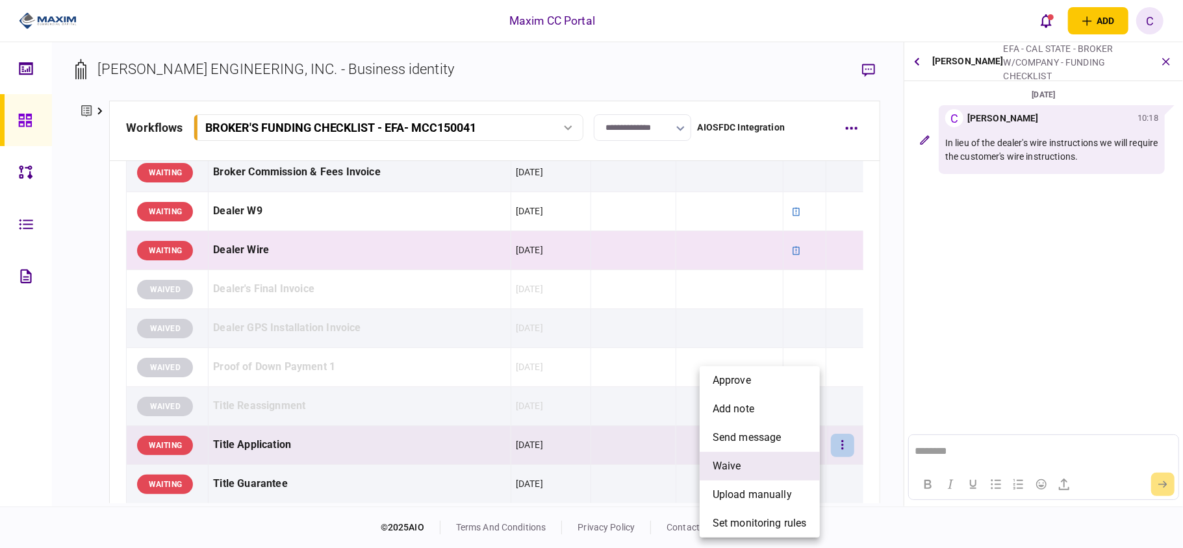
click at [737, 464] on span "waive" at bounding box center [727, 467] width 29 height 16
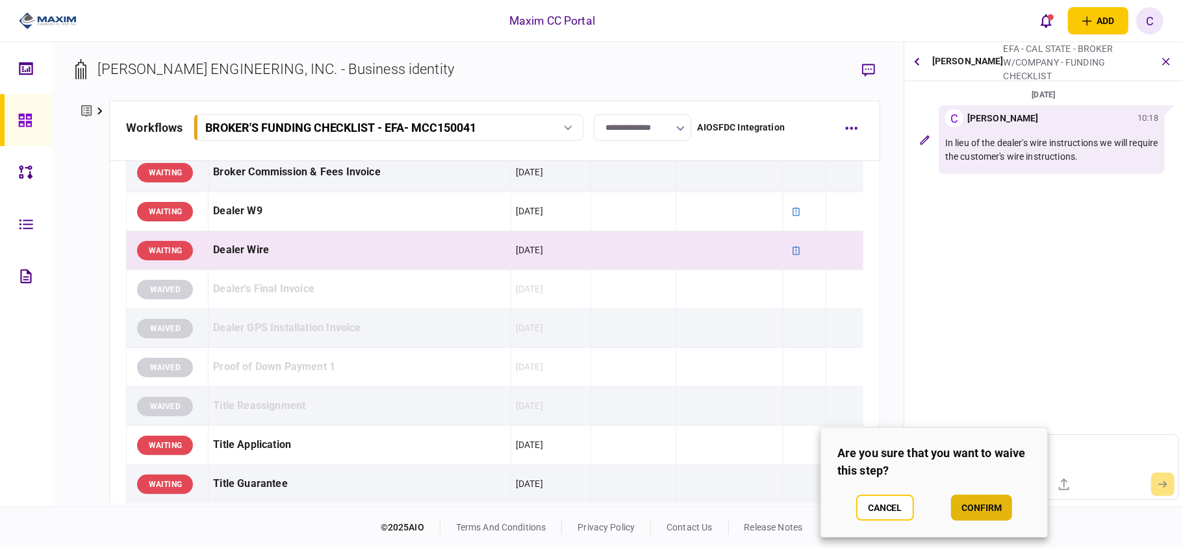
click at [991, 500] on button "confirm" at bounding box center [981, 508] width 61 height 26
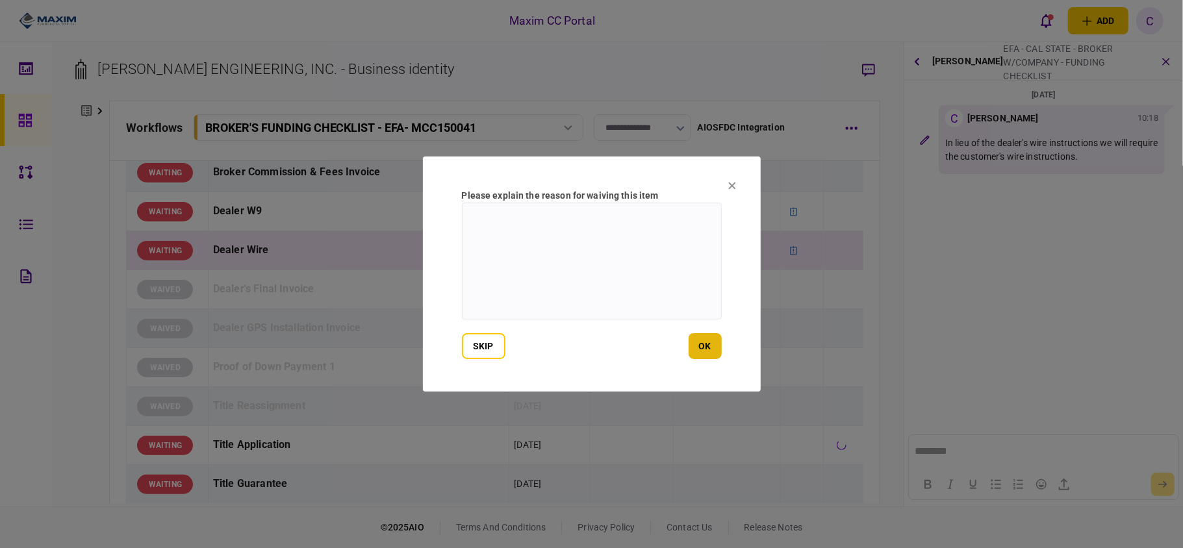
click at [700, 349] on button "ok" at bounding box center [705, 346] width 33 height 26
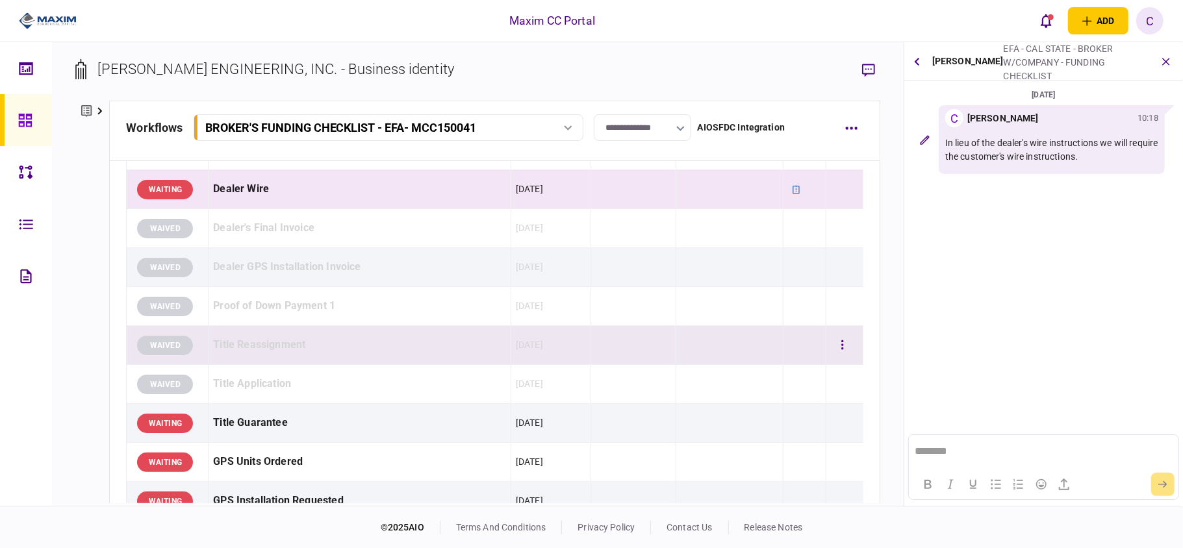
scroll to position [952, 0]
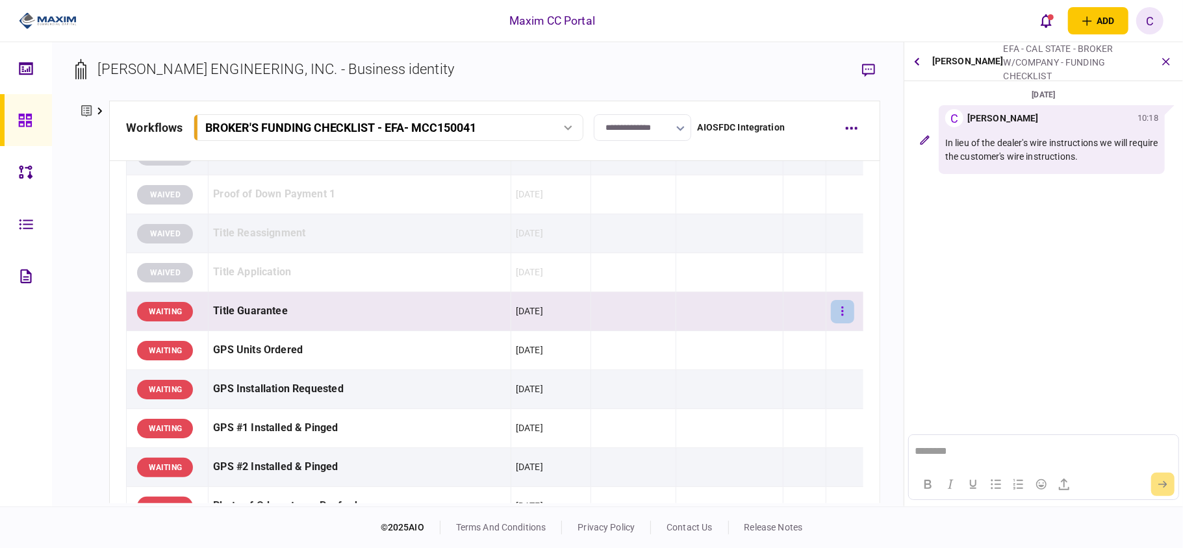
click at [842, 312] on icon "button" at bounding box center [843, 311] width 2 height 9
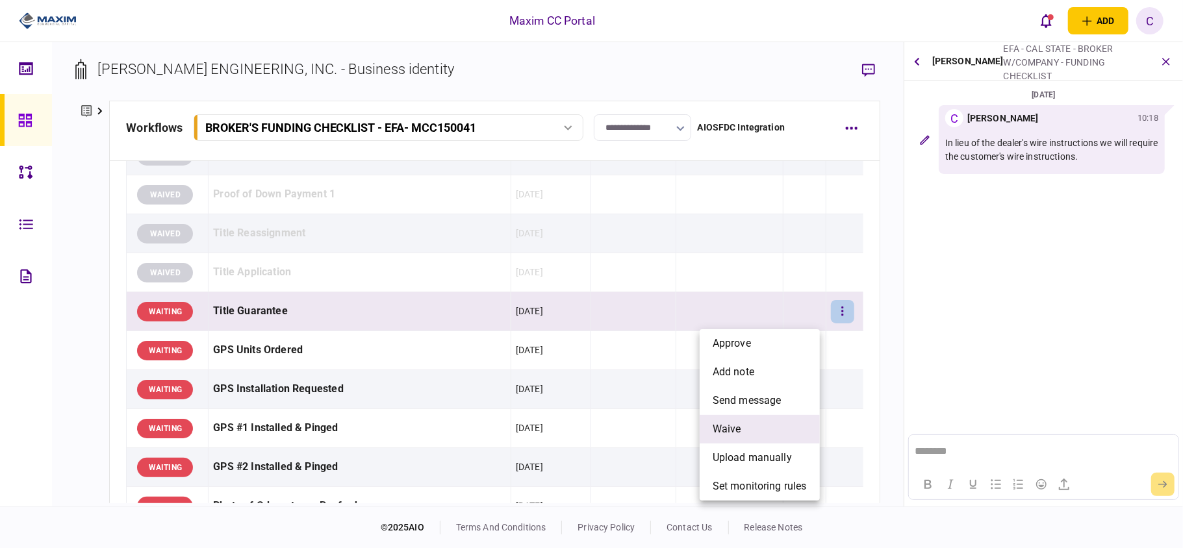
click at [731, 424] on span "waive" at bounding box center [727, 430] width 29 height 16
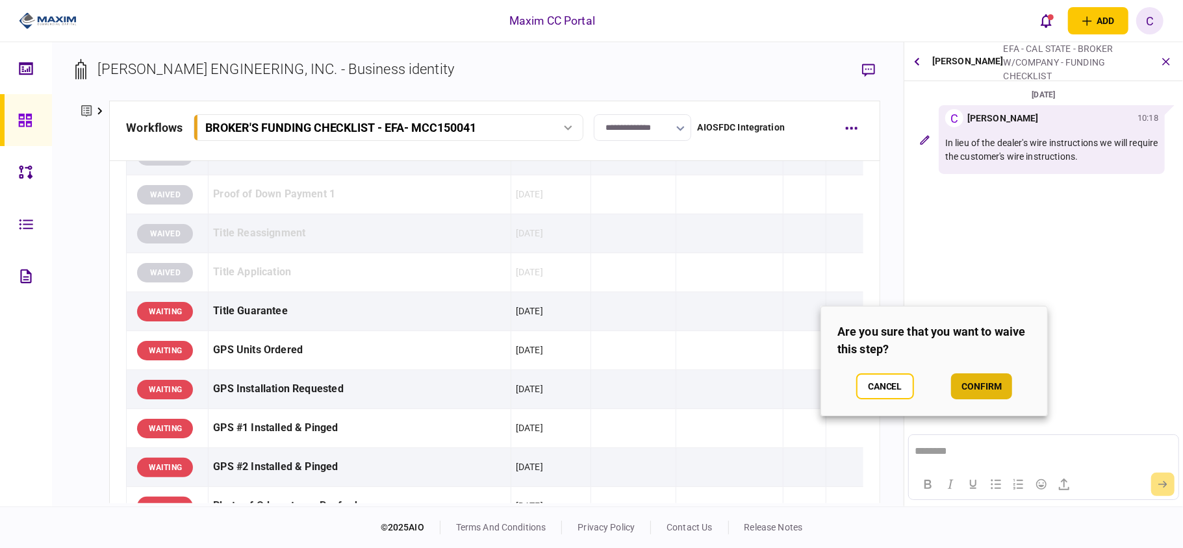
click at [970, 385] on button "confirm" at bounding box center [981, 387] width 61 height 26
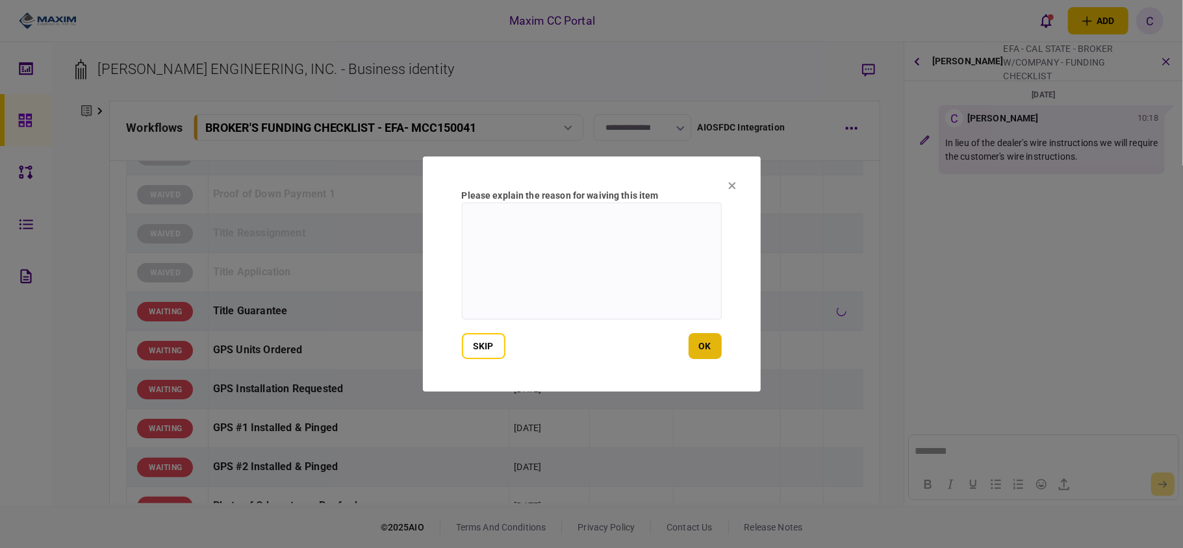
click at [702, 353] on button "ok" at bounding box center [705, 346] width 33 height 26
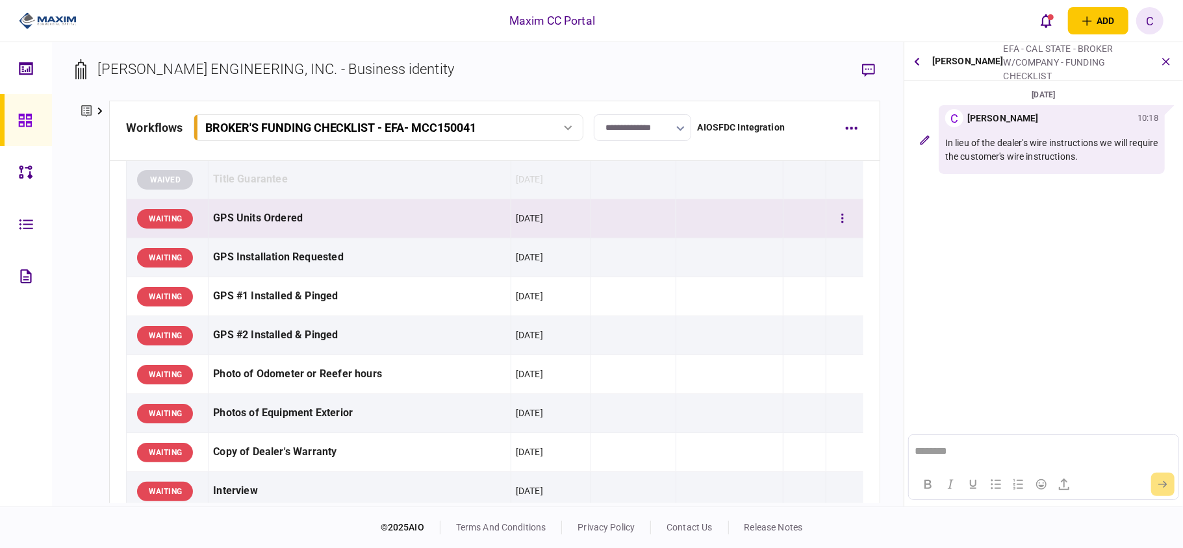
scroll to position [1126, 0]
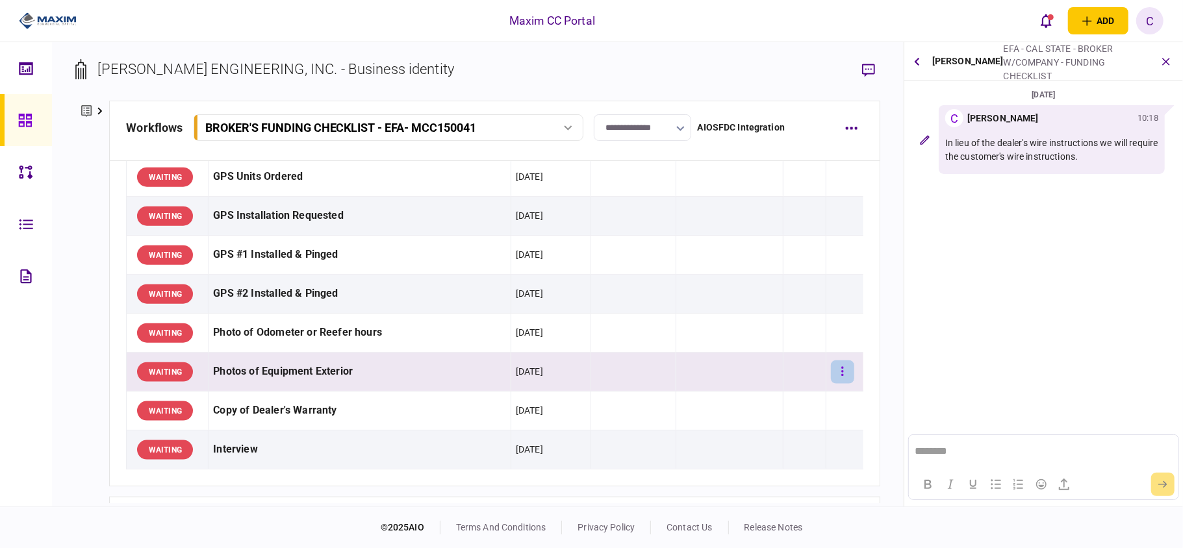
click at [841, 377] on icon "button" at bounding box center [842, 372] width 3 height 12
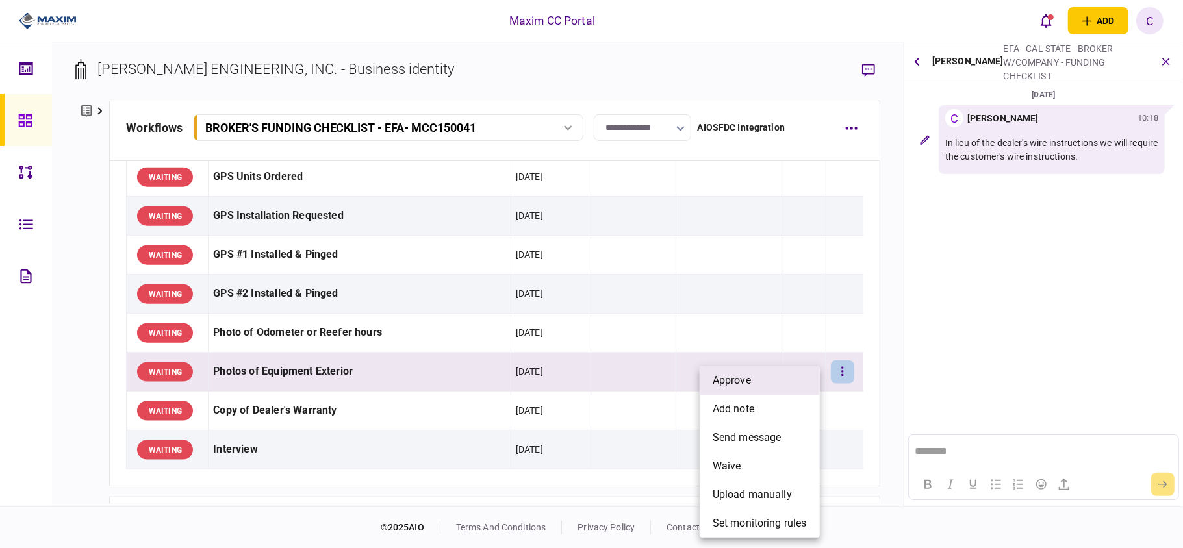
click at [741, 388] on span "approve" at bounding box center [732, 381] width 38 height 16
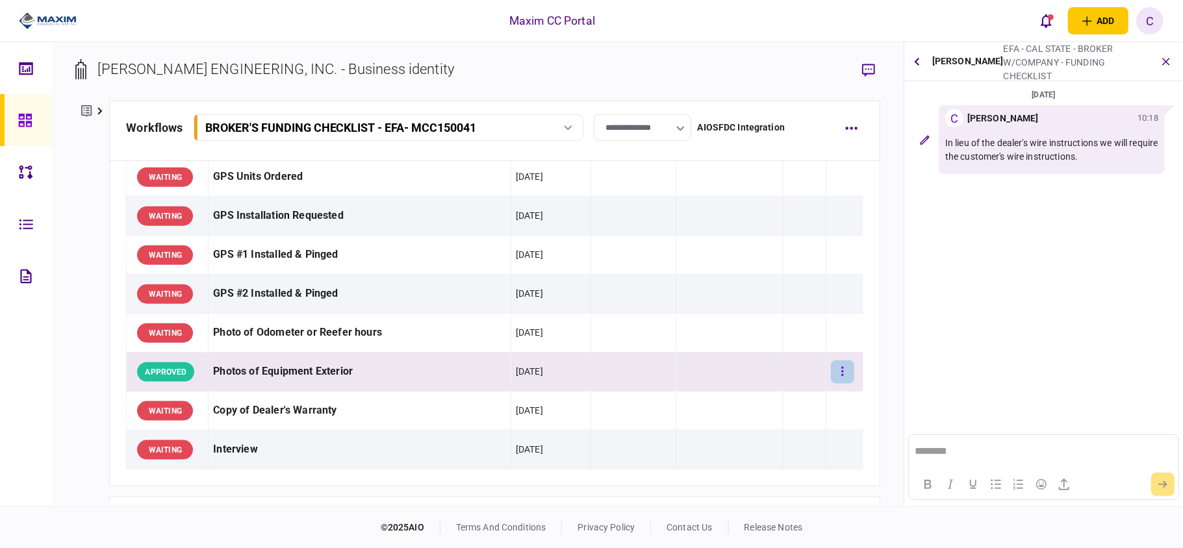
click at [841, 378] on icon "button" at bounding box center [842, 372] width 3 height 12
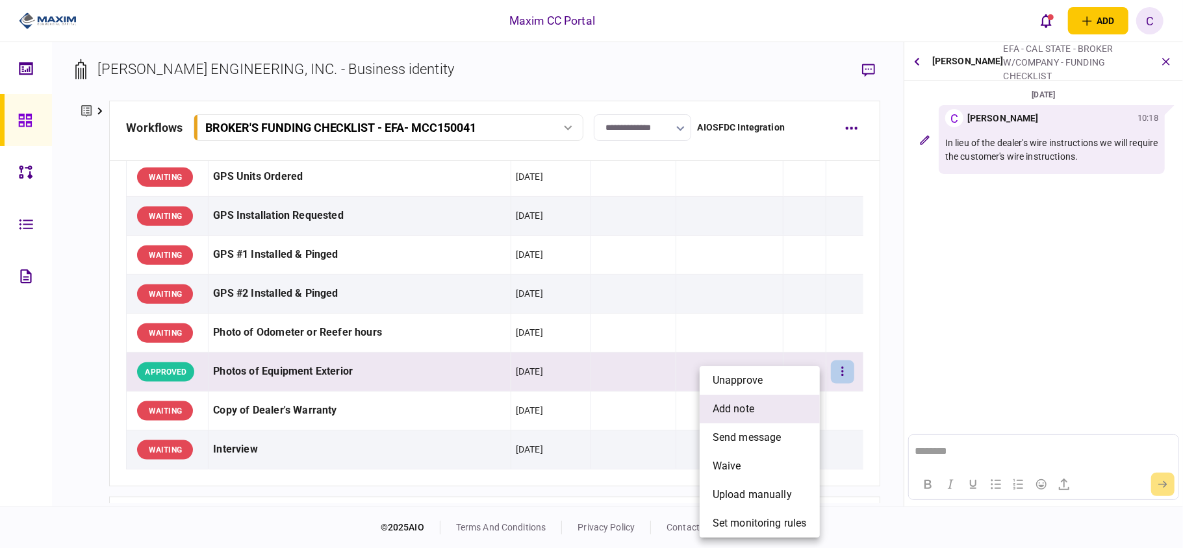
click at [729, 403] on span "add note" at bounding box center [734, 409] width 42 height 16
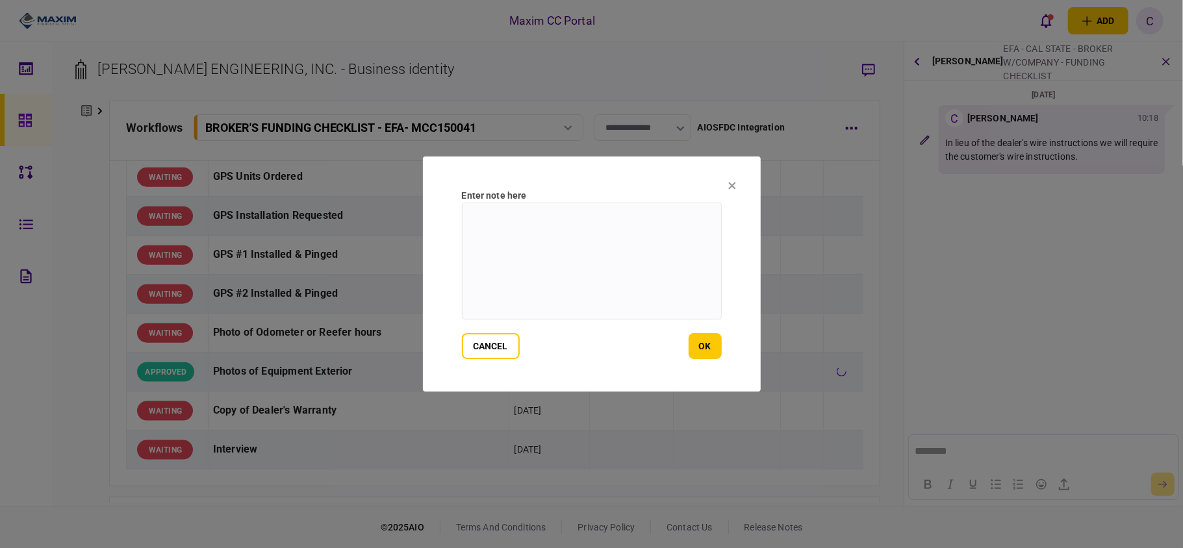
click at [515, 216] on textarea at bounding box center [592, 261] width 260 height 117
type textarea "*"
type textarea "*******"
click at [700, 334] on button "ok" at bounding box center [705, 346] width 33 height 26
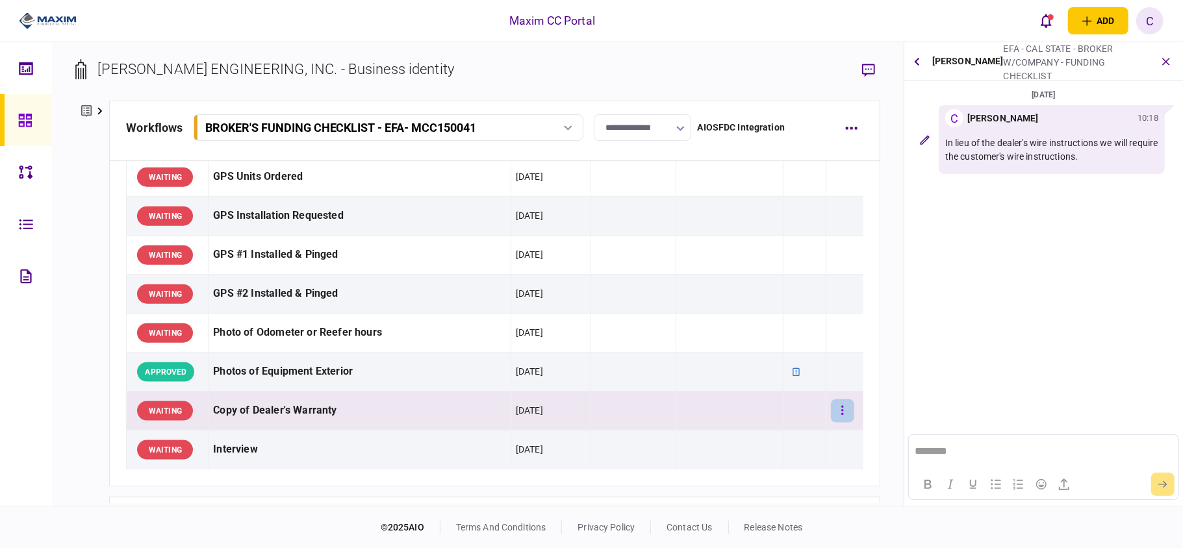
click at [838, 422] on button "button" at bounding box center [842, 410] width 23 height 23
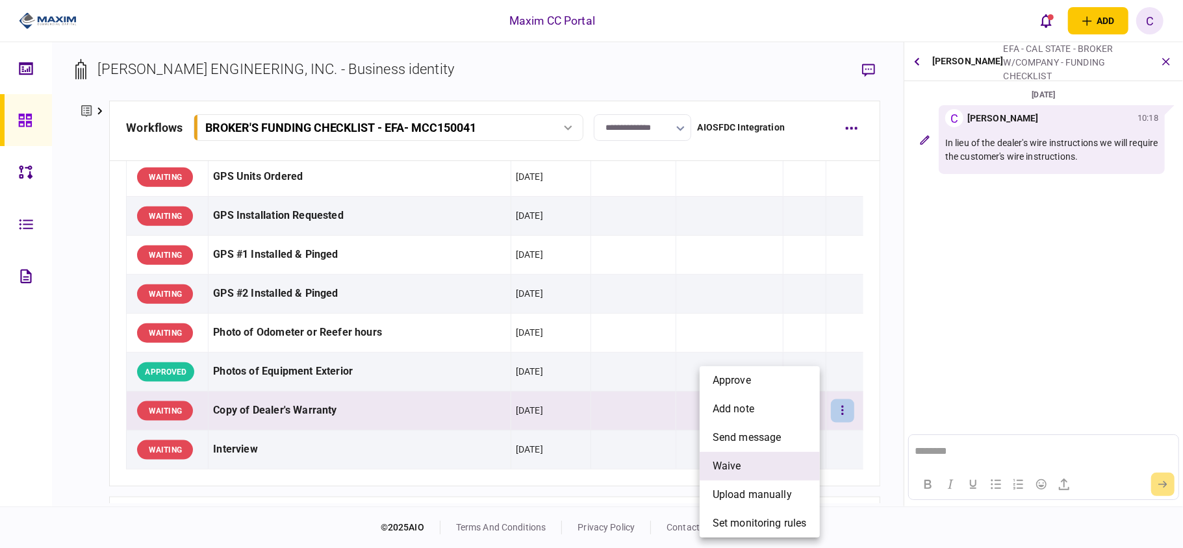
click at [730, 475] on li "waive" at bounding box center [760, 466] width 120 height 29
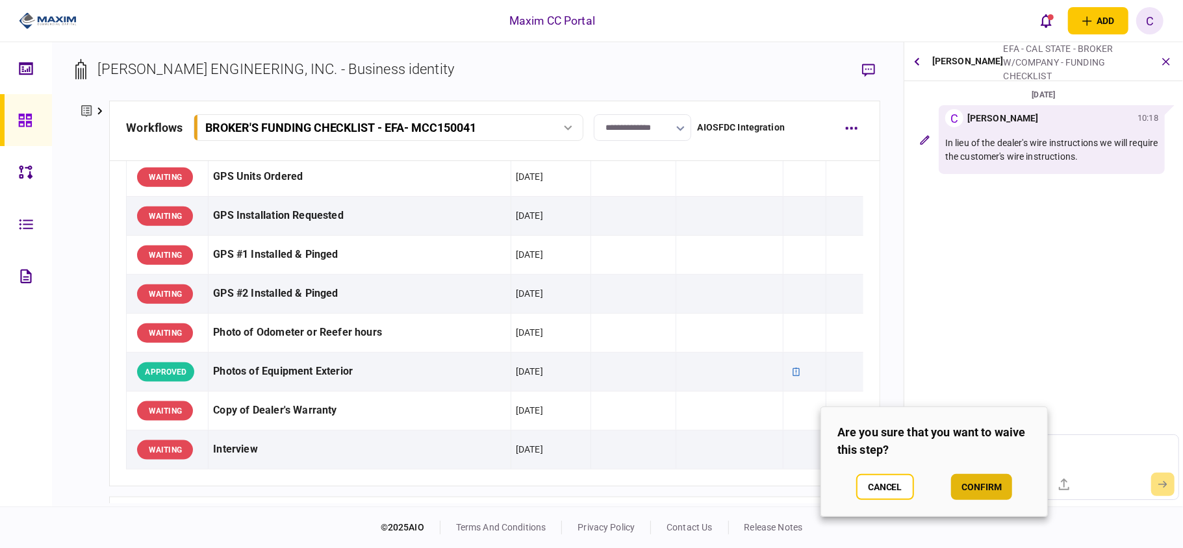
click at [977, 482] on button "confirm" at bounding box center [981, 487] width 61 height 26
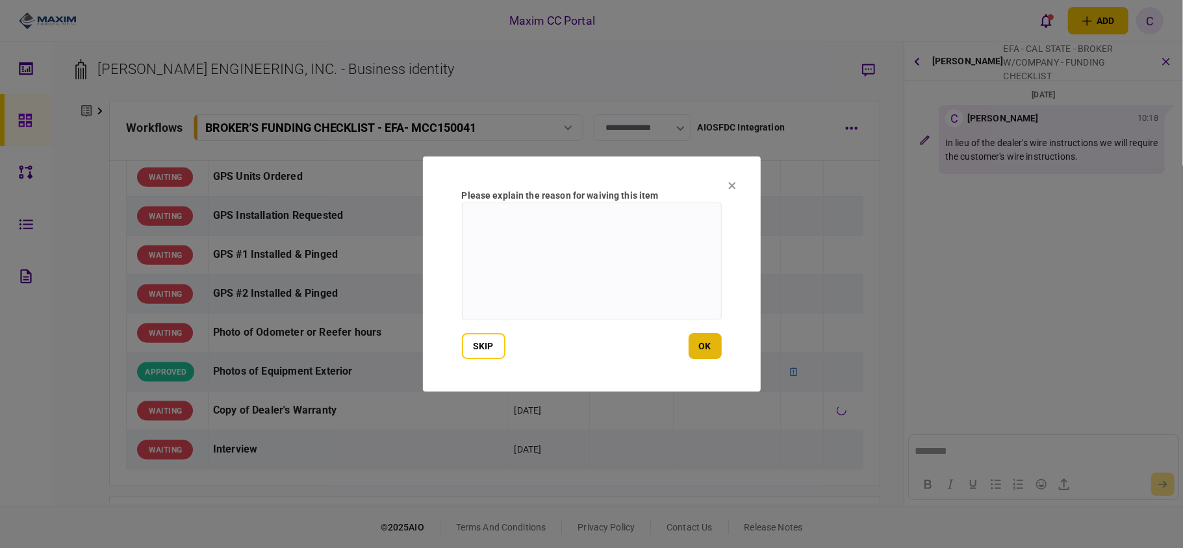
click at [695, 338] on button "ok" at bounding box center [705, 346] width 33 height 26
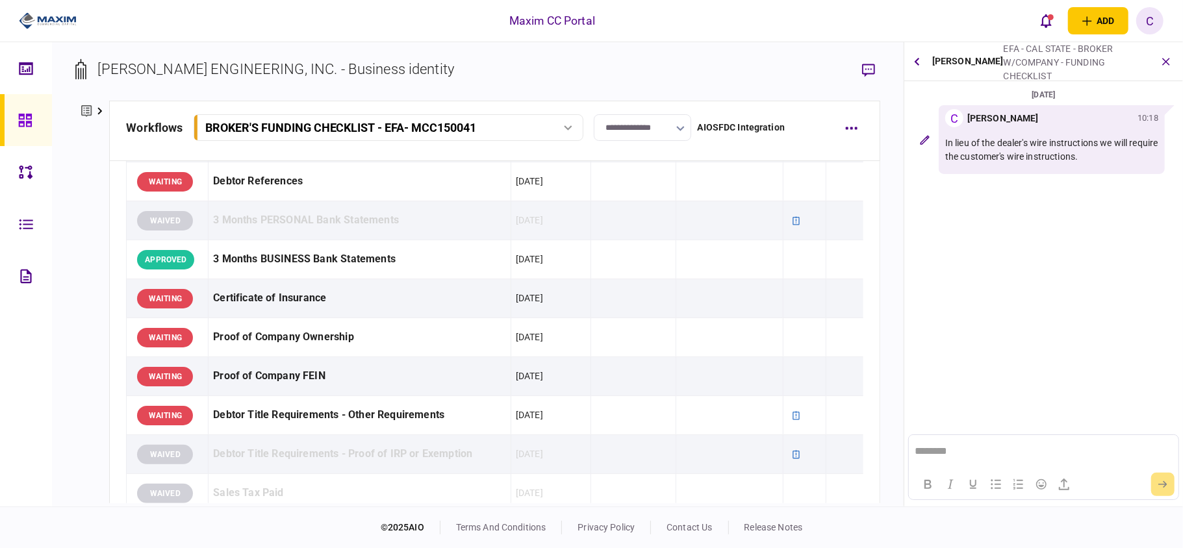
scroll to position [346, 0]
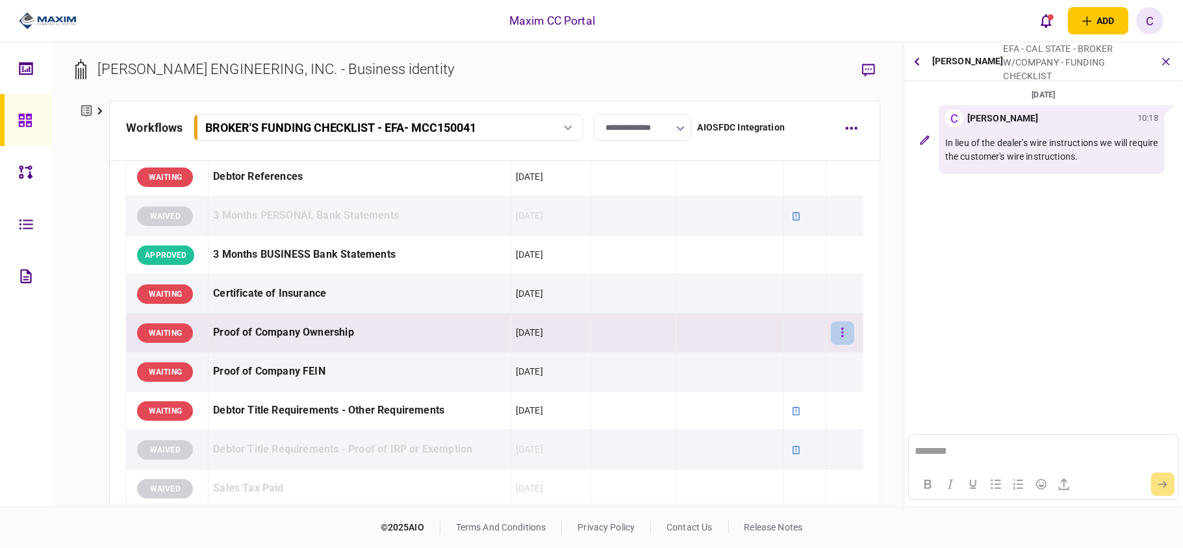
click at [833, 328] on button "button" at bounding box center [842, 333] width 23 height 23
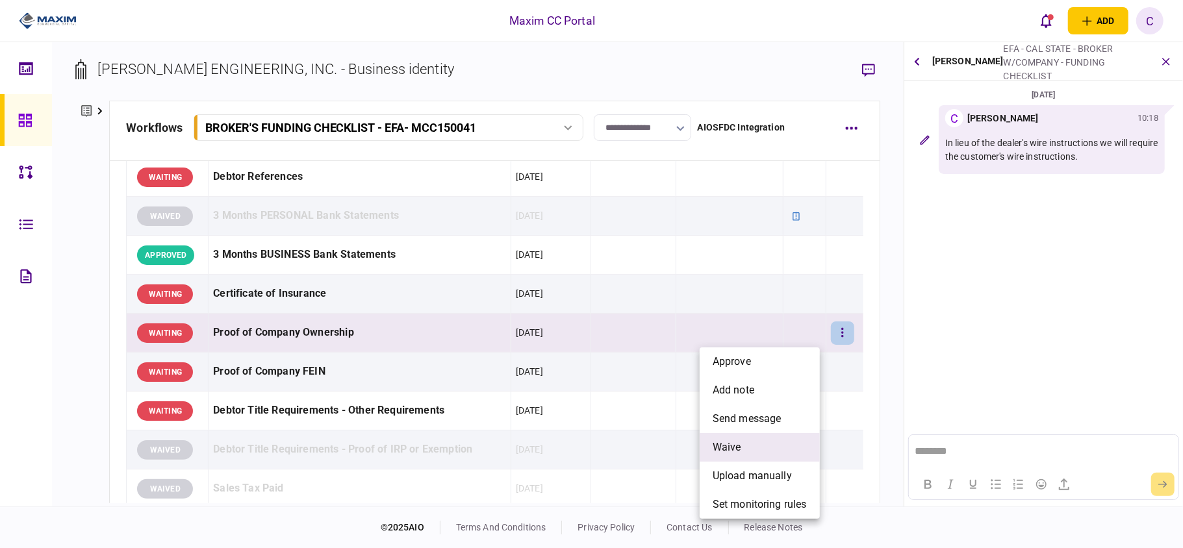
click at [742, 442] on li "waive" at bounding box center [760, 447] width 120 height 29
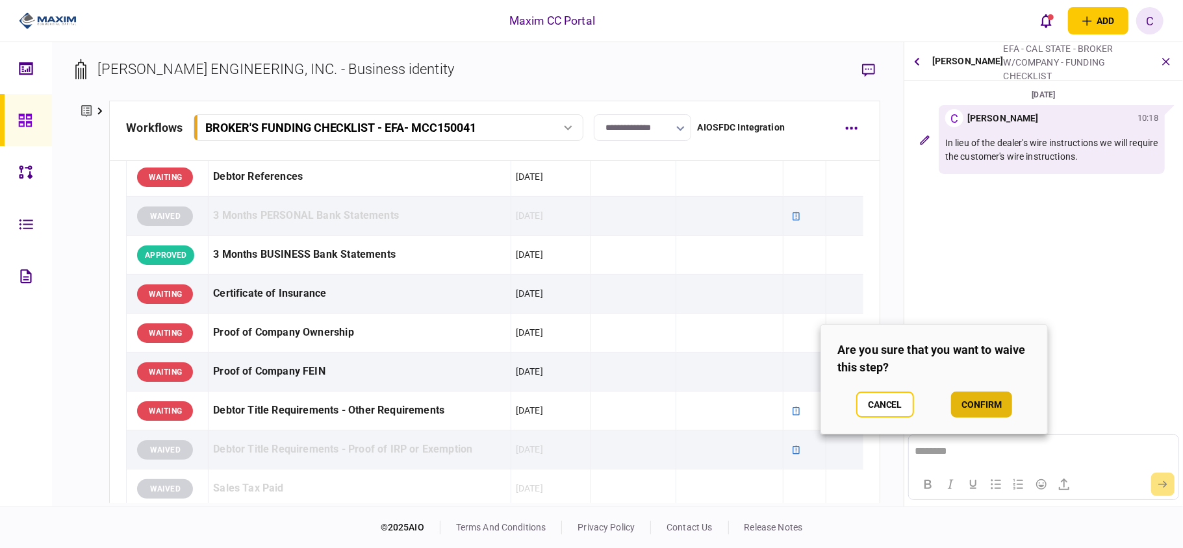
click at [980, 403] on button "confirm" at bounding box center [981, 405] width 61 height 26
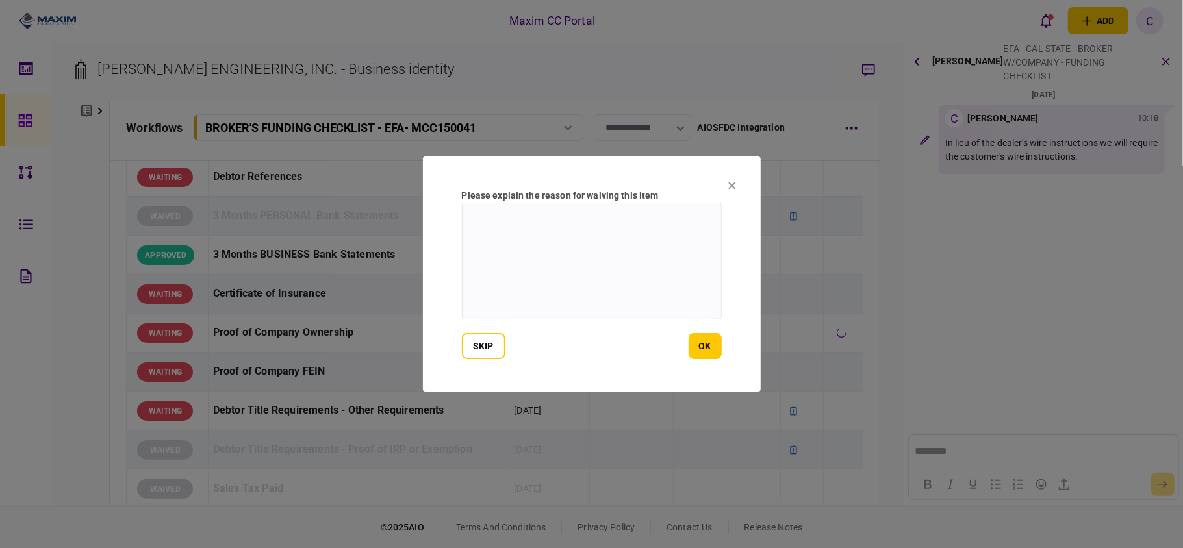
click at [579, 222] on textarea at bounding box center [592, 261] width 260 height 117
type textarea "**********"
click at [699, 346] on button "ok" at bounding box center [705, 346] width 33 height 26
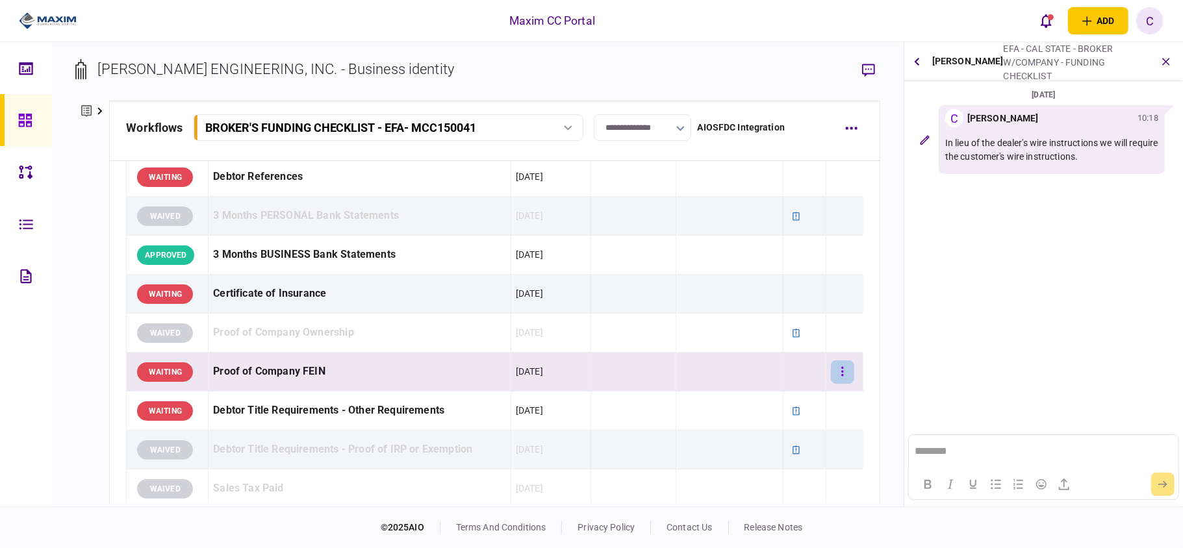
click at [841, 372] on icon "button" at bounding box center [842, 372] width 3 height 12
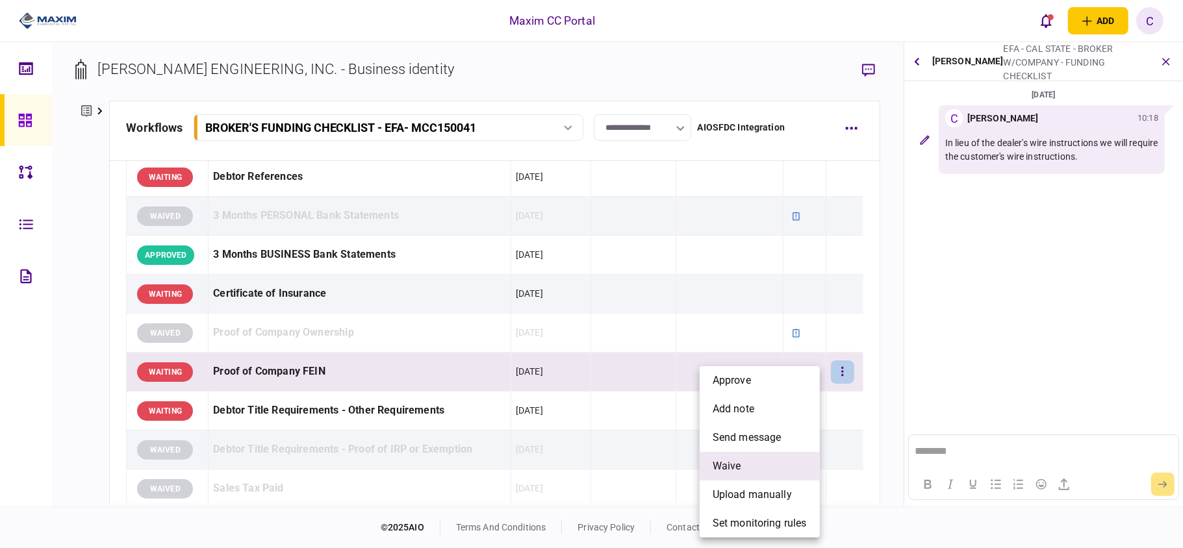
click at [736, 457] on li "waive" at bounding box center [760, 466] width 120 height 29
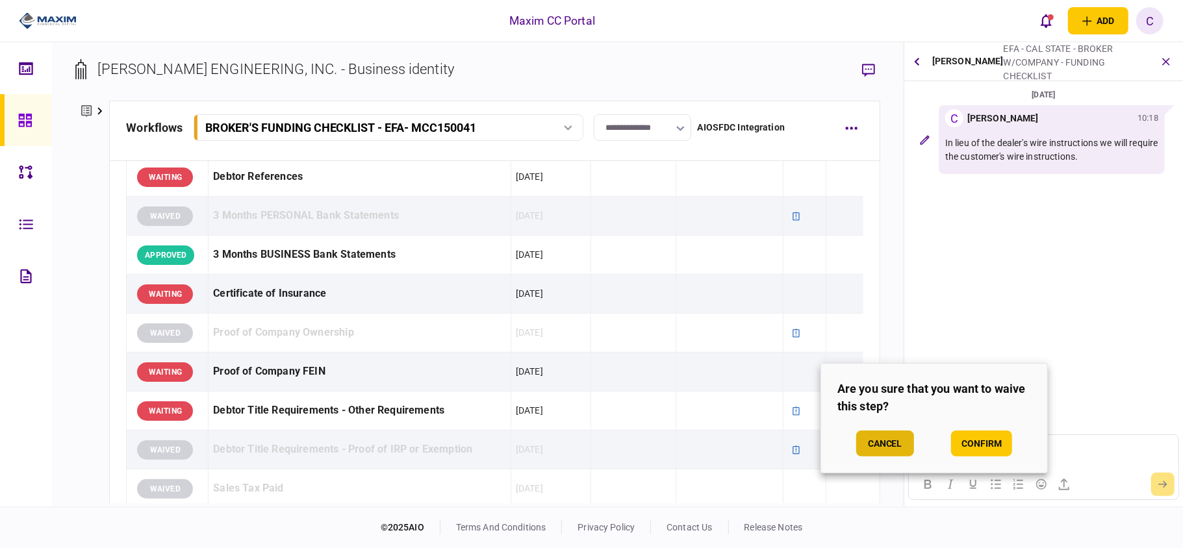
click at [898, 446] on button "Cancel" at bounding box center [885, 444] width 58 height 26
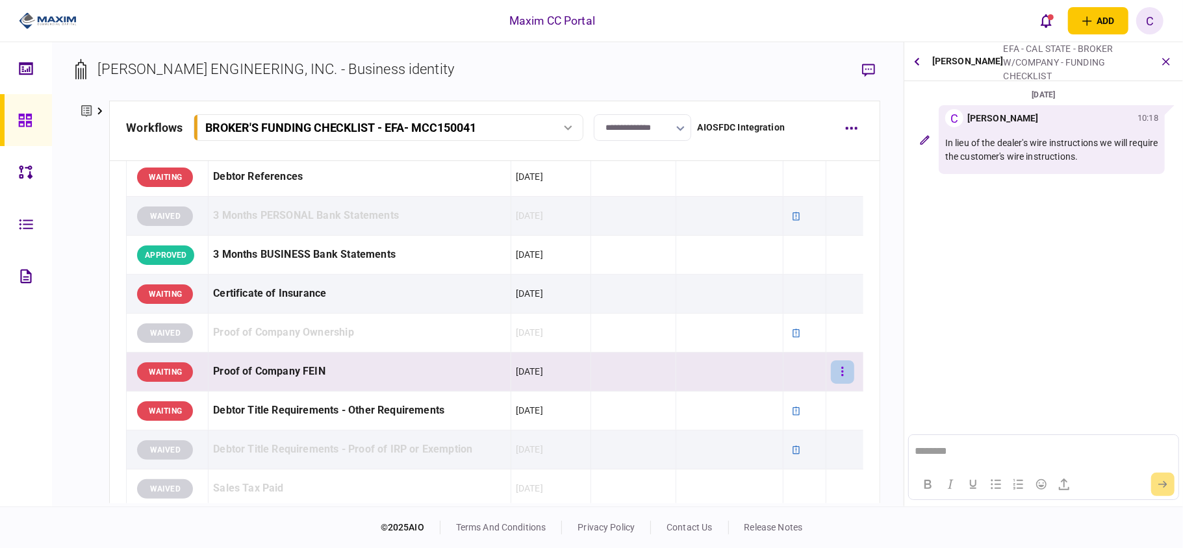
click at [834, 375] on button "button" at bounding box center [842, 372] width 23 height 23
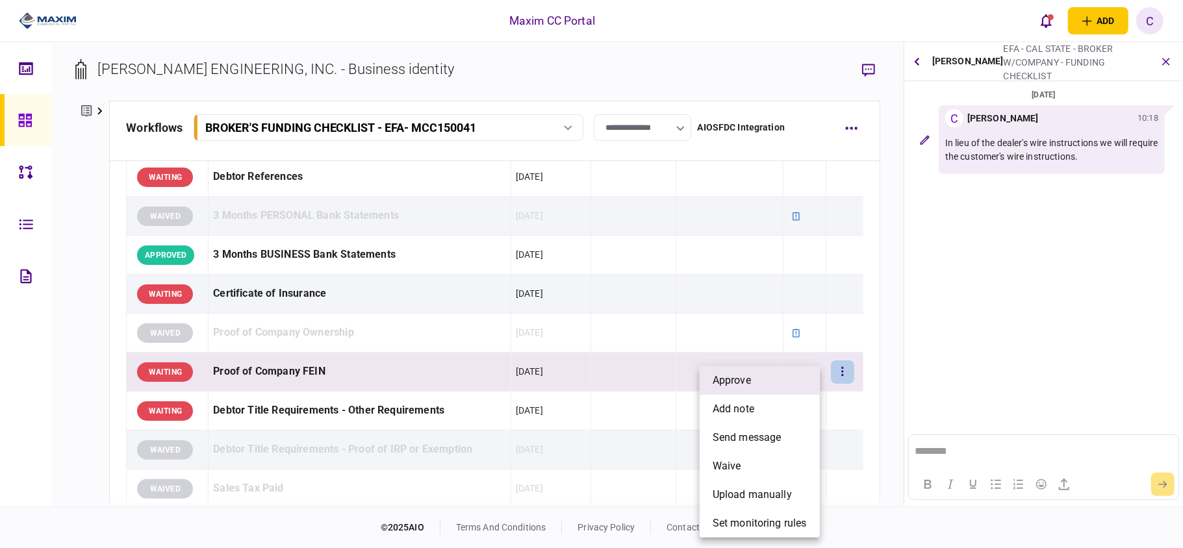
click at [736, 385] on span "approve" at bounding box center [732, 381] width 38 height 16
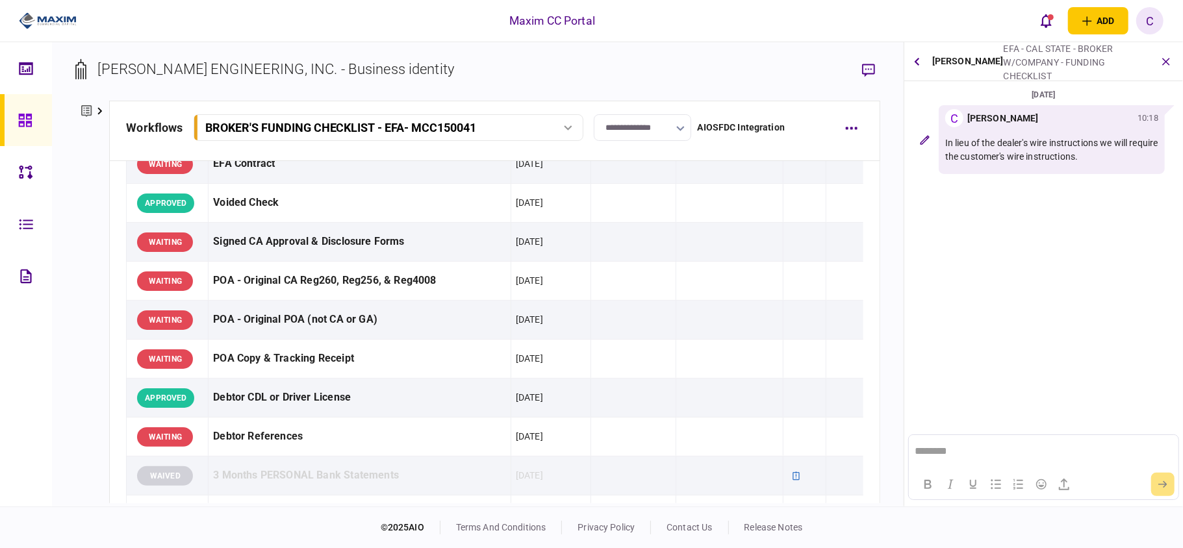
scroll to position [0, 0]
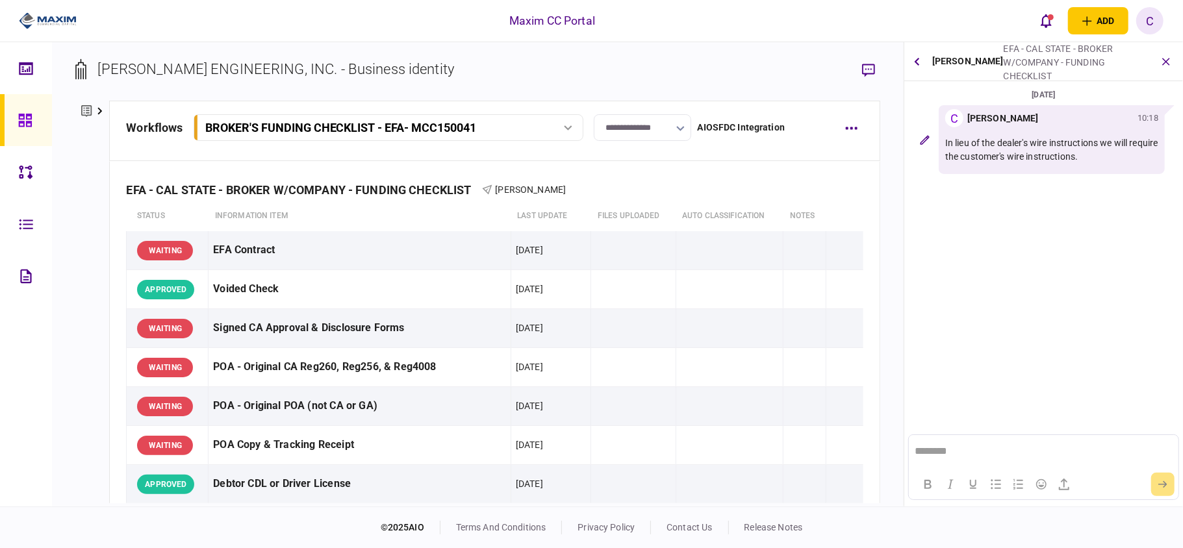
click at [668, 131] on input "**********" at bounding box center [642, 127] width 97 height 27
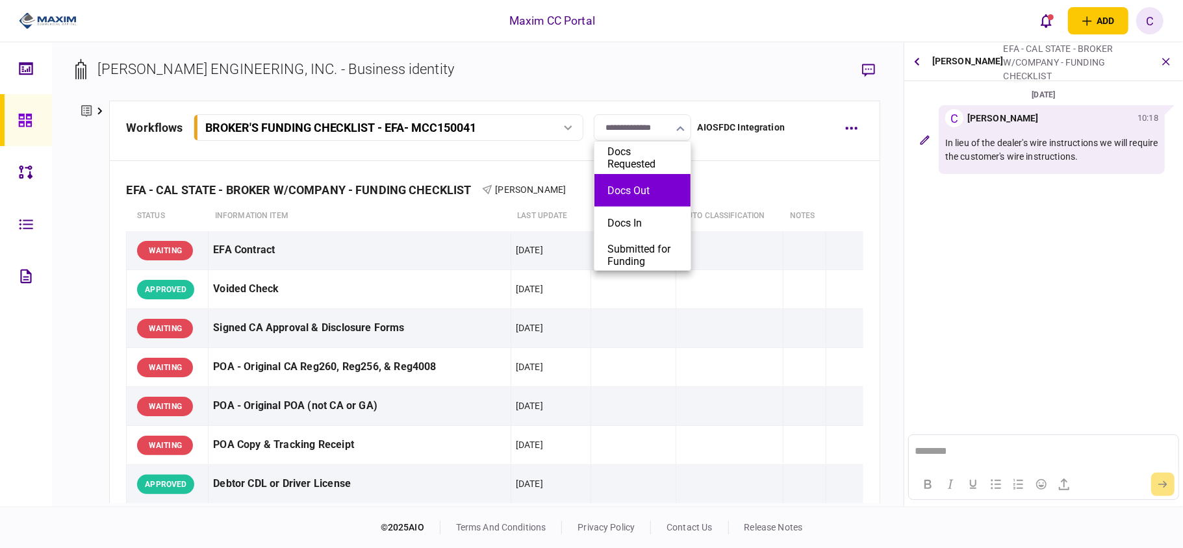
click at [640, 191] on button "Docs Out" at bounding box center [642, 190] width 70 height 12
type input "********"
